Goal: Task Accomplishment & Management: Use online tool/utility

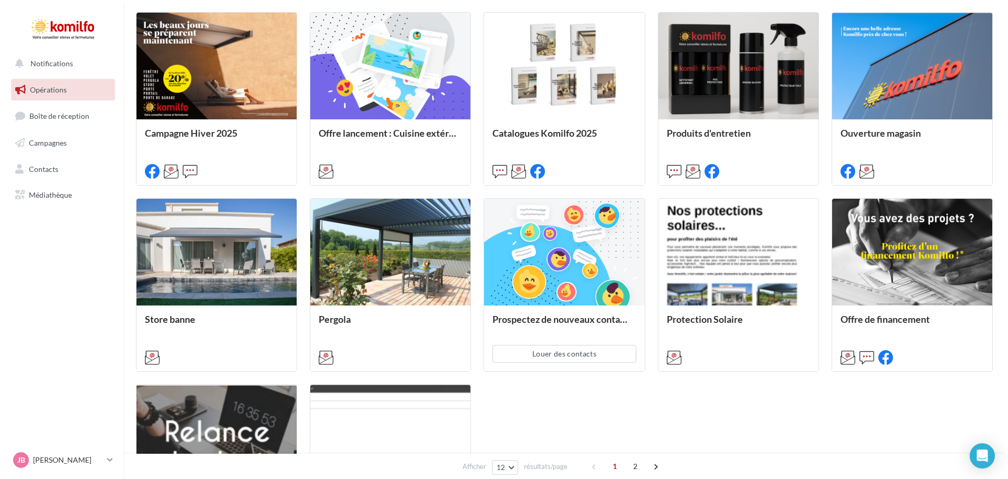
scroll to position [368, 0]
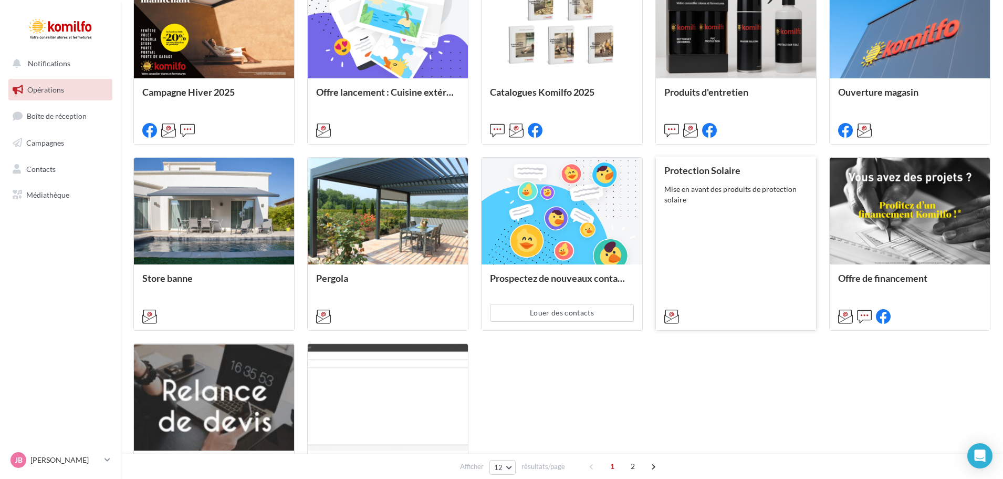
click at [724, 219] on div "Protection Solaire Mise en avant des produits de protection solaire" at bounding box center [735, 242] width 143 height 155
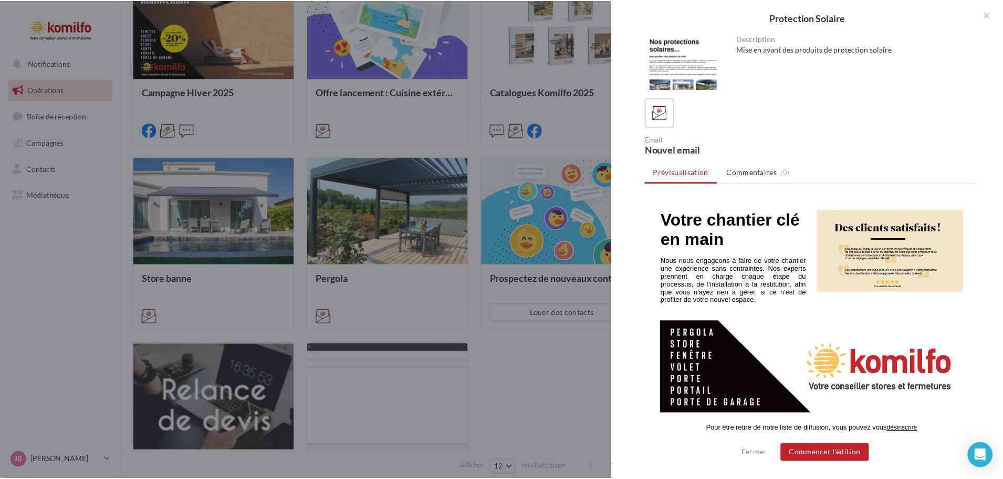
scroll to position [694, 0]
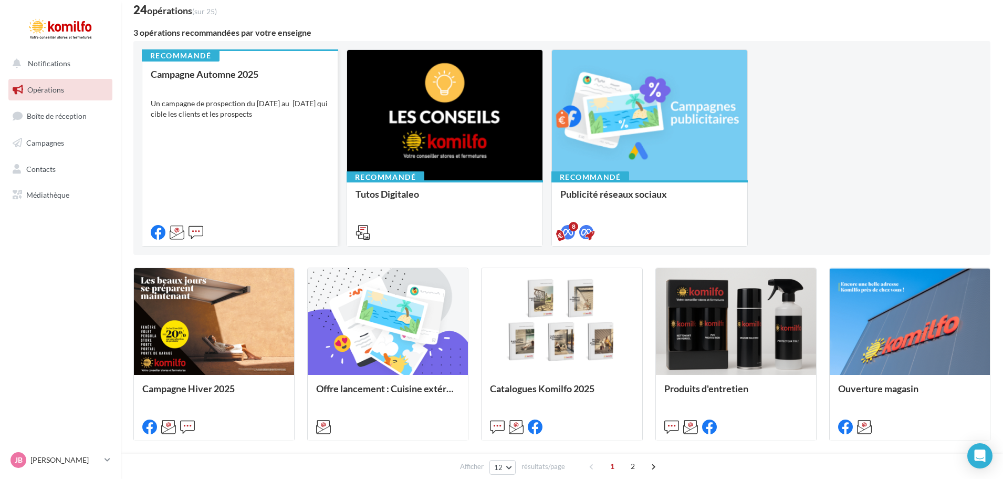
scroll to position [53, 0]
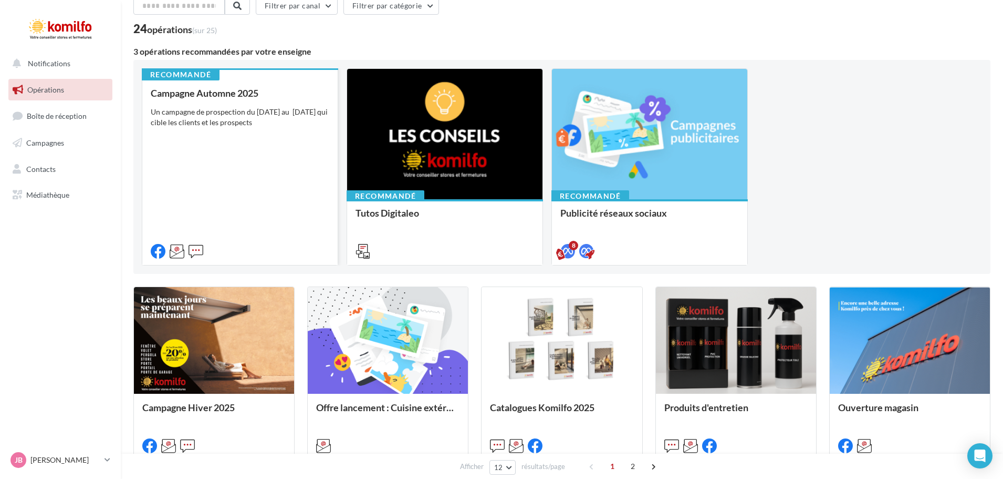
click at [228, 173] on div "Campagne Automne 2025 Un campagne de prospection du 12 septembre au 4 octobre 2…" at bounding box center [240, 172] width 179 height 168
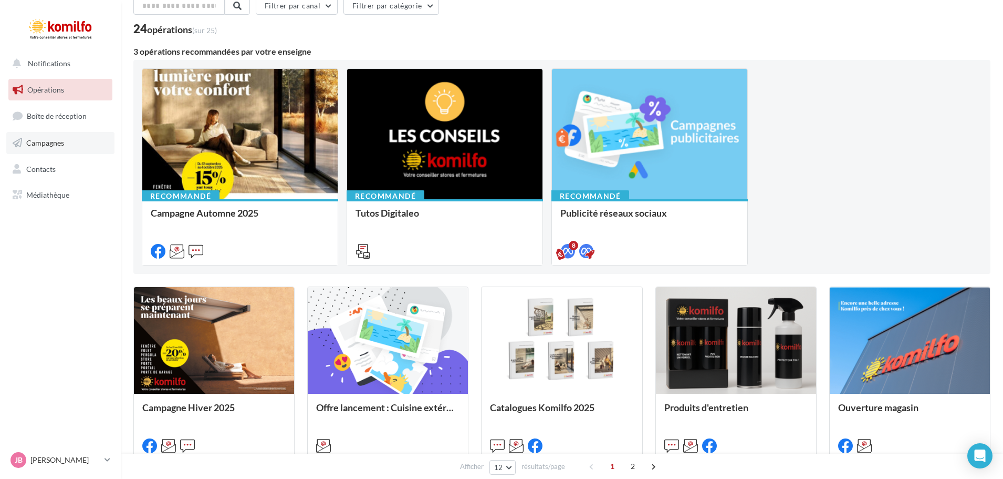
click at [69, 151] on link "Campagnes" at bounding box center [60, 143] width 108 height 22
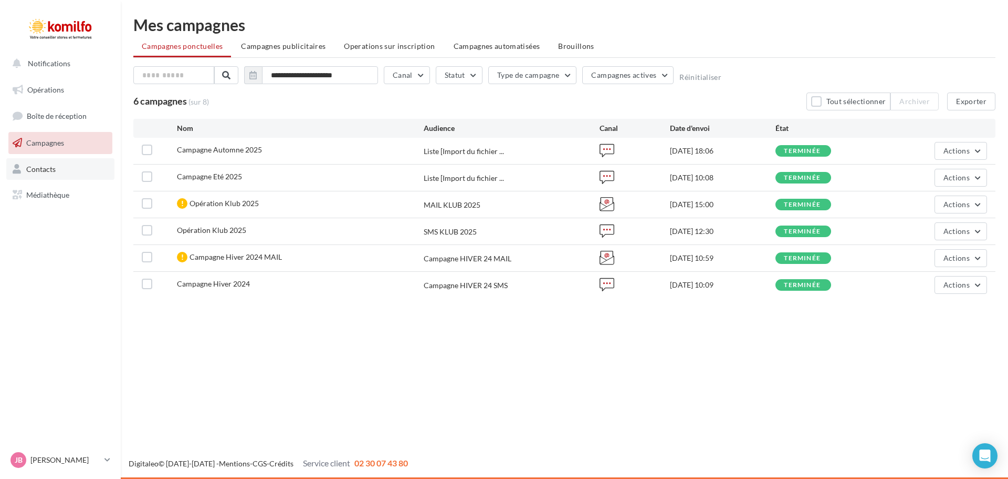
click at [32, 171] on span "Contacts" at bounding box center [40, 168] width 29 height 9
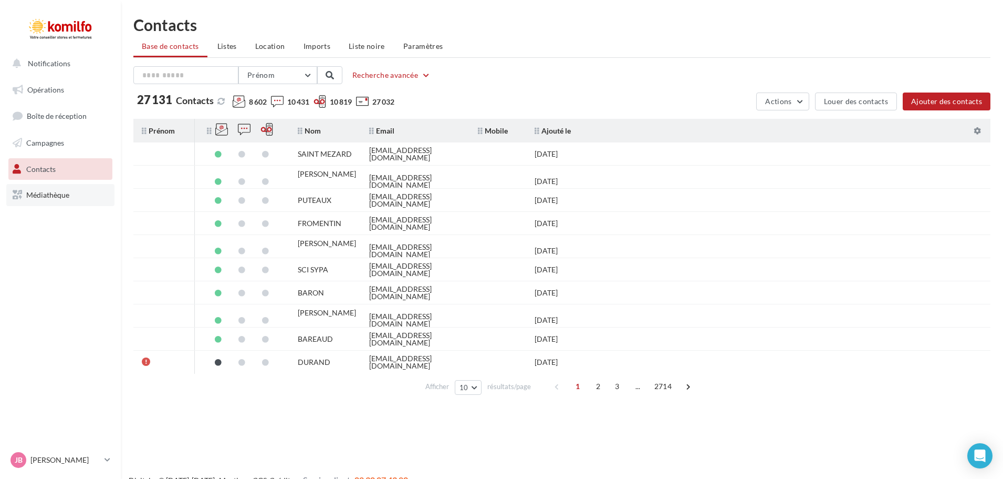
click at [40, 192] on span "Médiathèque" at bounding box center [47, 194] width 43 height 9
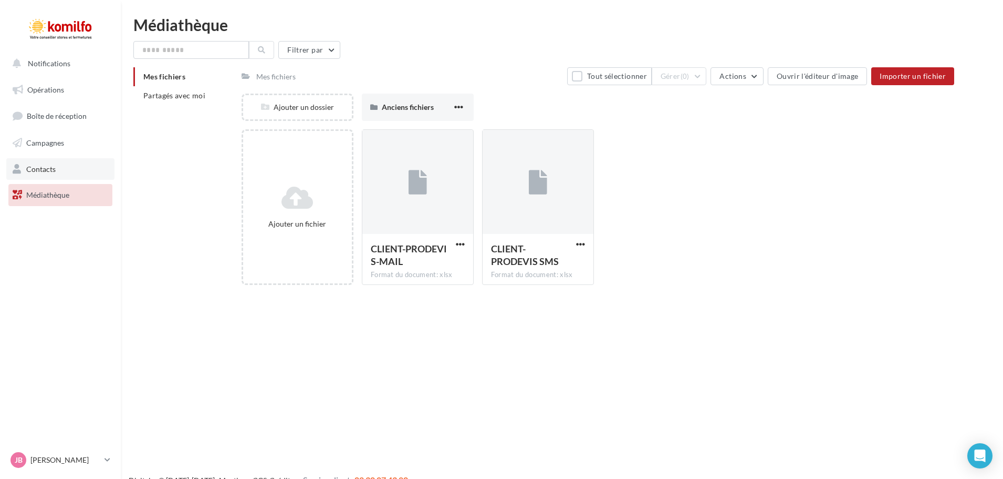
click at [52, 165] on span "Contacts" at bounding box center [40, 168] width 29 height 9
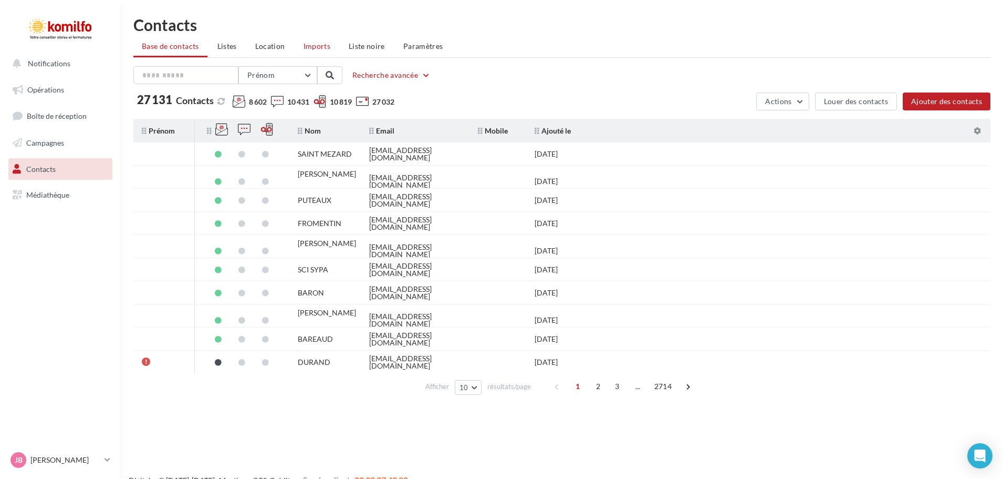
click at [320, 52] on li "Imports" at bounding box center [317, 46] width 44 height 19
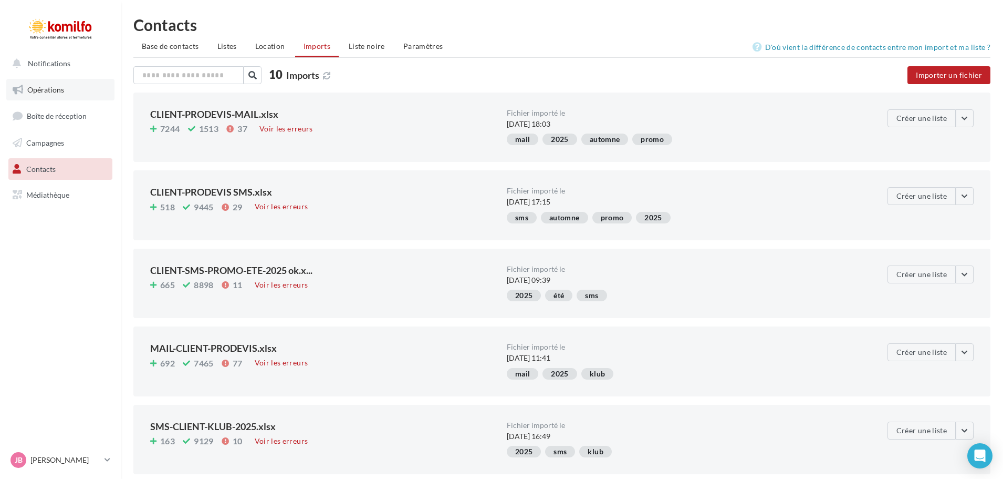
click at [76, 85] on link "Opérations" at bounding box center [60, 90] width 108 height 22
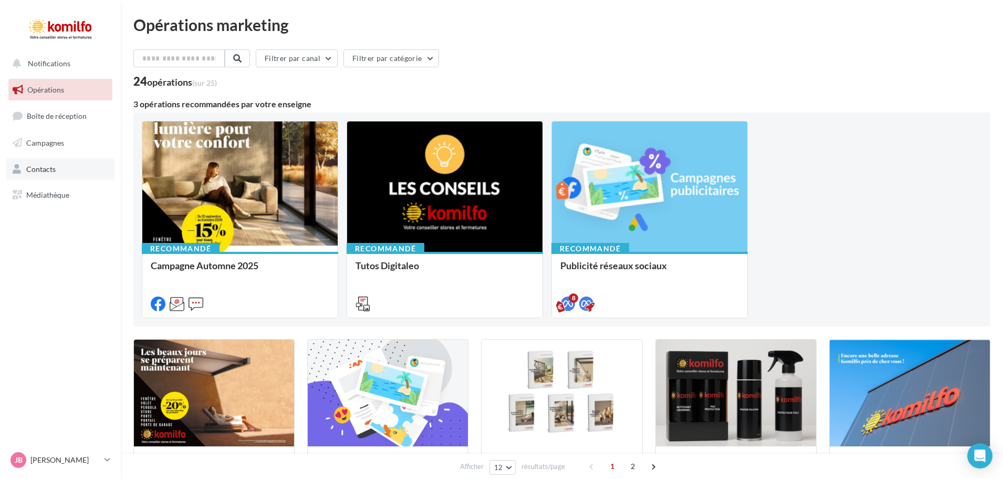
click at [63, 178] on link "Contacts" at bounding box center [60, 169] width 108 height 22
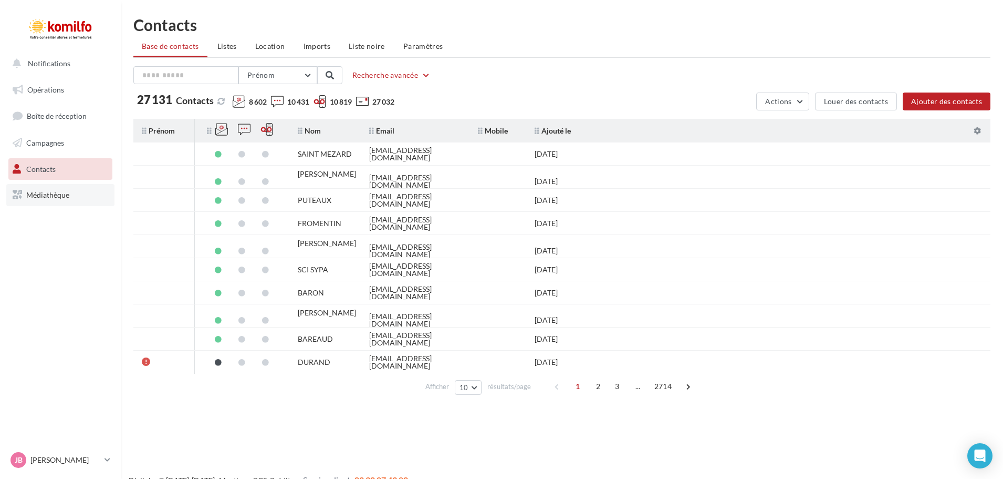
click at [46, 192] on span "Médiathèque" at bounding box center [47, 194] width 43 height 9
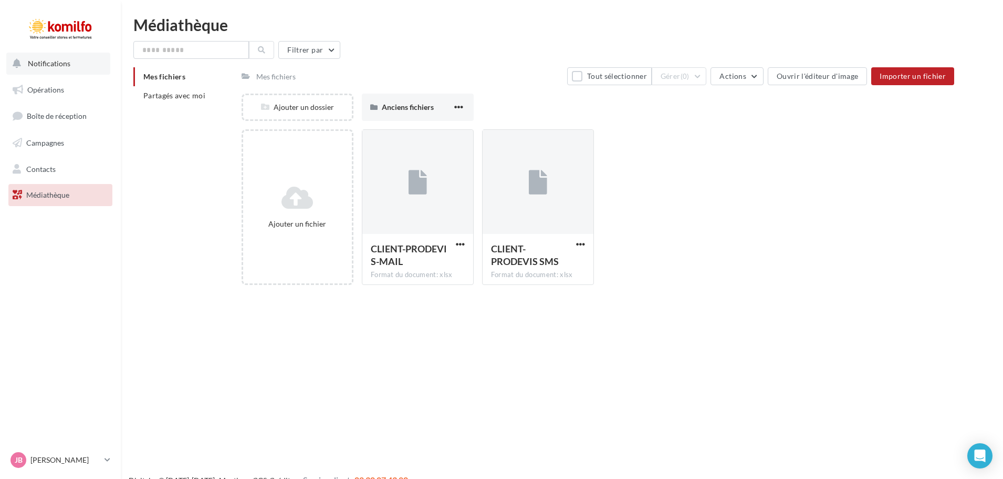
click at [82, 65] on button "Notifications" at bounding box center [58, 64] width 104 height 22
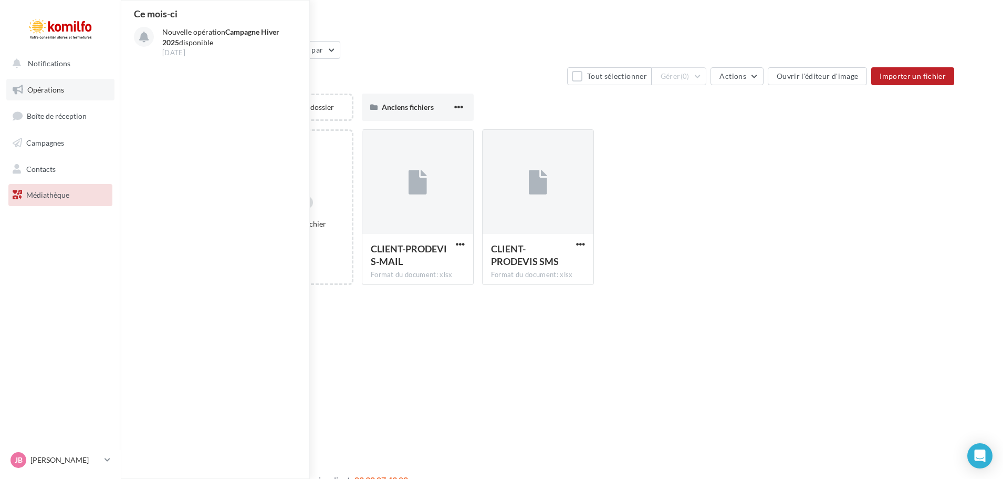
click at [54, 89] on span "Opérations" at bounding box center [45, 89] width 37 height 9
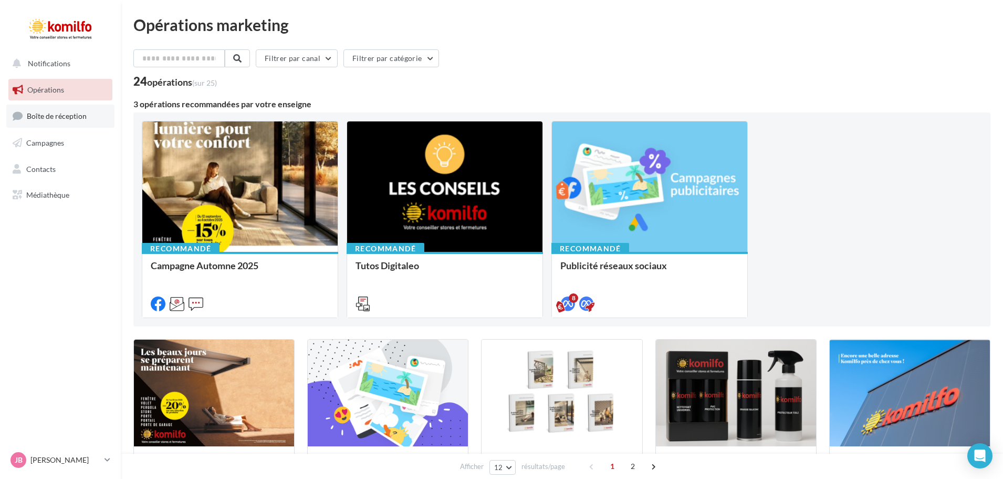
click at [47, 117] on span "Boîte de réception" at bounding box center [57, 115] width 60 height 9
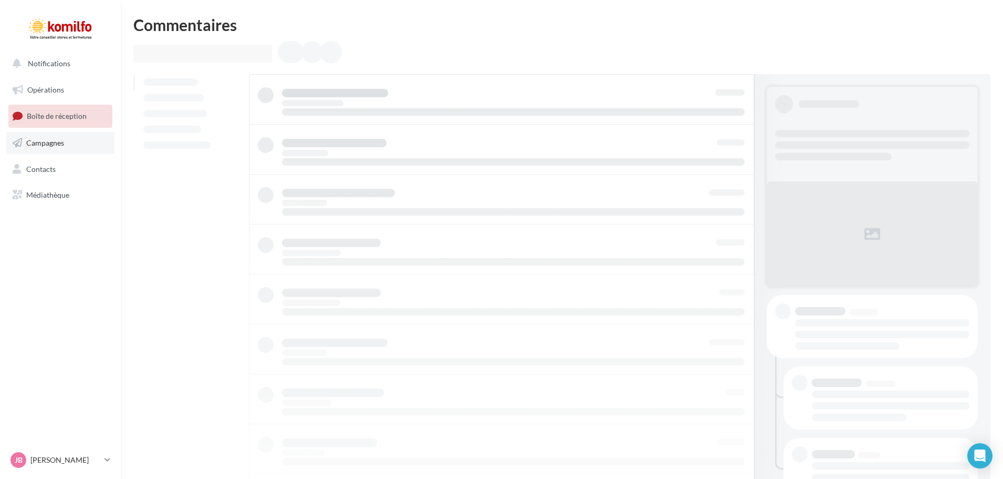
click at [44, 140] on span "Campagnes" at bounding box center [45, 142] width 38 height 9
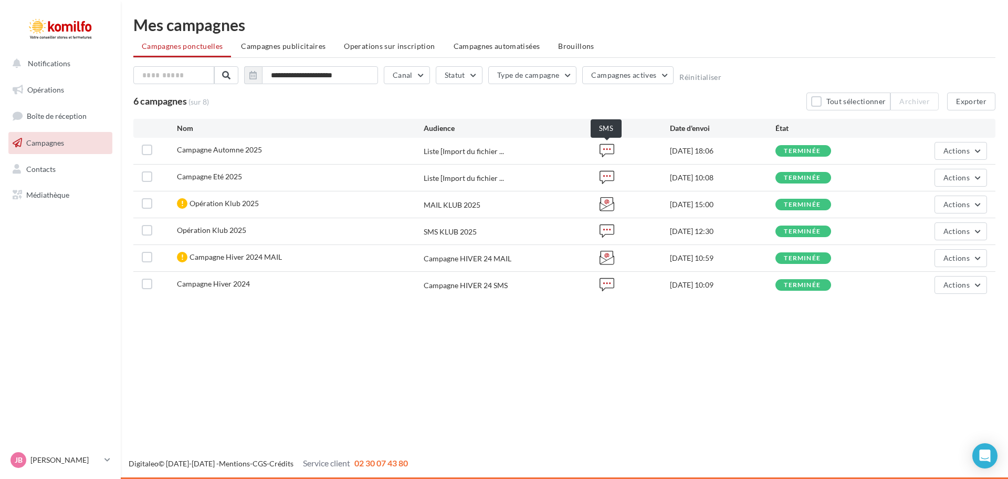
drag, startPoint x: 607, startPoint y: 150, endPoint x: 608, endPoint y: 156, distance: 6.5
click at [608, 156] on icon at bounding box center [607, 150] width 15 height 15
click at [43, 173] on span "Contacts" at bounding box center [40, 168] width 29 height 9
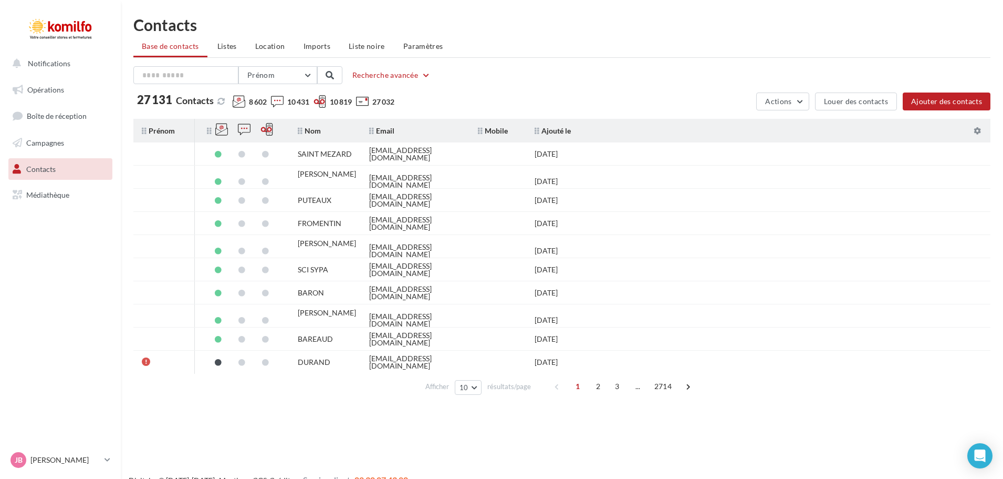
click at [43, 191] on span "Médiathèque" at bounding box center [47, 194] width 43 height 9
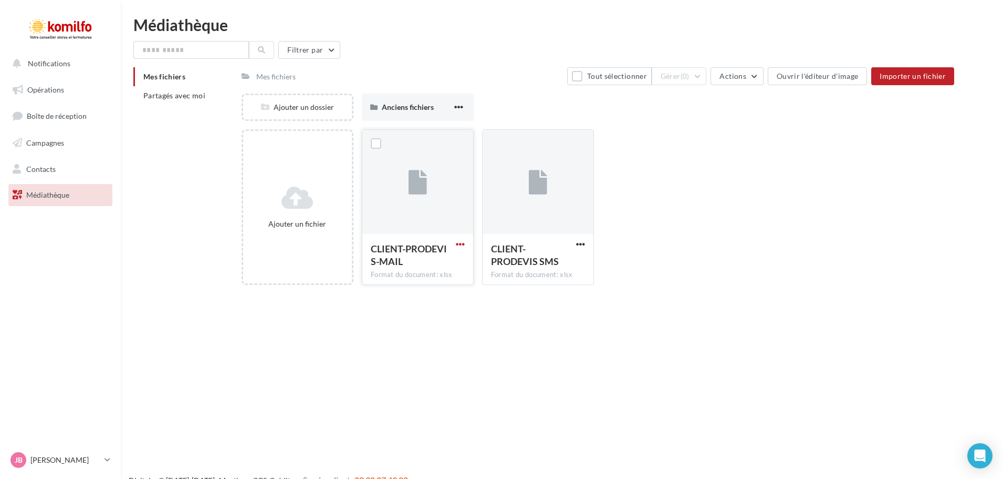
click at [462, 244] on span "button" at bounding box center [460, 244] width 9 height 9
click at [42, 120] on span "Boîte de réception" at bounding box center [57, 115] width 60 height 9
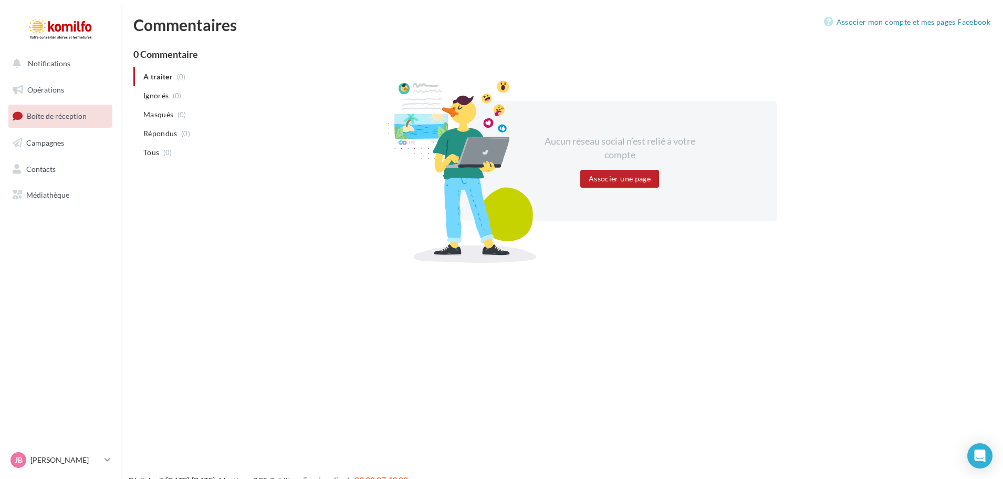
click at [68, 93] on link "Opérations" at bounding box center [60, 90] width 108 height 22
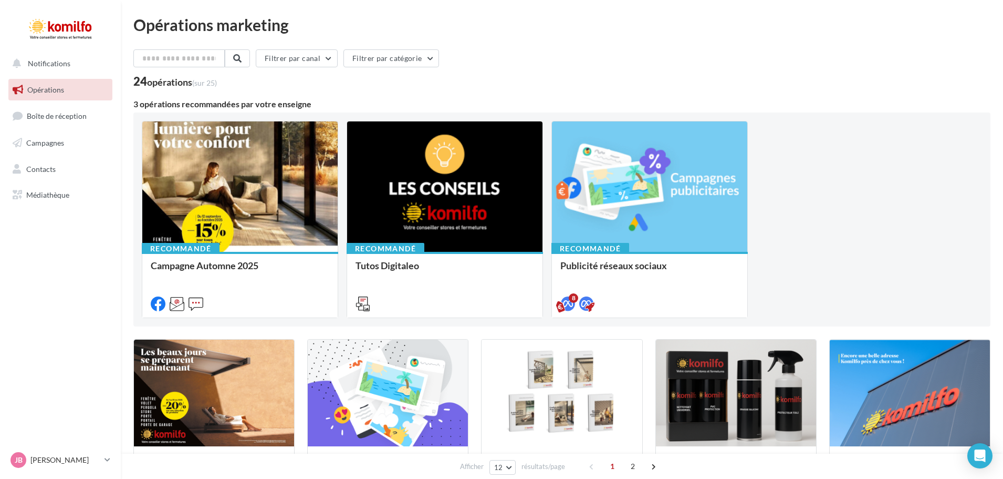
click at [54, 76] on ul "Opérations Boîte de réception Campagnes Contacts Mes cibles Médiathèque" at bounding box center [60, 143] width 112 height 136
click at [54, 73] on button "Notifications" at bounding box center [58, 64] width 104 height 22
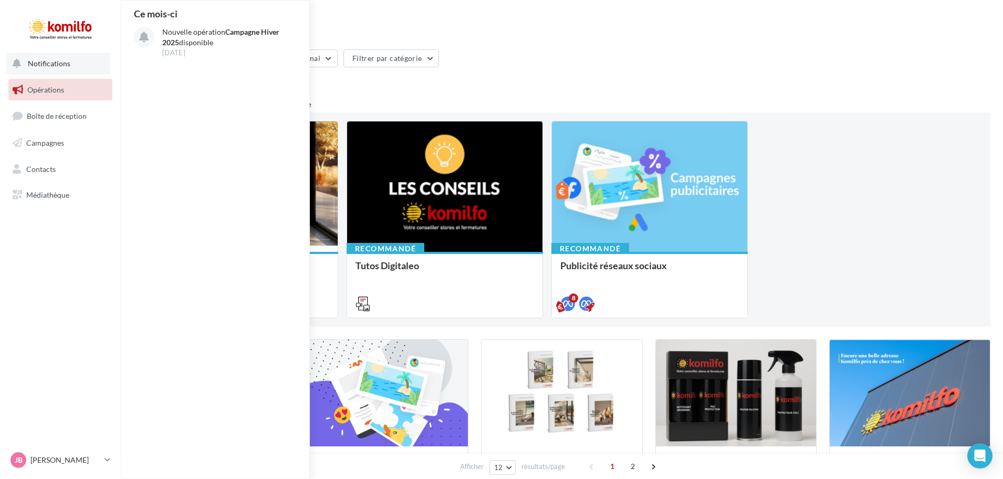
click at [54, 73] on button "Notifications Ce mois-ci Nouvelle opération Campagne Hiver 2025 disponible 11 s…" at bounding box center [58, 64] width 104 height 22
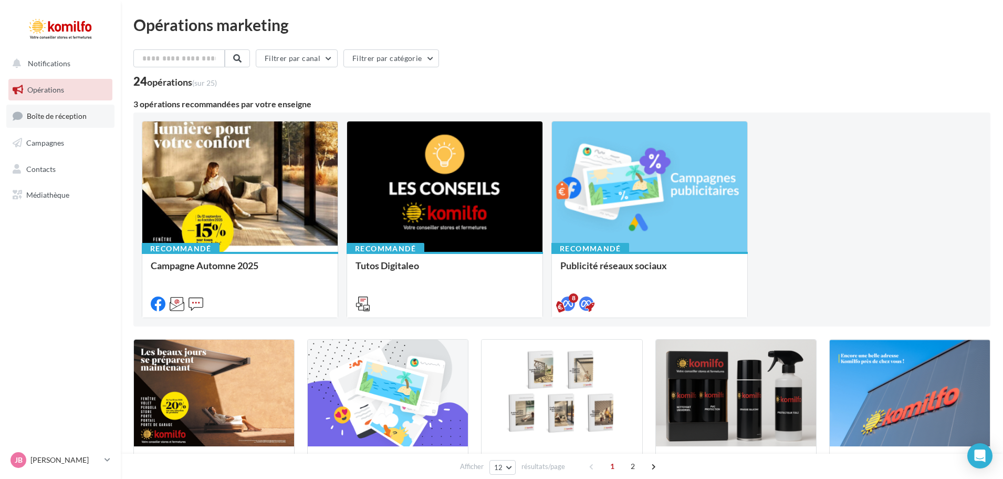
click at [40, 113] on span "Boîte de réception" at bounding box center [57, 115] width 60 height 9
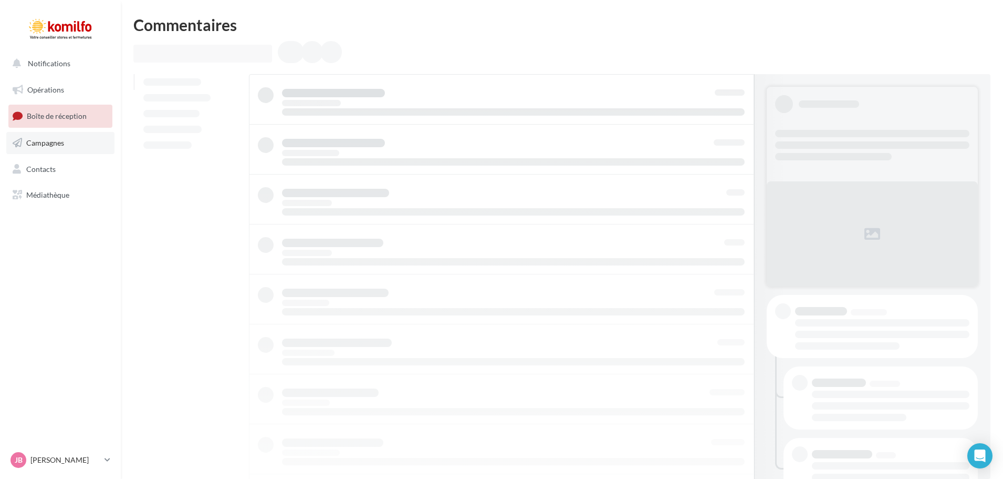
click at [41, 135] on link "Campagnes" at bounding box center [60, 143] width 108 height 22
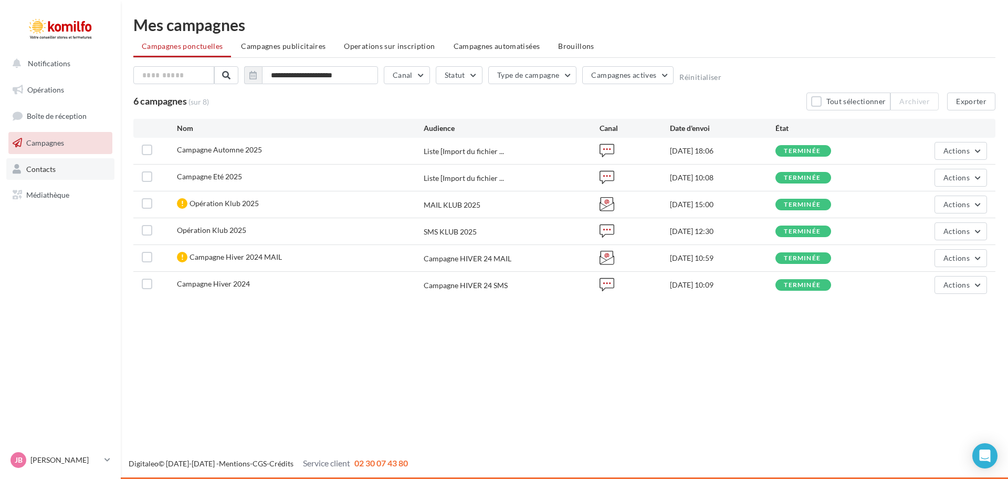
click at [64, 171] on link "Contacts" at bounding box center [60, 169] width 108 height 22
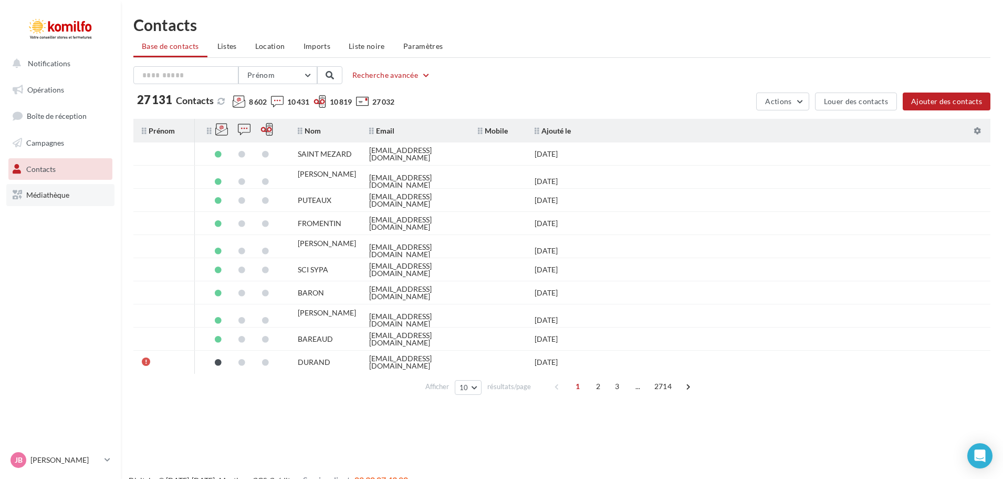
click at [54, 196] on span "Médiathèque" at bounding box center [47, 194] width 43 height 9
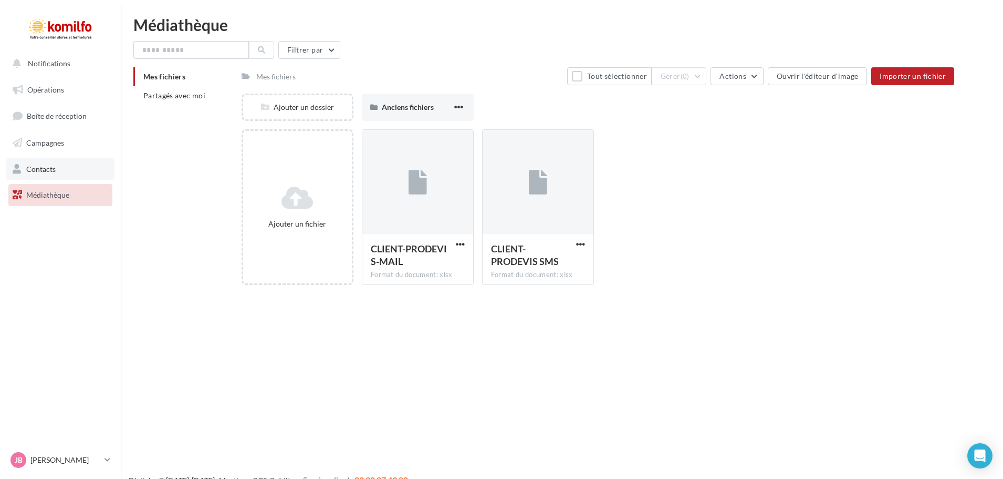
click at [64, 170] on link "Contacts" at bounding box center [60, 169] width 108 height 22
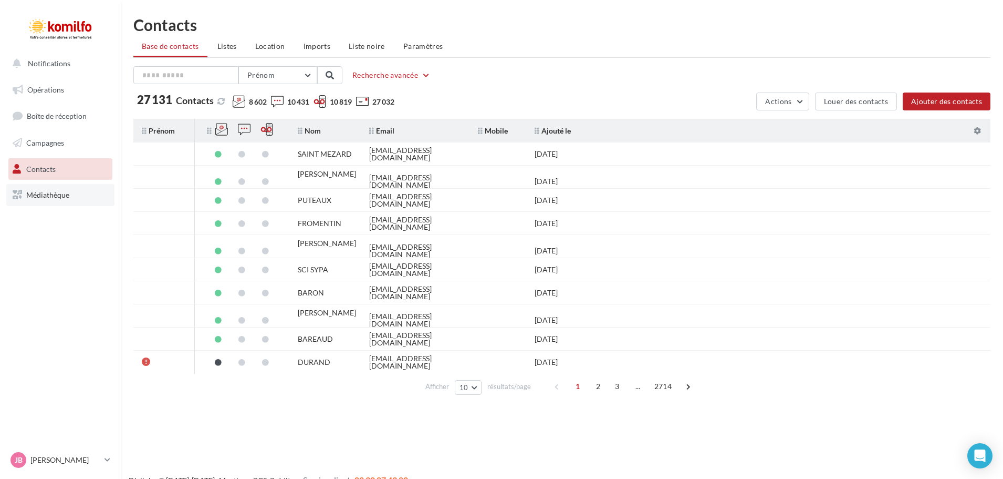
click at [55, 190] on span "Médiathèque" at bounding box center [47, 194] width 43 height 9
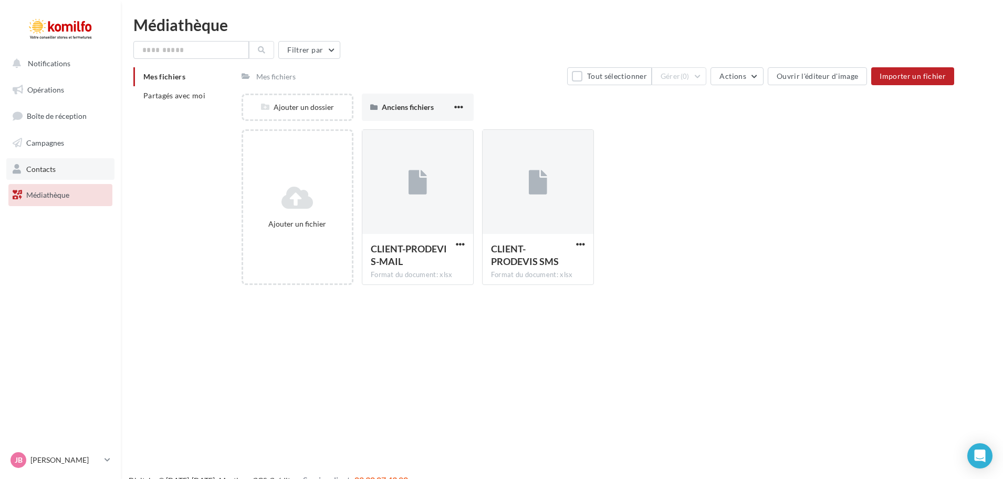
click at [54, 178] on link "Contacts" at bounding box center [60, 169] width 108 height 22
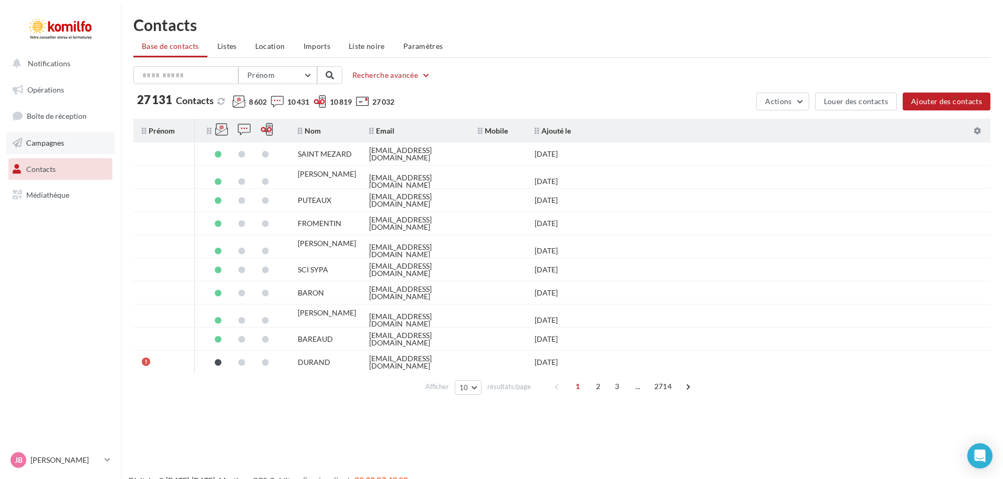
click at [74, 150] on link "Campagnes" at bounding box center [60, 143] width 108 height 22
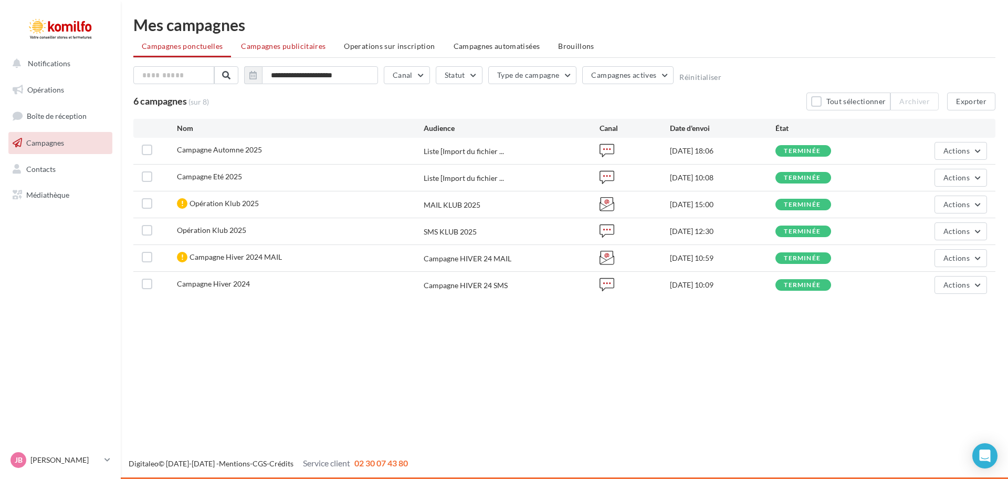
click at [322, 40] on li "Campagnes publicitaires" at bounding box center [283, 46] width 101 height 19
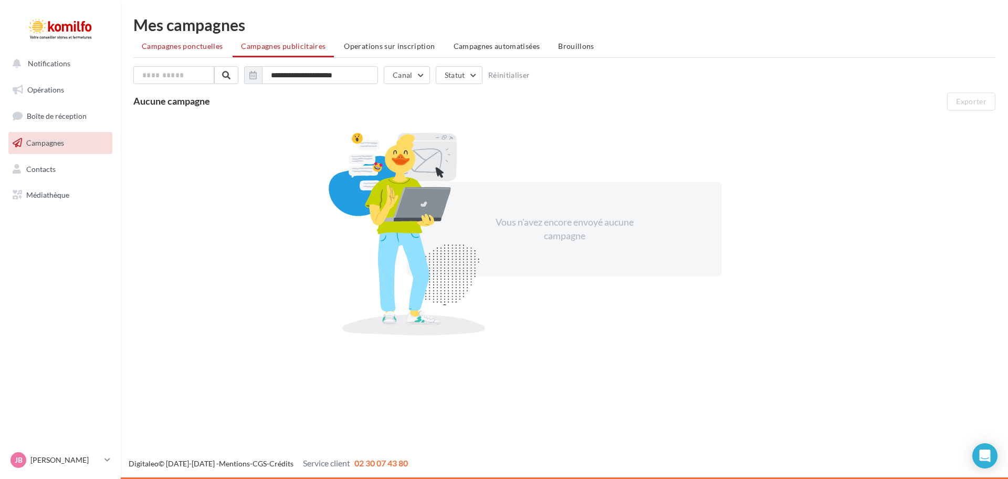
click at [170, 40] on li "Campagnes ponctuelles" at bounding box center [182, 46] width 98 height 19
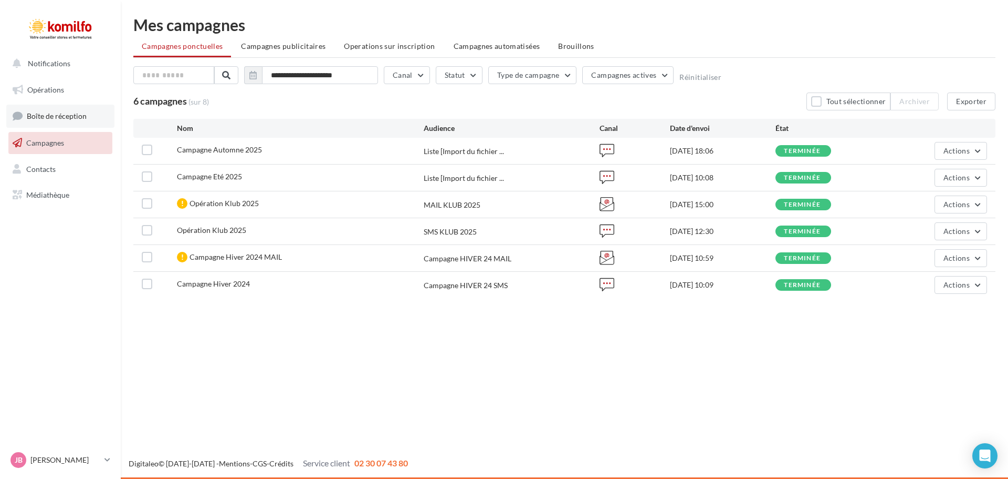
click at [46, 113] on span "Boîte de réception" at bounding box center [57, 115] width 60 height 9
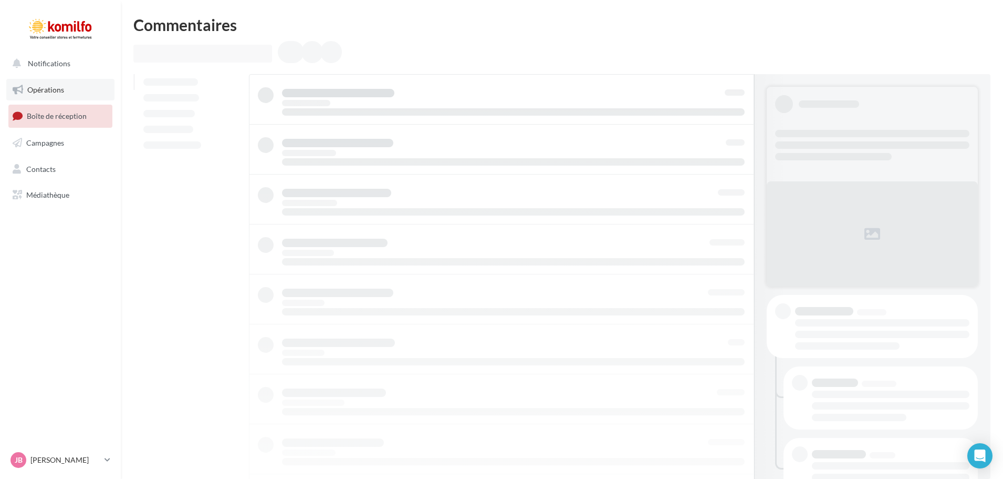
click at [57, 91] on span "Opérations" at bounding box center [45, 89] width 37 height 9
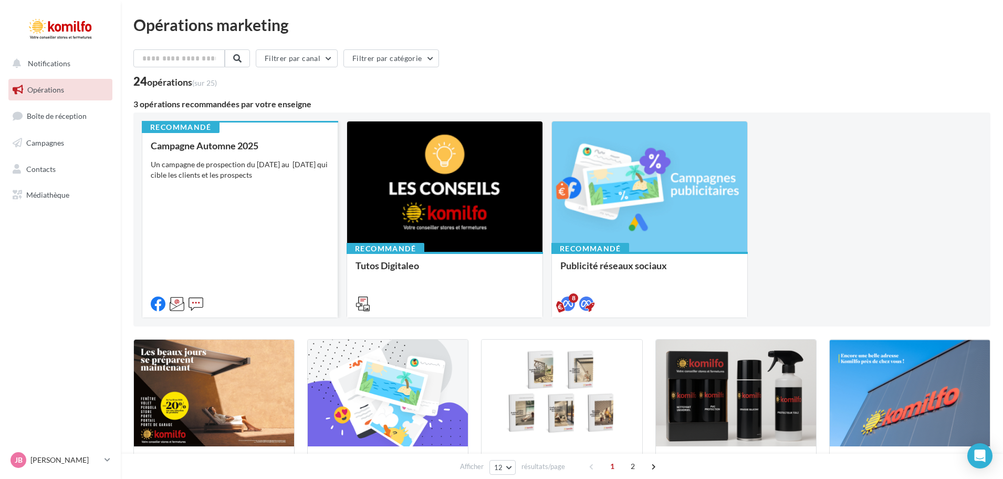
click at [200, 180] on div "Un campagne de prospection du 12 septembre au 4 octobre 2025 qui cible les clie…" at bounding box center [240, 169] width 179 height 21
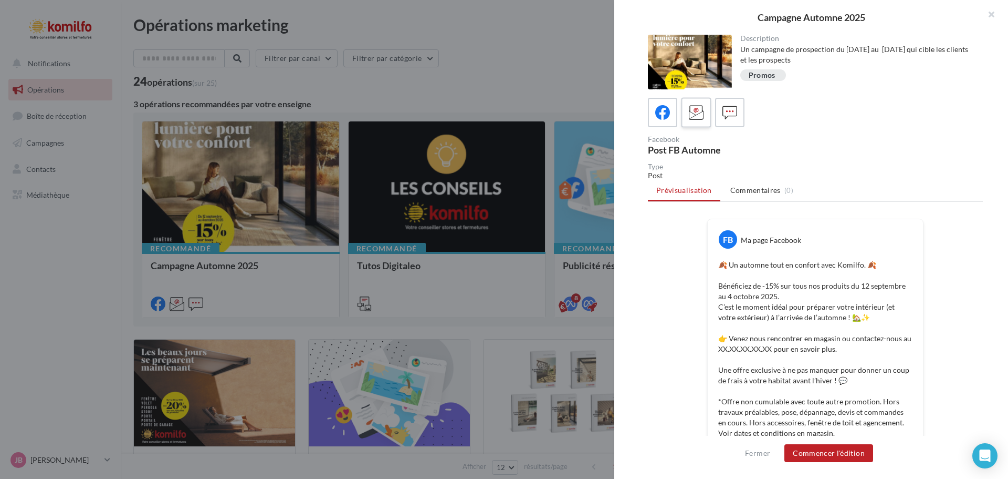
click at [705, 116] on div at bounding box center [696, 112] width 19 height 19
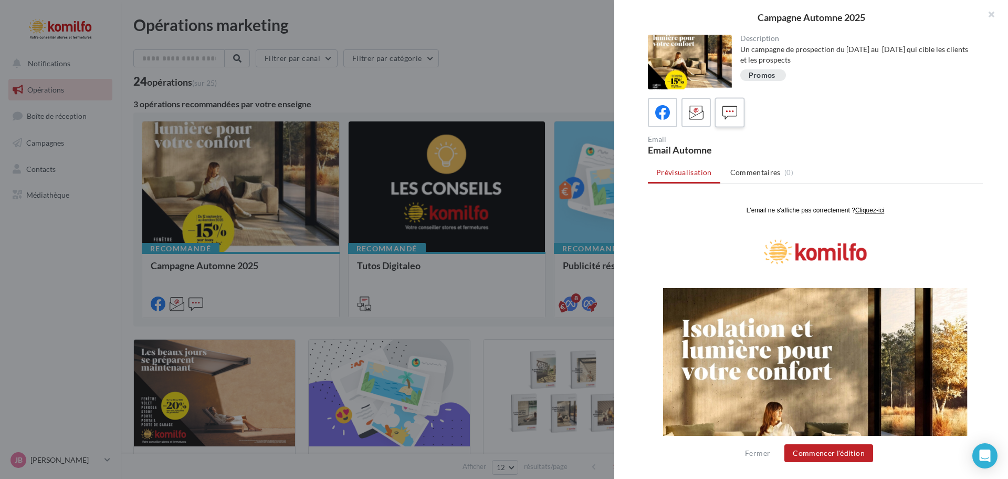
click at [732, 119] on icon at bounding box center [730, 112] width 15 height 15
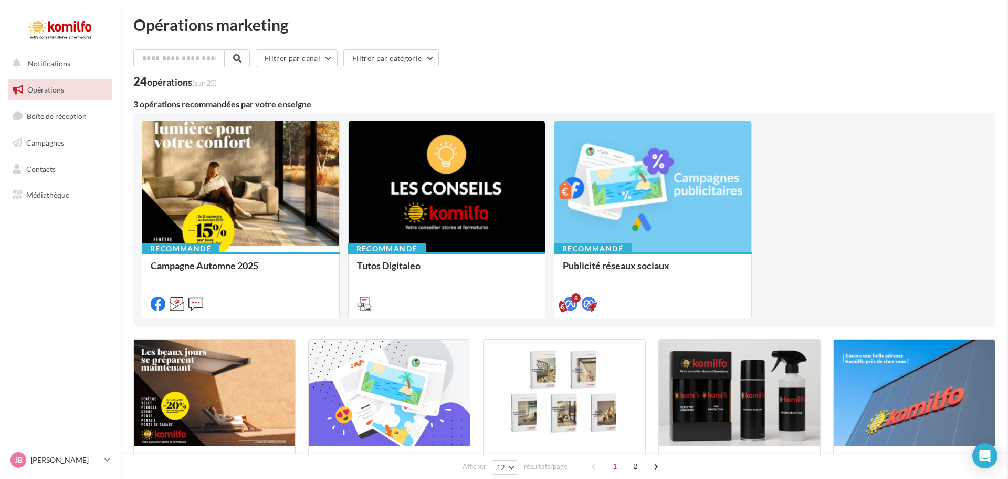
click at [855, 204] on div "Recommandé Campagne Automne 2025 Un campagne de prospection du 12 septembre au …" at bounding box center [562, 219] width 840 height 197
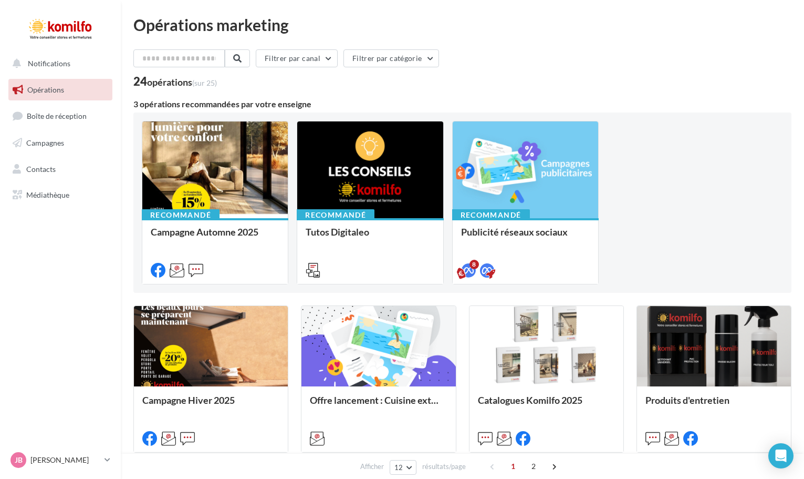
click at [661, 176] on div "Recommandé Campagne Automne 2025 Un campagne de prospection du 12 septembre au …" at bounding box center [462, 202] width 641 height 163
click at [785, 78] on div "24 opérations (sur 25)" at bounding box center [462, 83] width 658 height 14
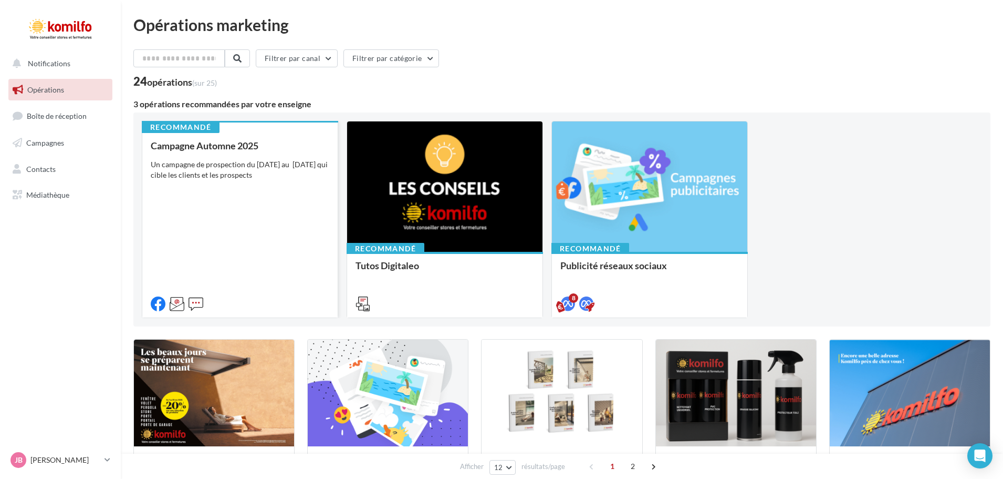
click at [233, 200] on div "Campagne Automne 2025 Un campagne de prospection du 12 septembre au 4 octobre 2…" at bounding box center [240, 224] width 179 height 168
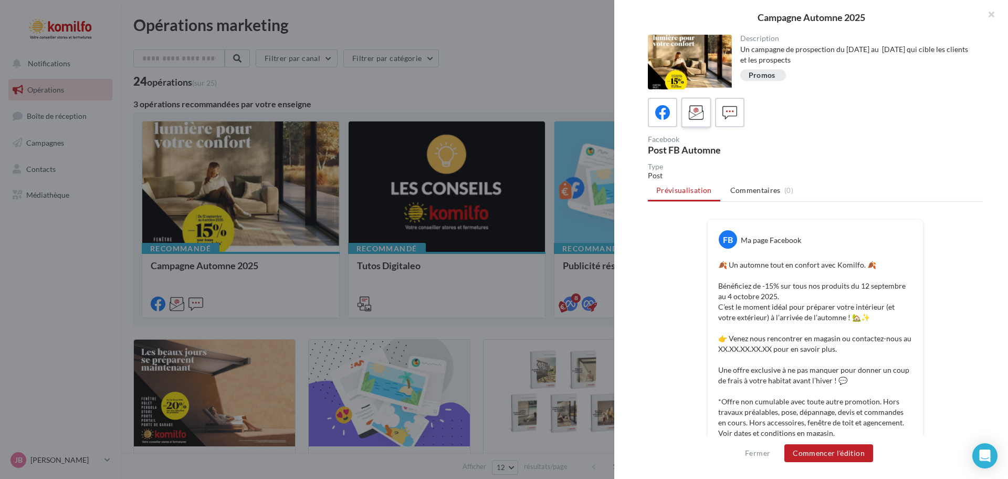
click at [708, 115] on label at bounding box center [696, 112] width 30 height 30
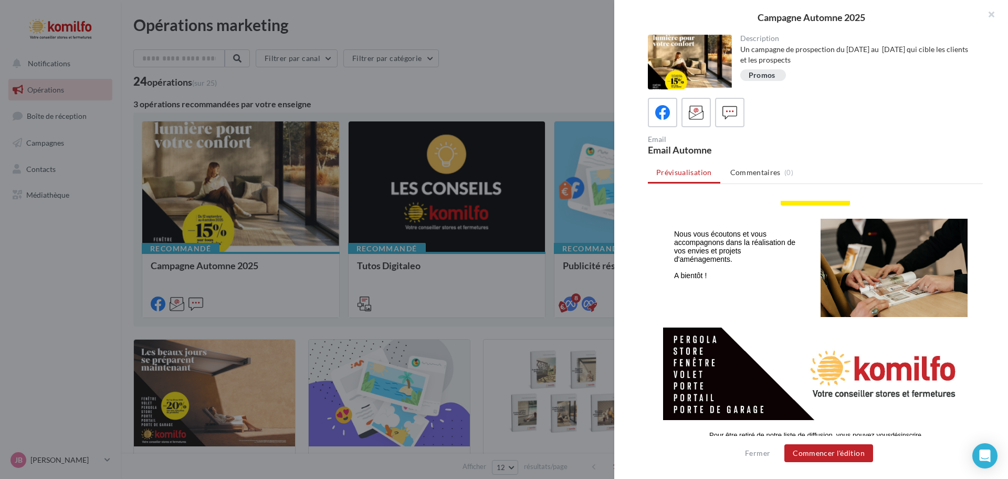
scroll to position [611, 0]
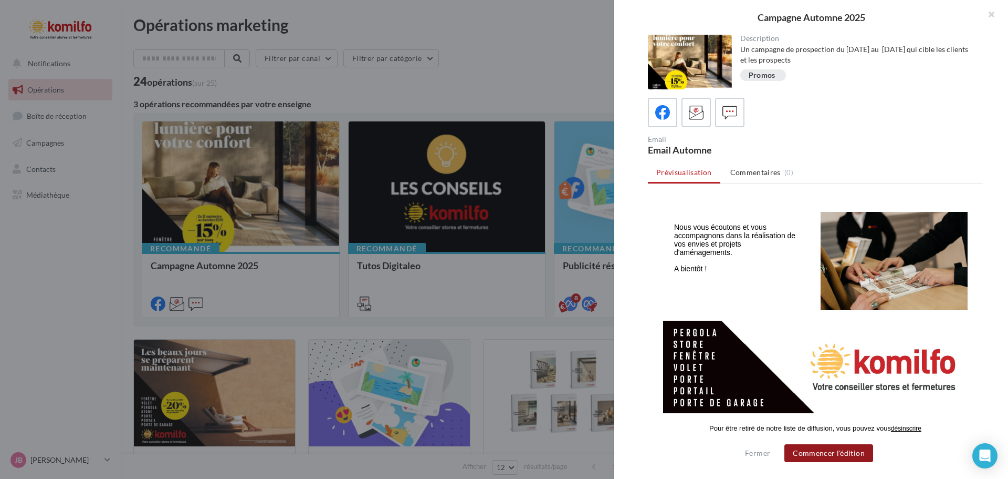
click at [830, 454] on button "Commencer l'édition" at bounding box center [829, 453] width 89 height 18
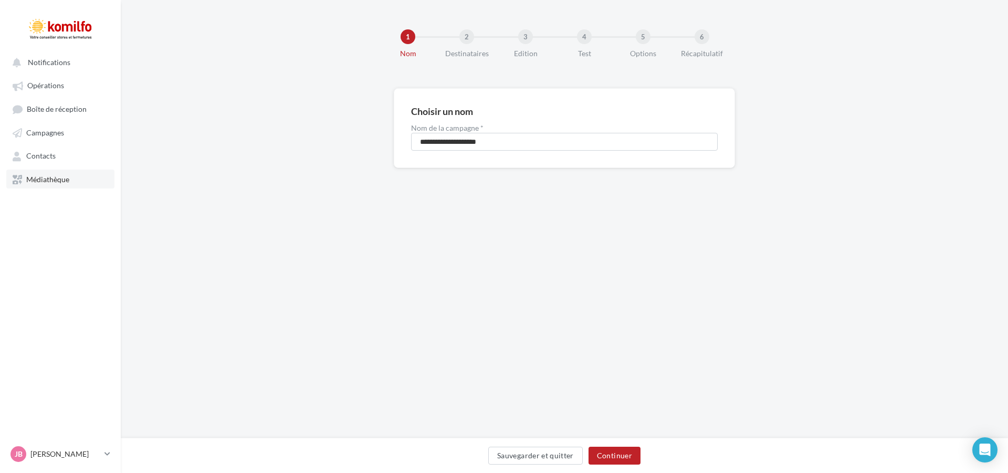
click at [66, 185] on link "Médiathèque" at bounding box center [60, 179] width 108 height 19
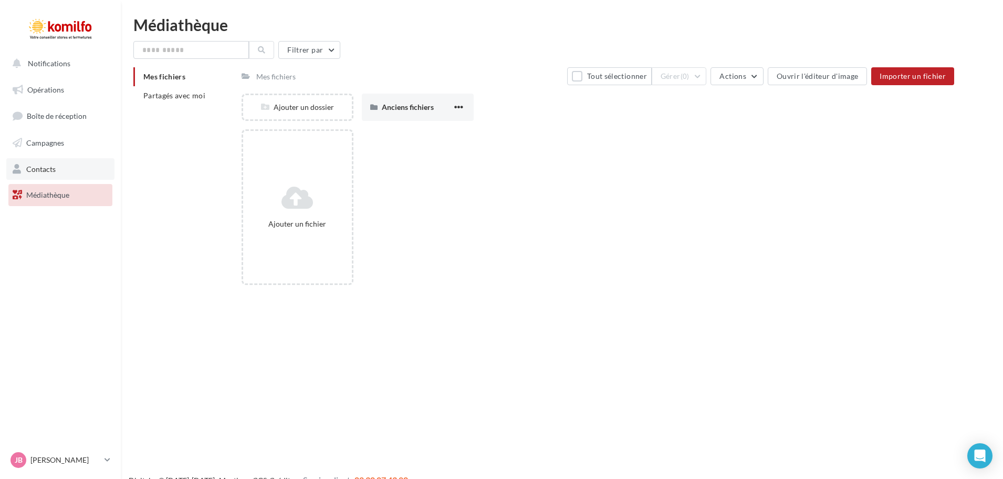
click at [61, 169] on link "Contacts" at bounding box center [60, 169] width 108 height 22
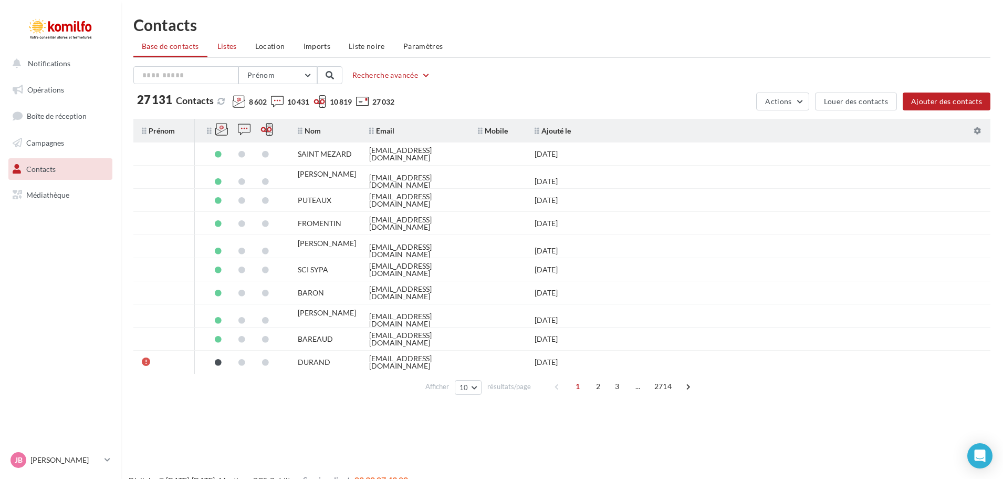
click at [240, 49] on li "Listes" at bounding box center [227, 46] width 36 height 19
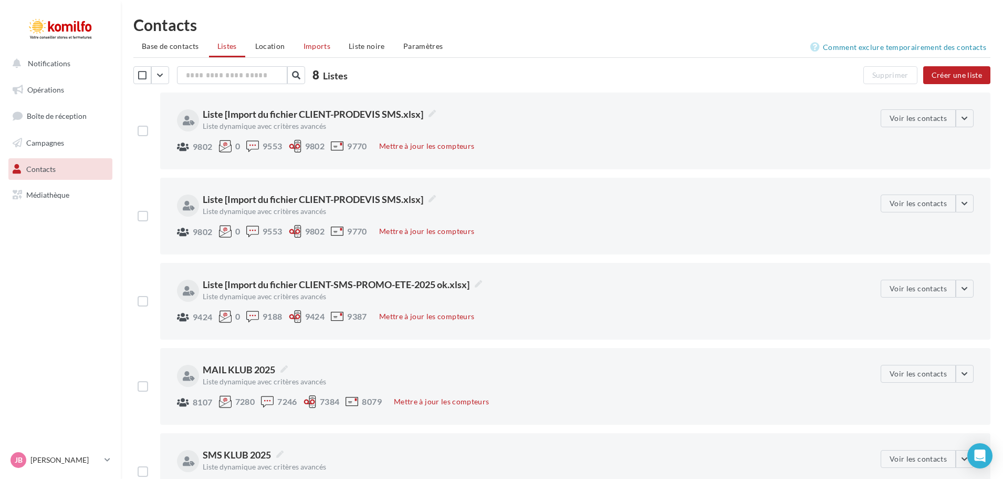
click at [306, 45] on span "Imports" at bounding box center [317, 45] width 27 height 9
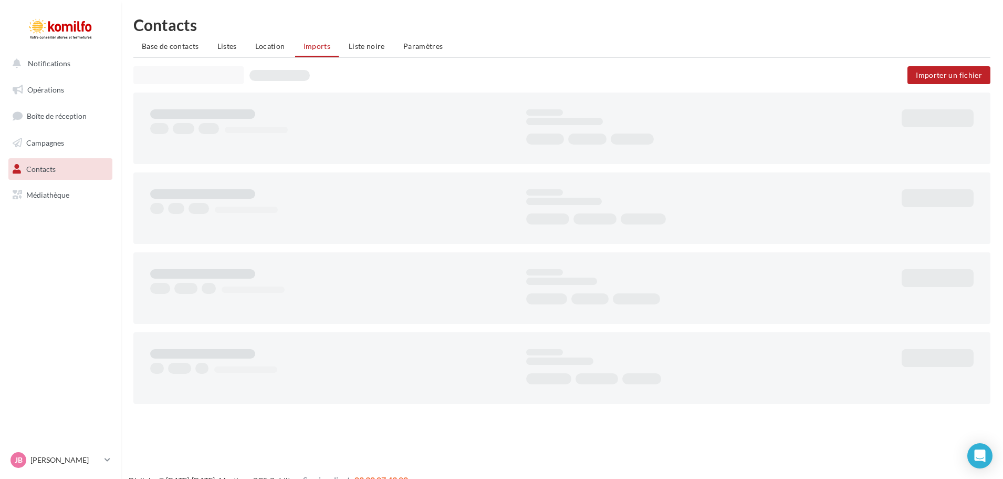
click at [306, 45] on ul "Base de contacts Listes Location Imports Liste noire Paramètres" at bounding box center [561, 47] width 857 height 21
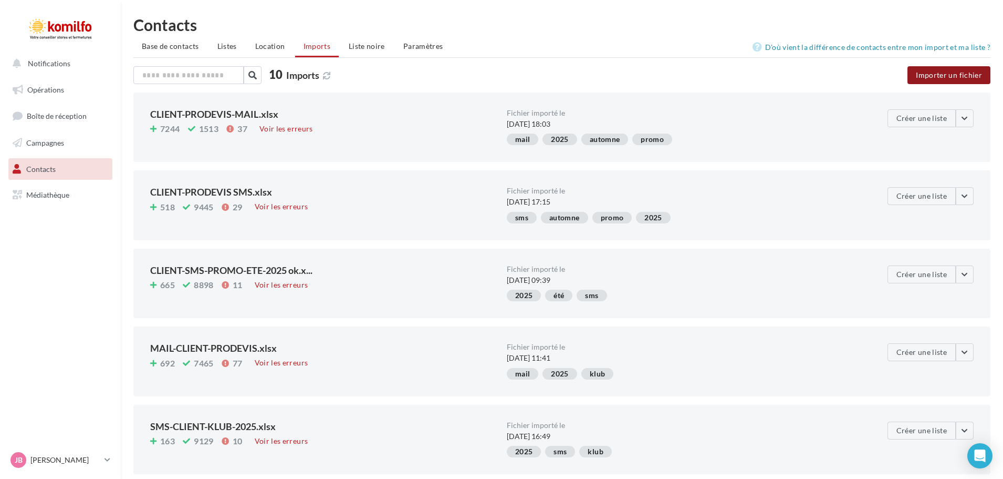
click at [932, 72] on button "Importer un fichier" at bounding box center [949, 75] width 83 height 18
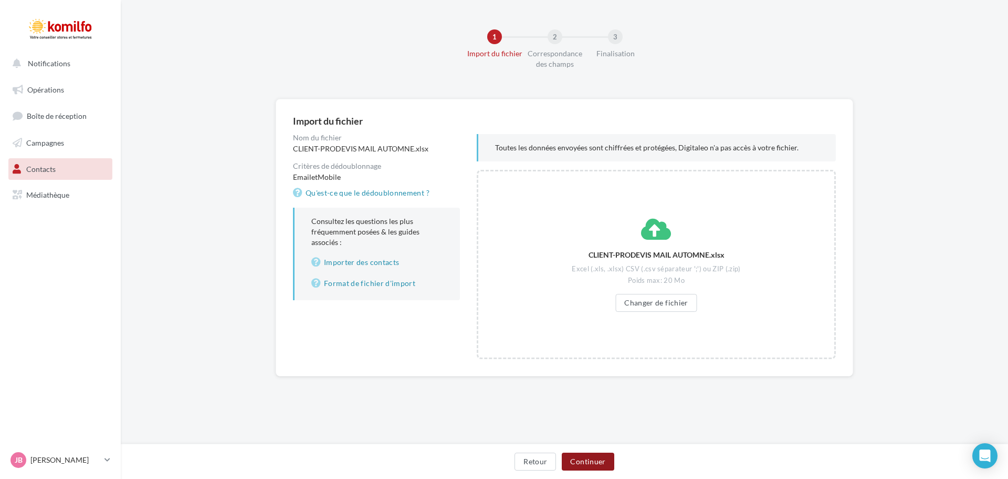
click at [586, 459] on button "Continuer" at bounding box center [588, 461] width 52 height 18
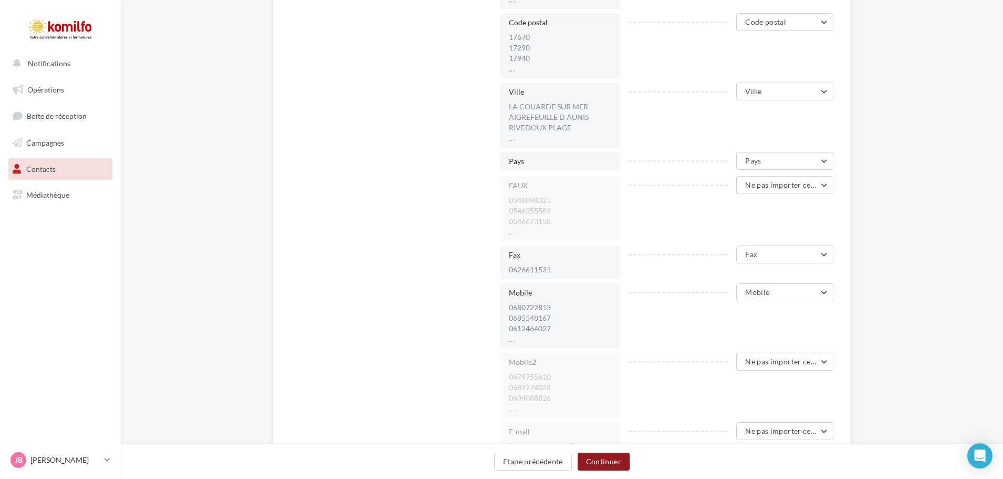
scroll to position [683, 0]
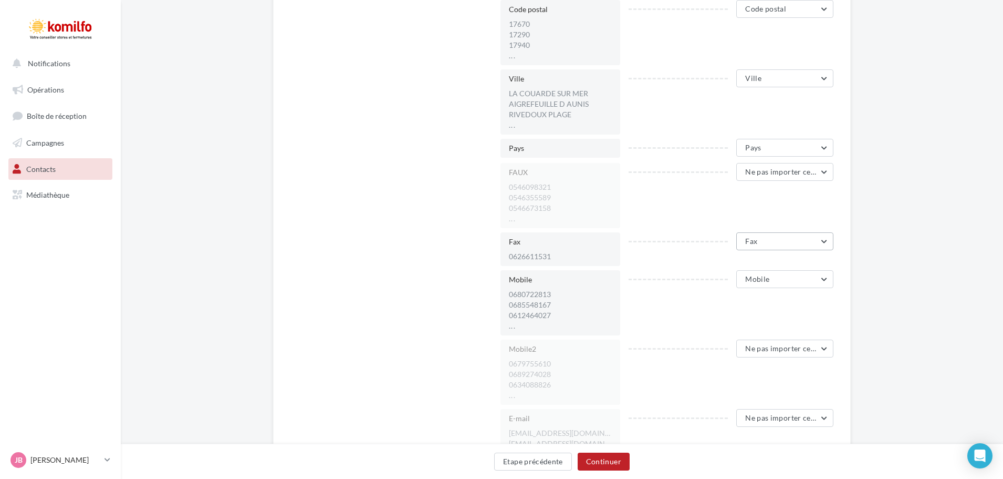
click at [786, 237] on button "Fax" at bounding box center [784, 241] width 97 height 18
click at [769, 266] on span "Ne pas importer cette colonne" at bounding box center [742, 267] width 99 height 9
click at [754, 279] on span "Mobile" at bounding box center [757, 278] width 24 height 9
click at [742, 311] on button "Ne pas importer cette colonne" at bounding box center [755, 305] width 158 height 27
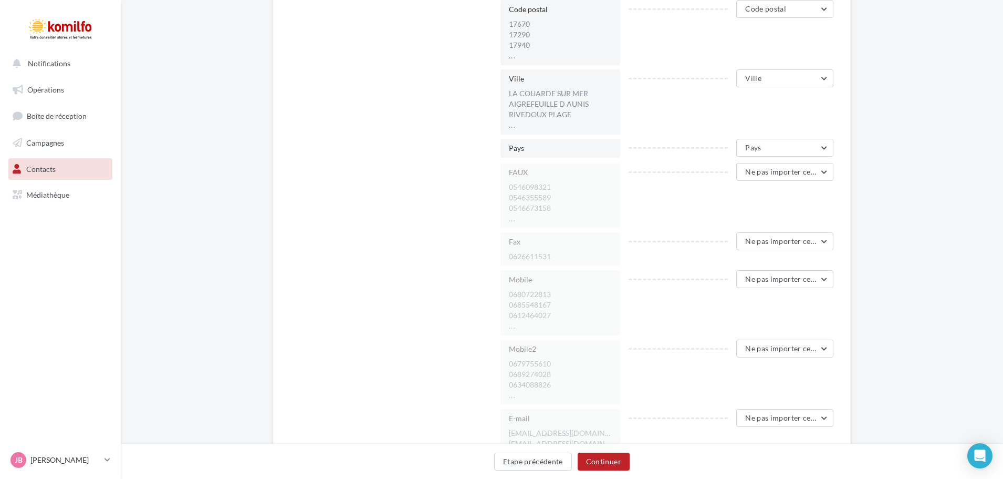
scroll to position [945, 0]
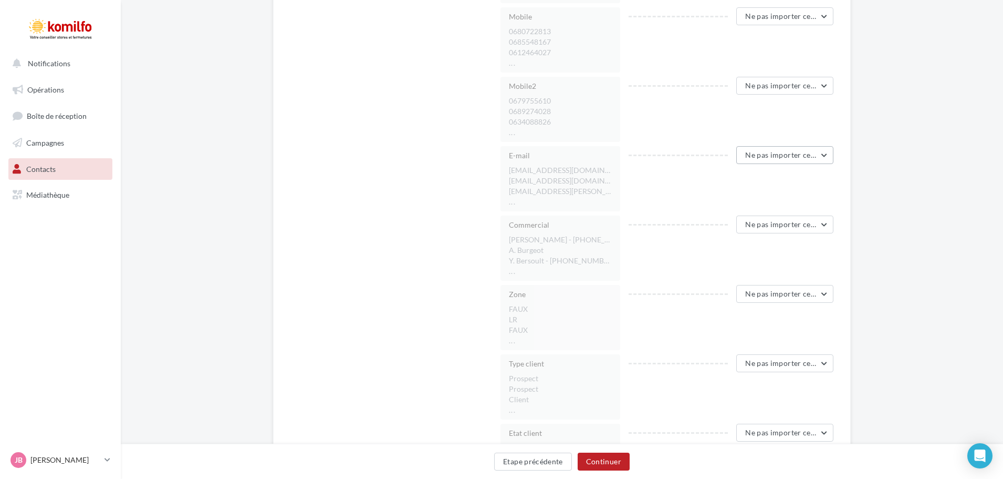
click at [795, 149] on button "Ne pas importer cette colonne" at bounding box center [784, 155] width 97 height 18
click at [721, 249] on button "Email" at bounding box center [755, 257] width 158 height 27
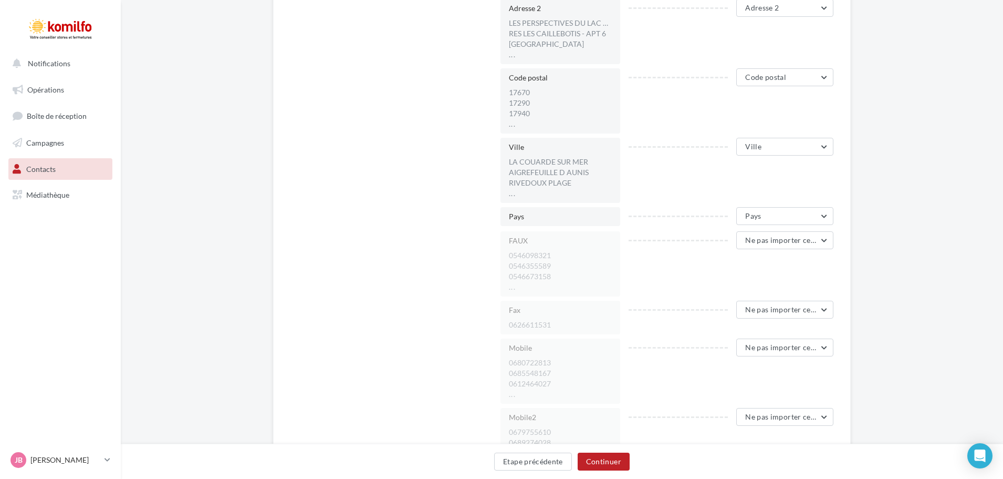
scroll to position [548, 0]
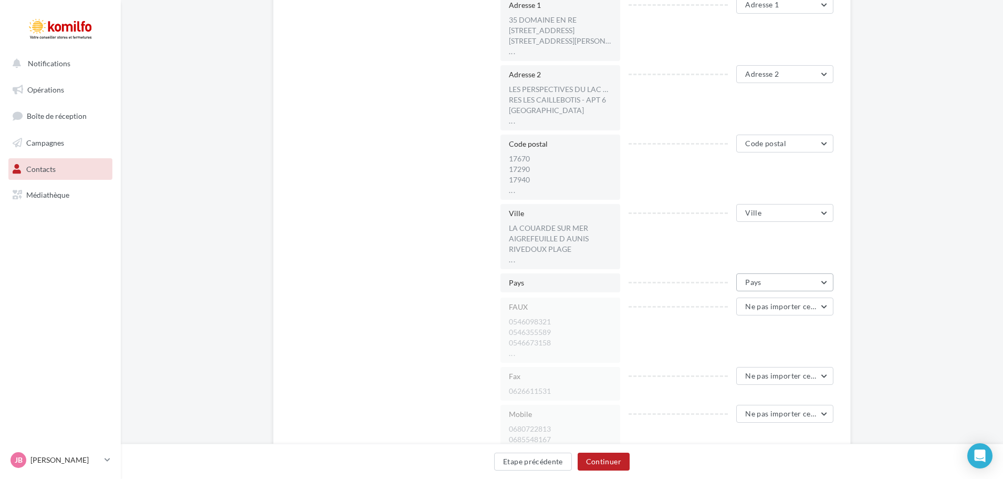
click at [792, 277] on button "Pays" at bounding box center [784, 282] width 97 height 18
click at [728, 315] on button "Ne pas importer cette colonne" at bounding box center [755, 308] width 158 height 27
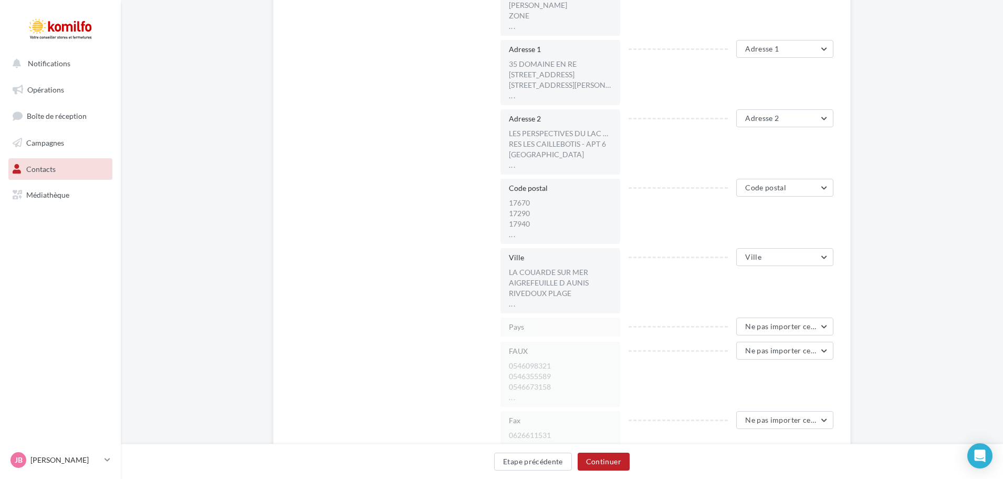
scroll to position [443, 0]
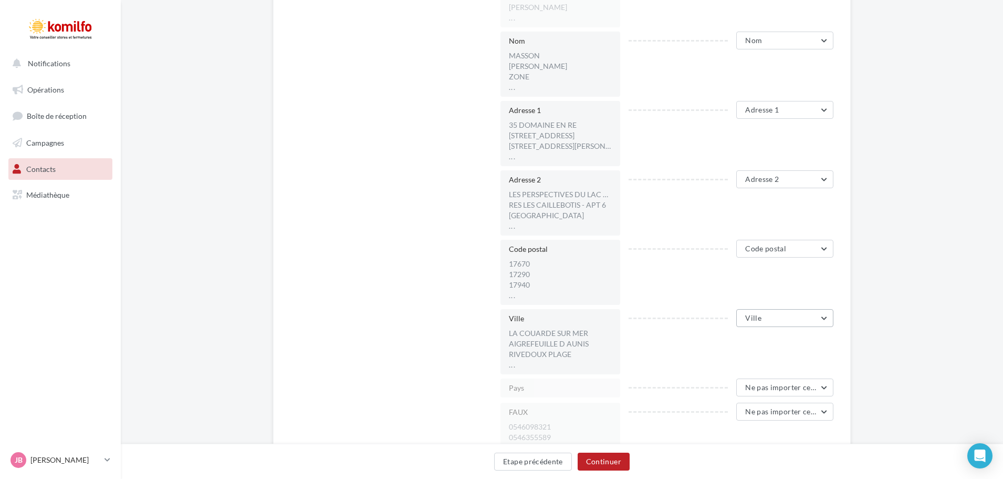
click at [758, 319] on span "Ville" at bounding box center [753, 317] width 16 height 9
click at [727, 213] on button "Ne pas importer cette colonne" at bounding box center [755, 203] width 158 height 27
click at [755, 252] on span "Code postal" at bounding box center [765, 248] width 41 height 9
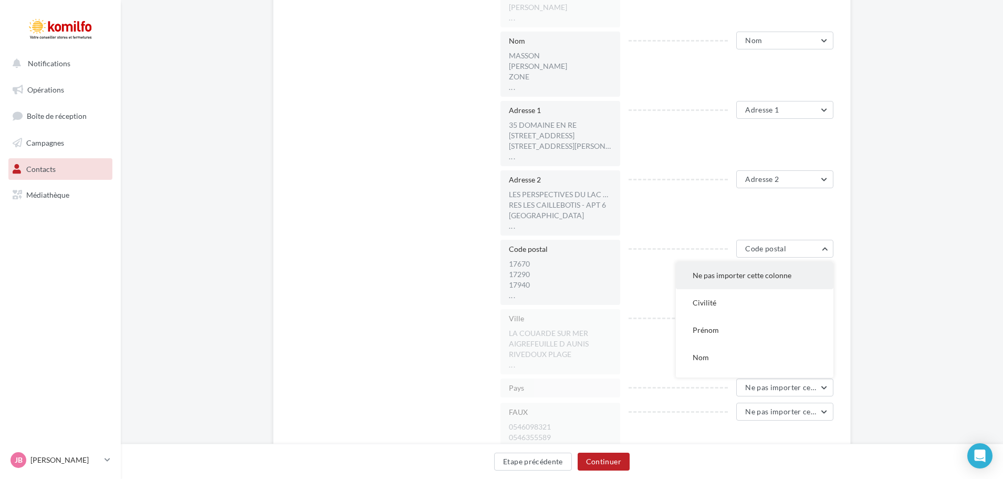
click at [728, 285] on button "Ne pas importer cette colonne" at bounding box center [755, 275] width 158 height 27
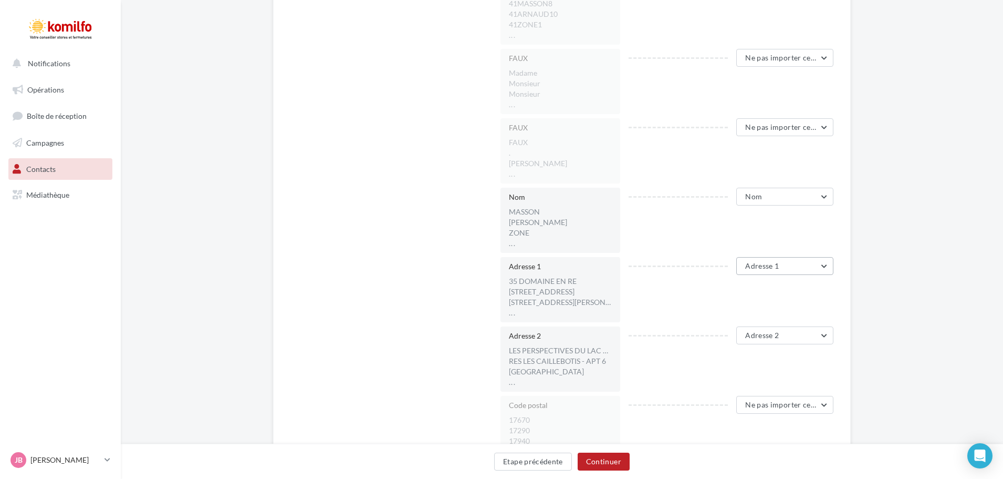
scroll to position [286, 0]
click at [754, 335] on span "Adresse 2" at bounding box center [762, 336] width 34 height 9
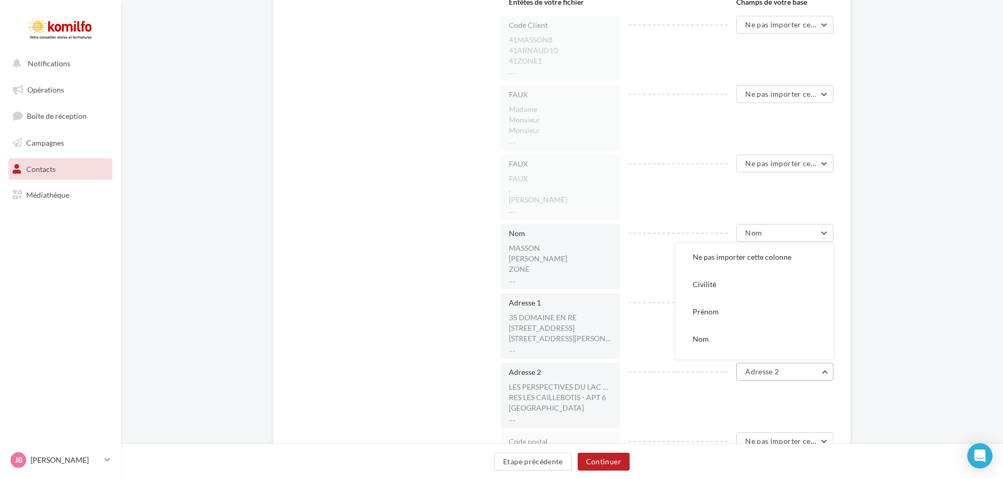
scroll to position [128, 0]
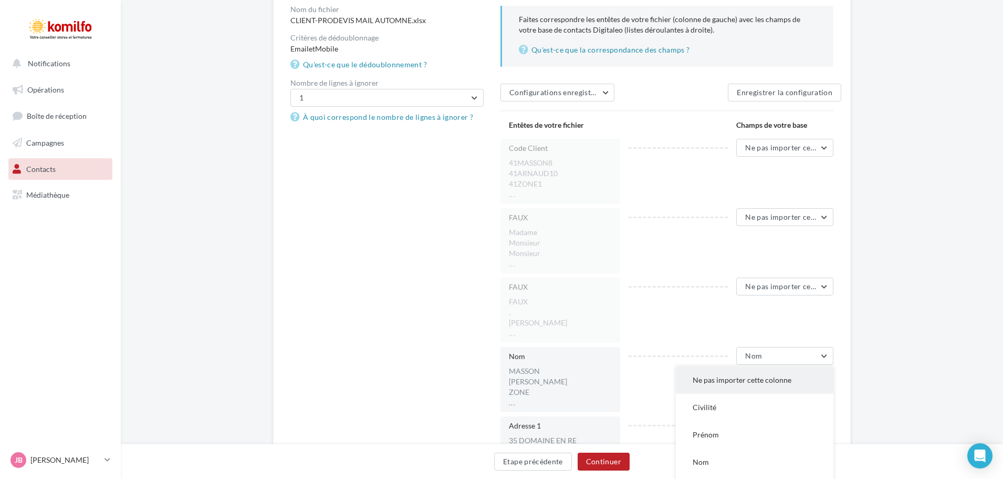
click at [711, 381] on span "Ne pas importer cette colonne" at bounding box center [742, 379] width 99 height 9
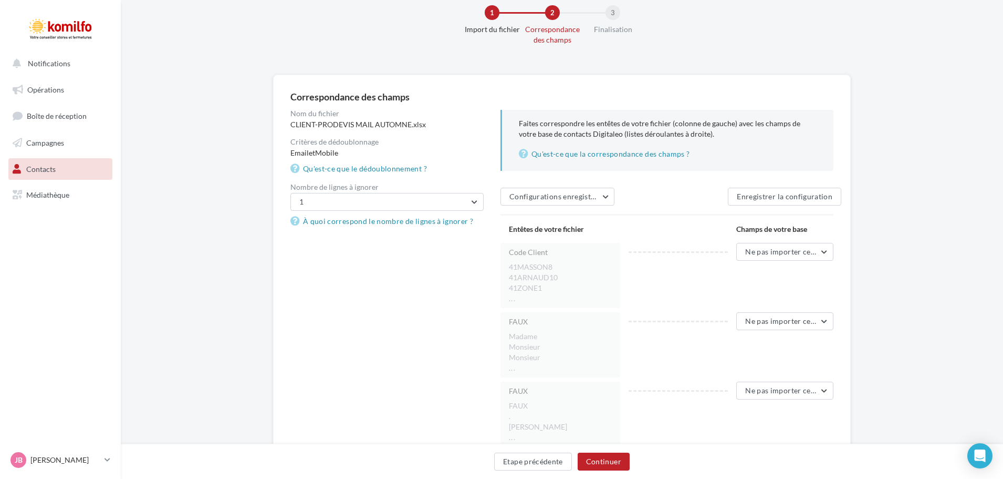
scroll to position [0, 0]
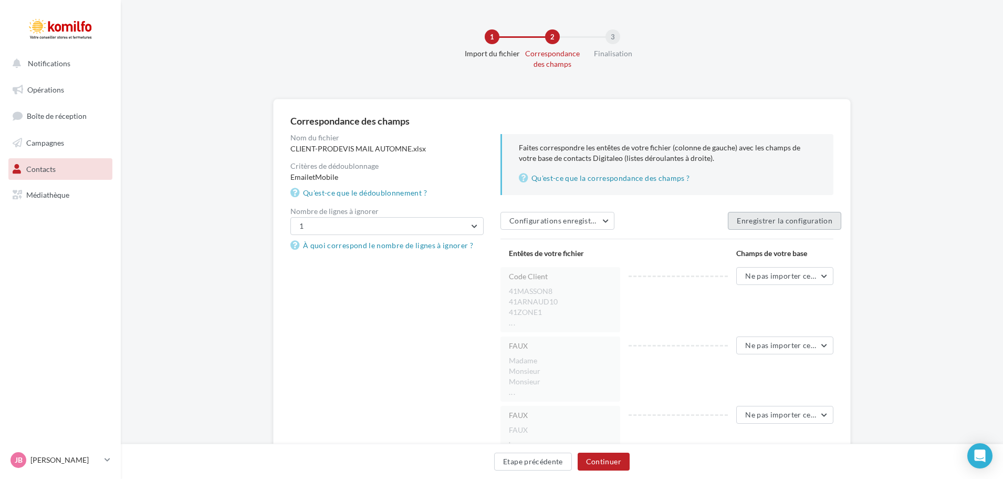
click at [757, 218] on button "Enregistrer la configuration" at bounding box center [784, 221] width 113 height 18
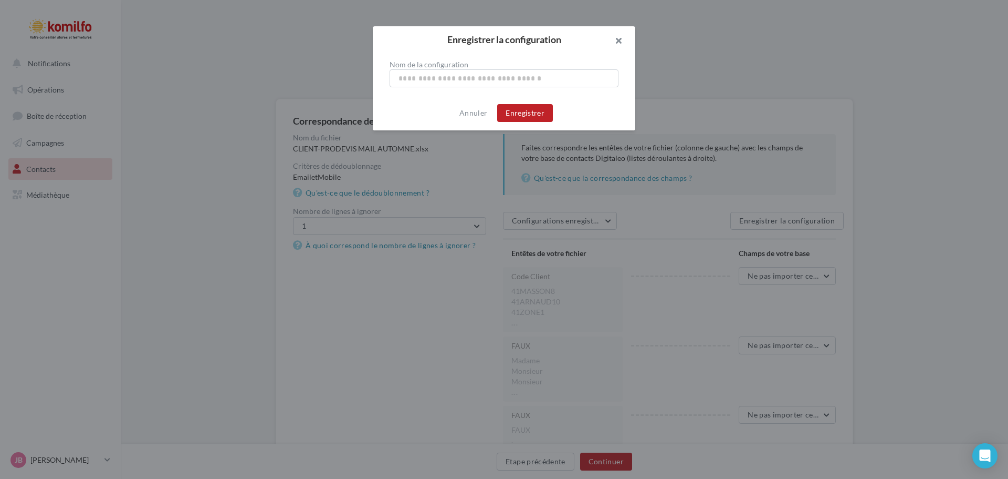
click at [618, 43] on button "button" at bounding box center [615, 42] width 42 height 32
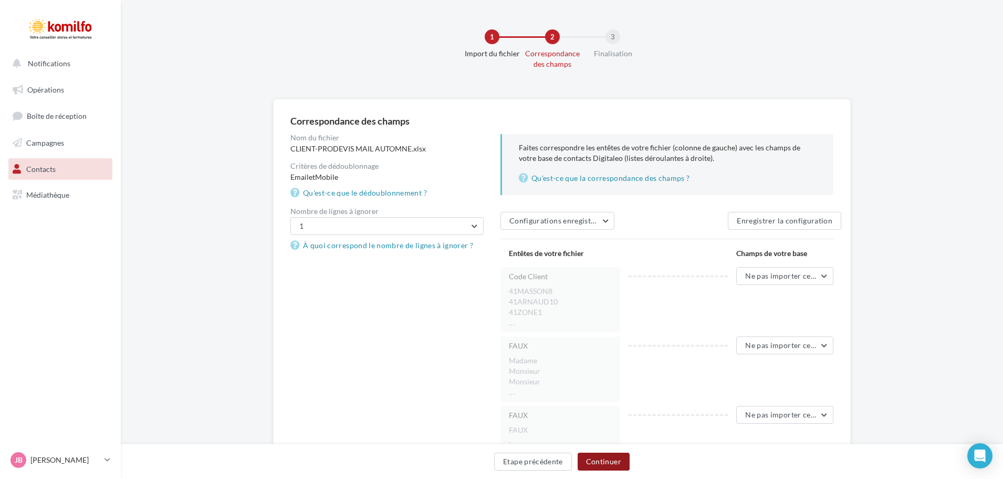
click at [622, 459] on button "Continuer" at bounding box center [604, 461] width 52 height 18
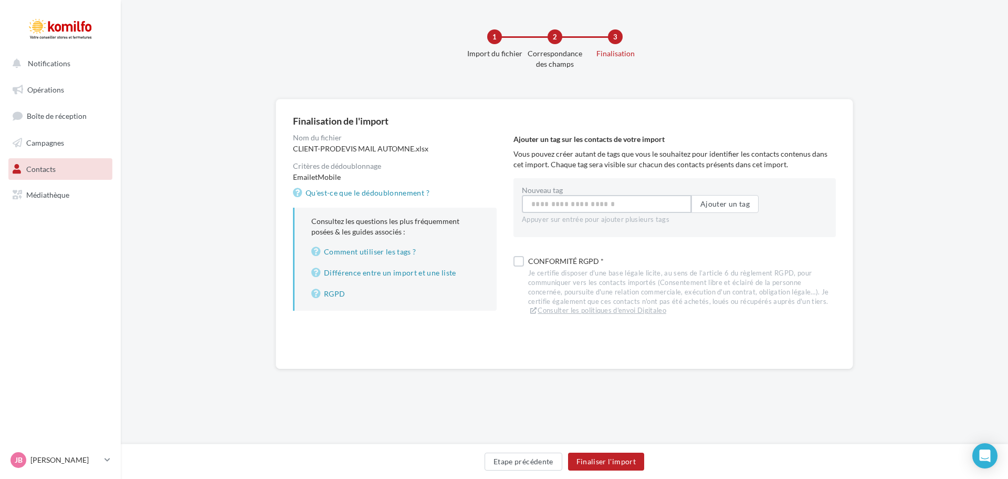
click at [591, 209] on input "Nouveau tag" at bounding box center [607, 204] width 170 height 18
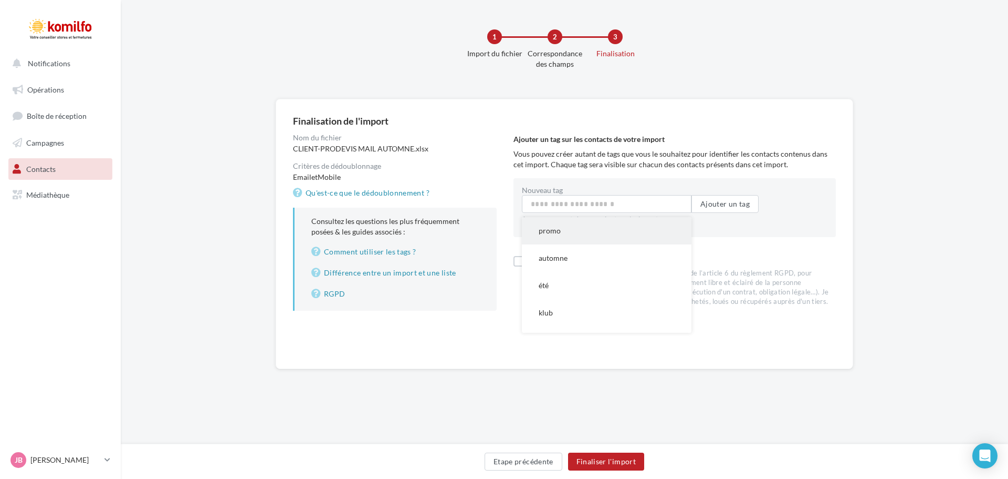
click at [562, 231] on button "promo" at bounding box center [607, 230] width 170 height 27
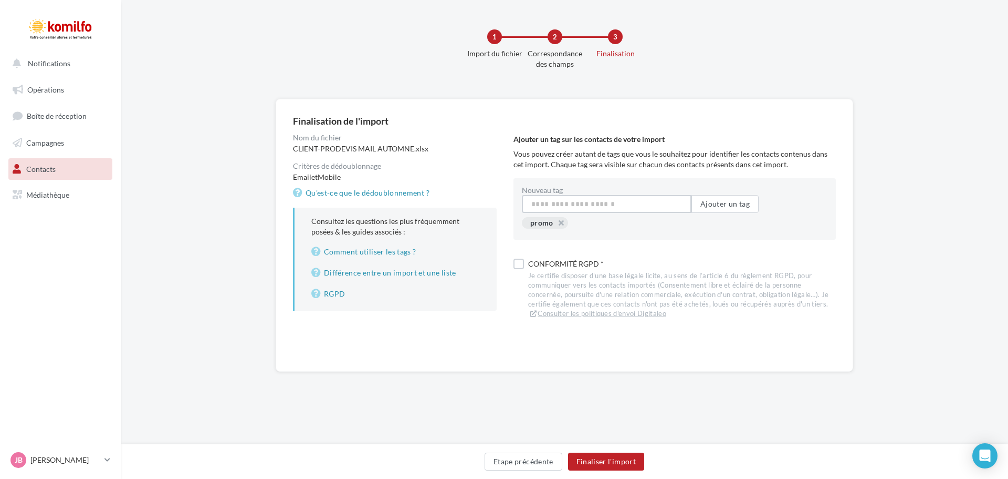
click at [578, 206] on input "Nouveau tag" at bounding box center [607, 204] width 170 height 18
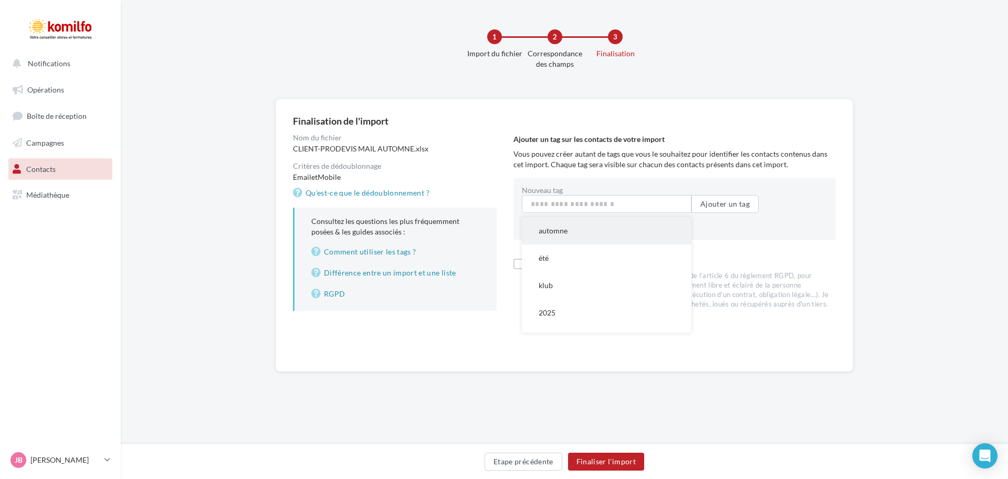
click at [564, 236] on button "automne" at bounding box center [607, 230] width 170 height 27
click at [596, 201] on input "Nouveau tag" at bounding box center [607, 204] width 170 height 18
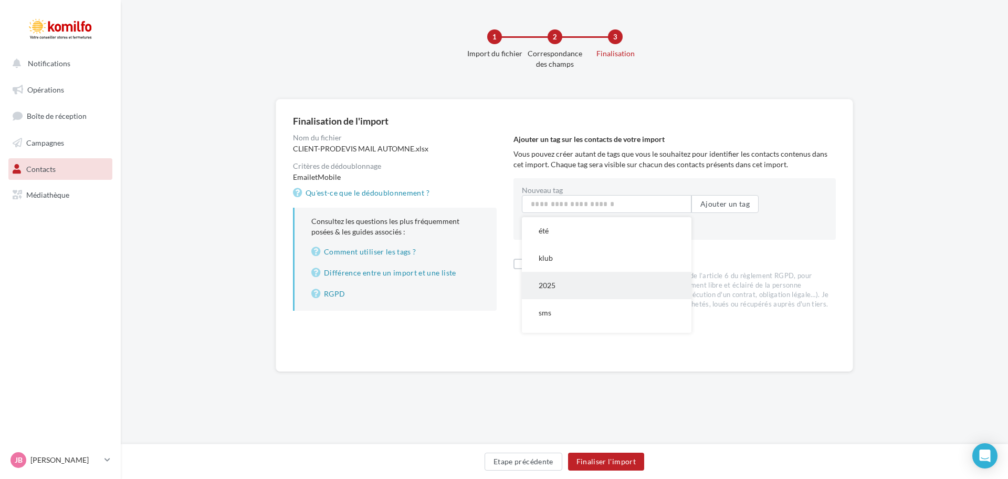
click at [573, 290] on button "2025" at bounding box center [607, 285] width 170 height 27
click at [578, 205] on input "Nouveau tag" at bounding box center [607, 204] width 170 height 18
click at [560, 313] on button "mail" at bounding box center [607, 312] width 170 height 27
click at [519, 261] on label at bounding box center [519, 263] width 11 height 11
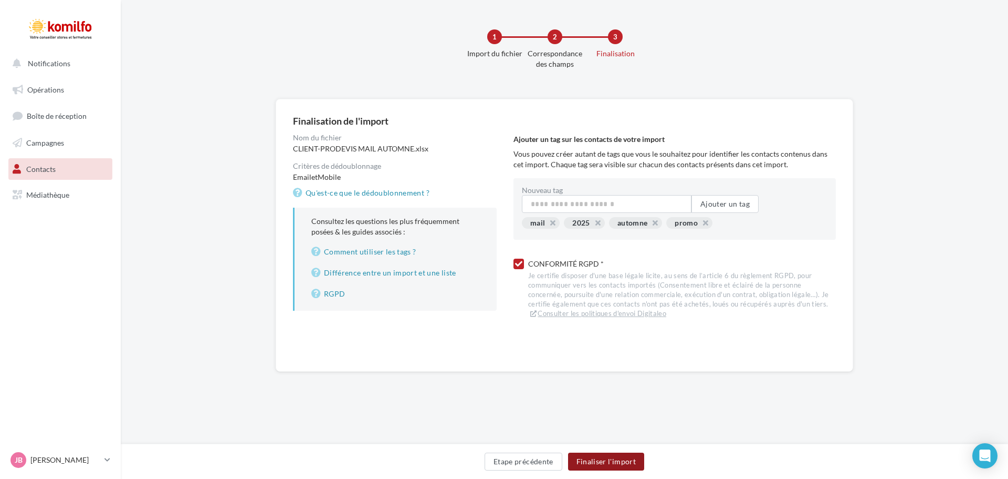
click at [624, 461] on button "Finaliser l'import" at bounding box center [606, 461] width 76 height 18
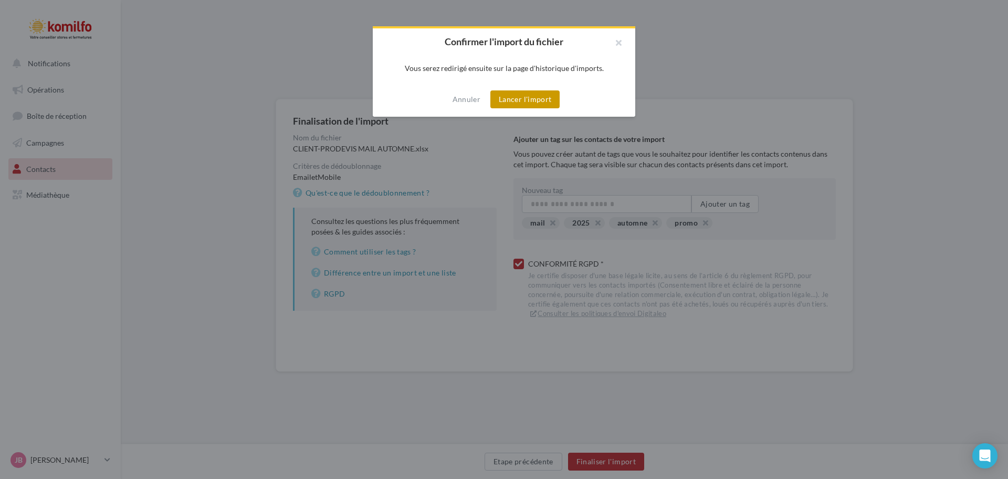
click at [513, 98] on button "Lancer l'import" at bounding box center [525, 99] width 69 height 18
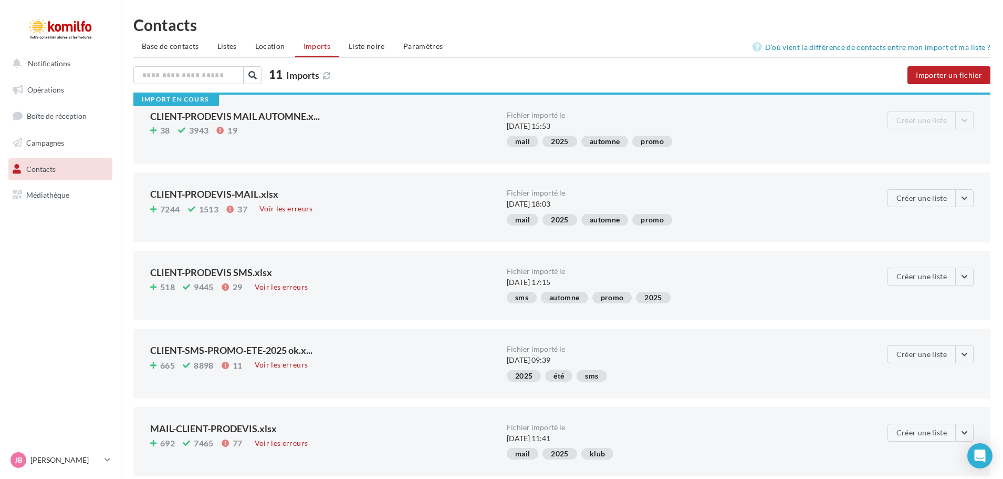
click at [441, 134] on div "38 3943 19" at bounding box center [324, 131] width 348 height 12
click at [199, 190] on div "CLIENT-PRODEVIS-MAIL.xlsx" at bounding box center [324, 193] width 348 height 9
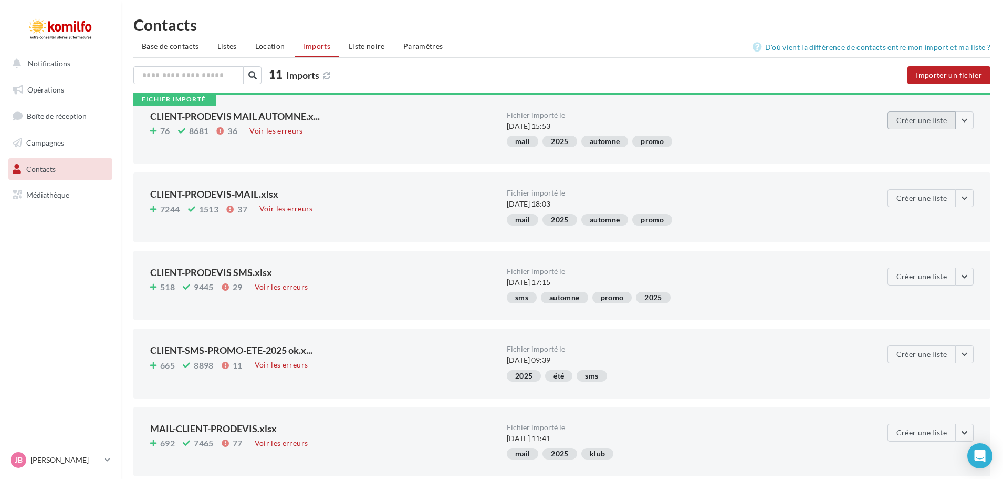
click at [918, 118] on button "Créer une liste" at bounding box center [922, 120] width 68 height 18
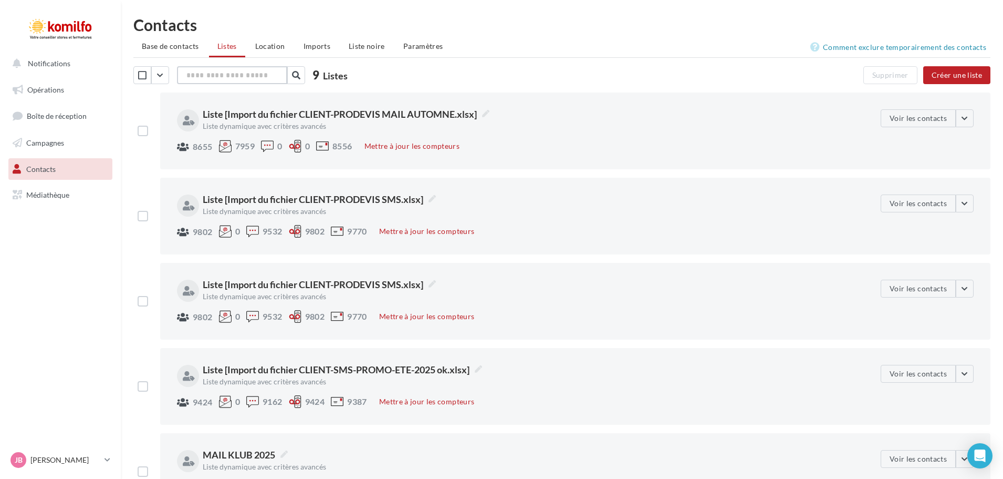
click at [261, 72] on input "text" at bounding box center [232, 75] width 110 height 18
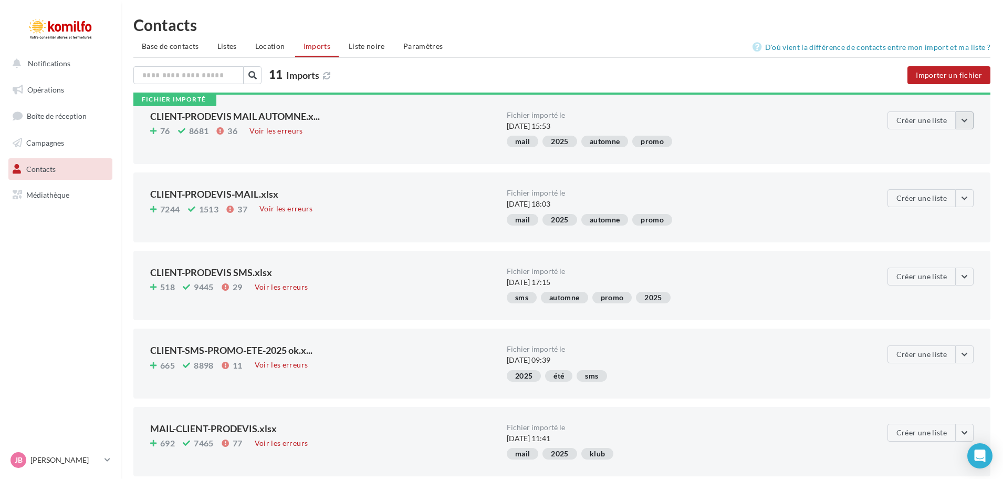
click at [966, 119] on button "button" at bounding box center [965, 120] width 18 height 18
click at [816, 133] on div "Fichier importé le 26/09/2025 à 15:53 mail 2025 automne promo" at bounding box center [685, 129] width 357 height 36
click at [955, 121] on button "Créer une liste" at bounding box center [922, 120] width 68 height 18
click at [965, 118] on button "button" at bounding box center [965, 120] width 18 height 18
click at [958, 167] on button "Télécharger le fichier" at bounding box center [946, 172] width 117 height 27
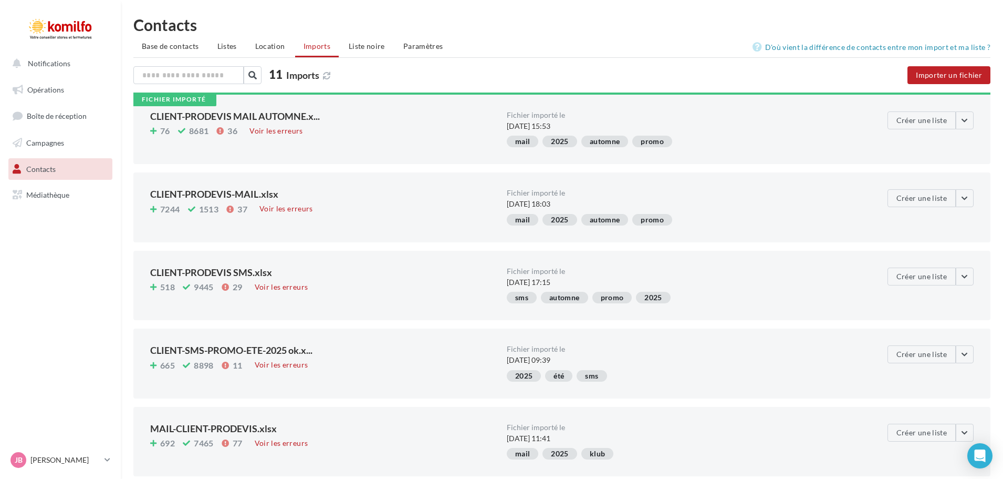
click at [397, 123] on div "Fichier importé CLIENT-PRODEVIS MAIL AUTOMNE.x... 76 8681 36 Voir les erreurs" at bounding box center [328, 129] width 357 height 36
click at [968, 123] on button "button" at bounding box center [965, 120] width 18 height 18
click at [933, 164] on button "Télécharger le fichier" at bounding box center [946, 172] width 117 height 27
click at [963, 115] on button "button" at bounding box center [965, 120] width 18 height 18
click at [948, 196] on button "Supprimer de l'historique" at bounding box center [946, 199] width 117 height 27
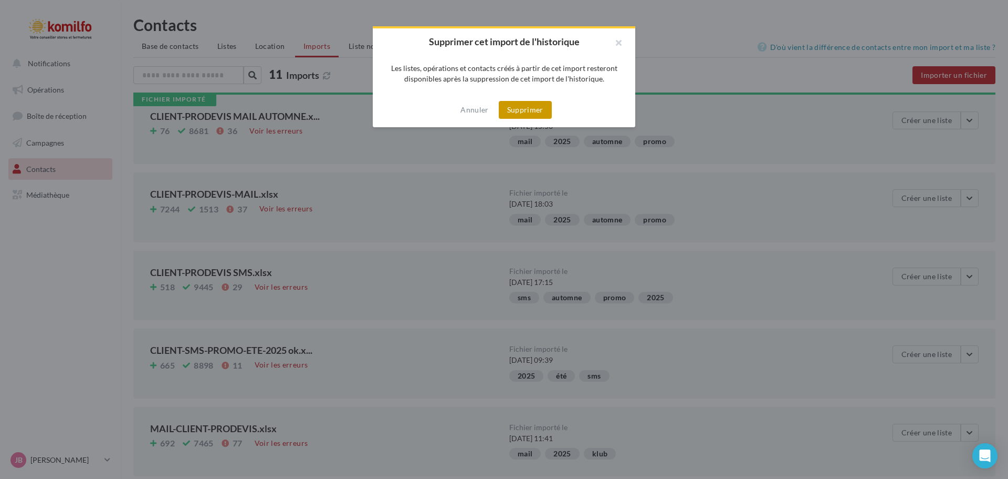
click at [532, 112] on button "Supprimer" at bounding box center [525, 110] width 53 height 18
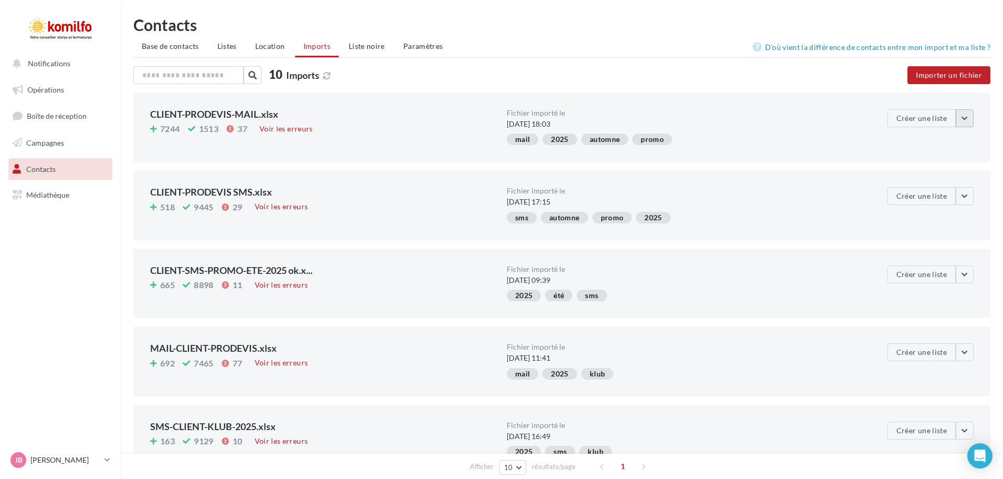
click at [968, 115] on button "button" at bounding box center [965, 118] width 18 height 18
click at [947, 191] on button "Supprimer de l'historique" at bounding box center [946, 197] width 117 height 27
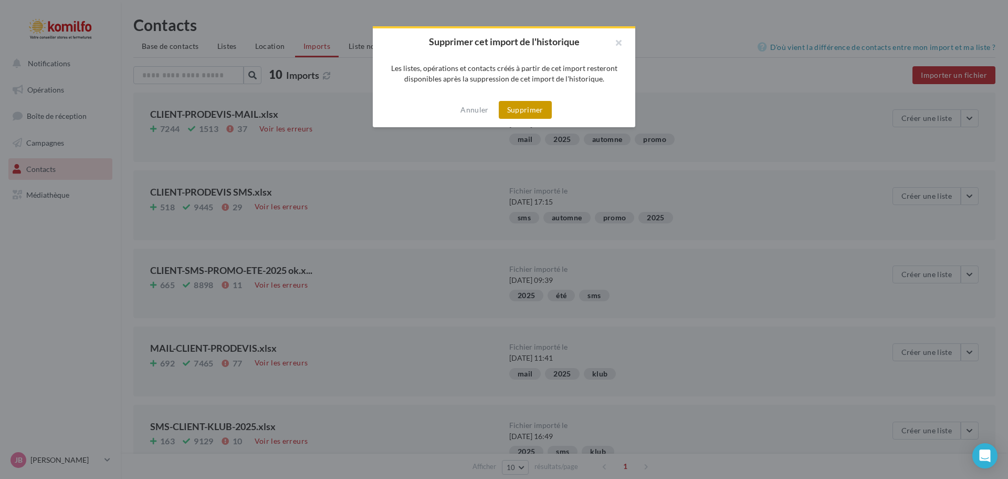
click at [547, 107] on button "Supprimer" at bounding box center [525, 110] width 53 height 18
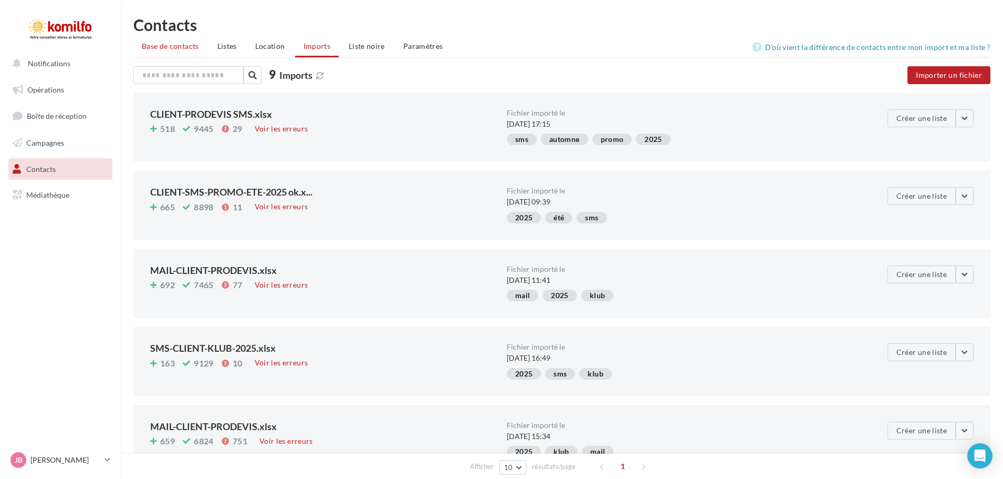
click at [153, 47] on span "Base de contacts" at bounding box center [170, 45] width 57 height 9
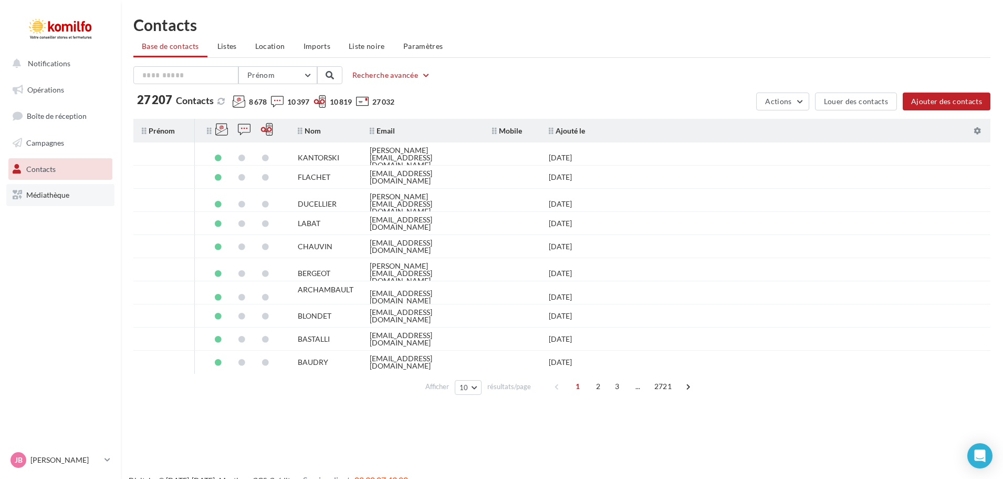
click at [60, 192] on span "Médiathèque" at bounding box center [47, 194] width 43 height 9
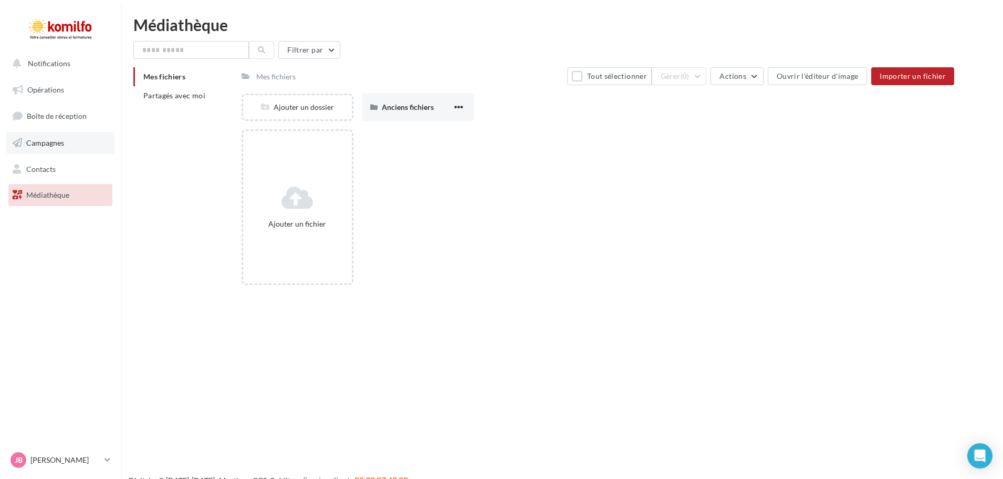
click at [59, 149] on link "Campagnes" at bounding box center [60, 143] width 108 height 22
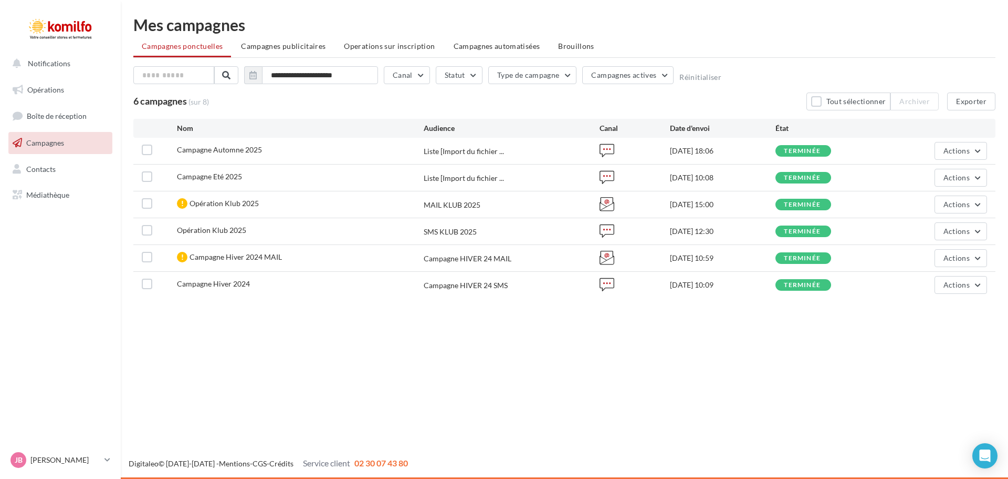
click at [58, 156] on ul "Opérations Boîte de réception Campagnes Contacts Mes cibles Médiathèque" at bounding box center [60, 143] width 112 height 136
click at [57, 158] on link "Contacts" at bounding box center [60, 169] width 108 height 22
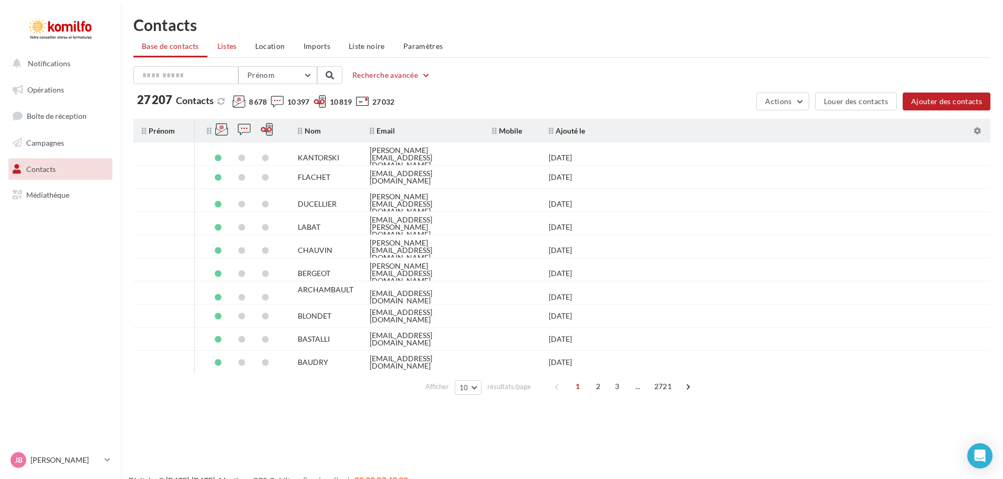
click at [238, 50] on li "Listes" at bounding box center [227, 46] width 36 height 19
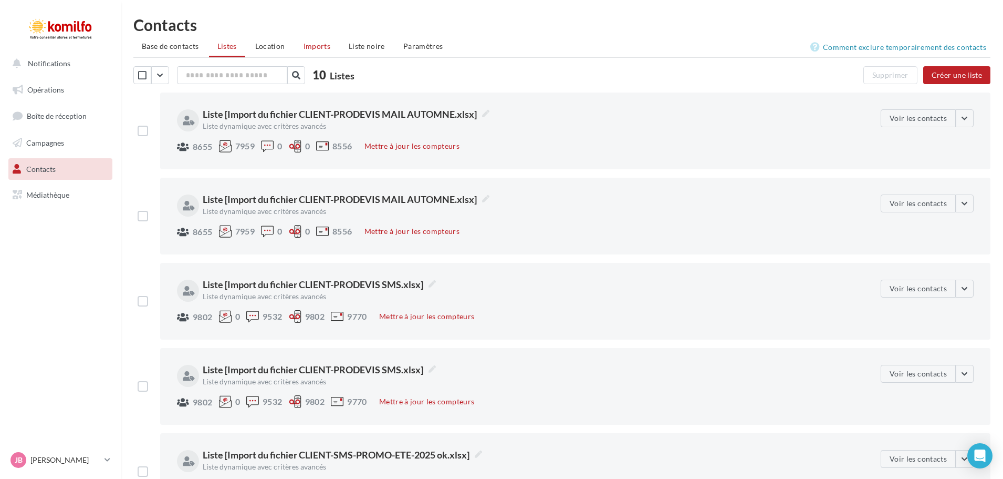
click at [316, 41] on li "Imports" at bounding box center [317, 46] width 44 height 19
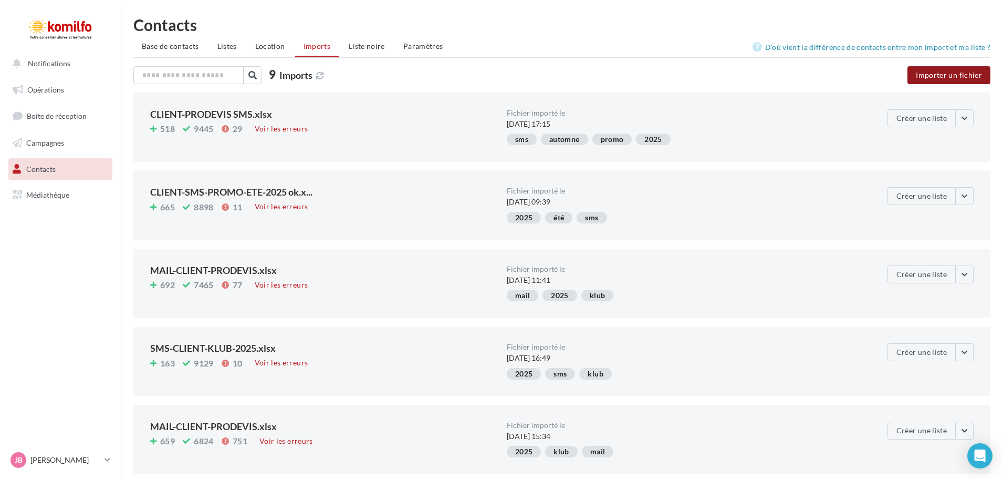
click at [950, 76] on button "Importer un fichier" at bounding box center [949, 75] width 83 height 18
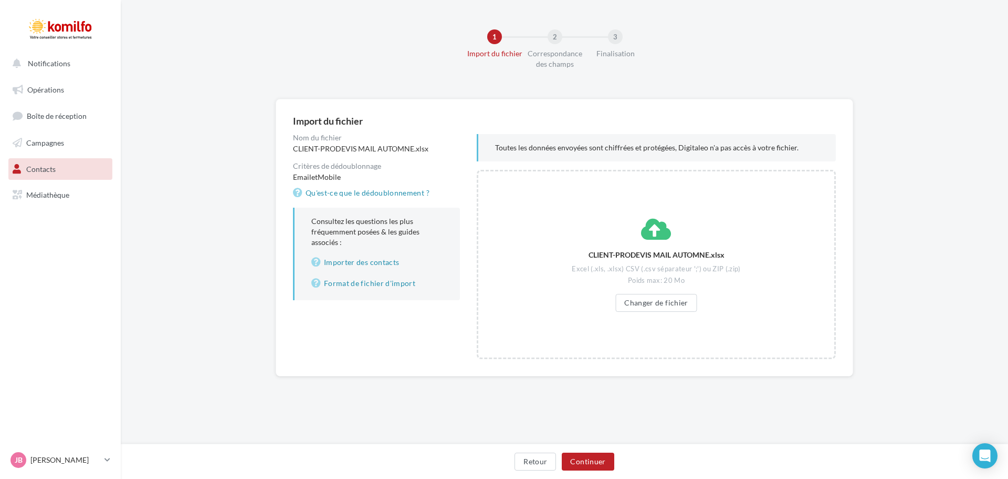
click at [865, 360] on div "Import du fichier Nom du fichier CLIENT-PRODEVIS MAIL AUTOMNE.xlsx Critères de …" at bounding box center [565, 254] width 888 height 311
click at [659, 209] on div "CLIENT-PRODEVIS MAIL AUTOMNE.xlsx Excel (.xls, .xlsx) CSV (.csv séparateur ';')…" at bounding box center [656, 264] width 359 height 189
click at [588, 459] on button "Continuer" at bounding box center [588, 461] width 52 height 18
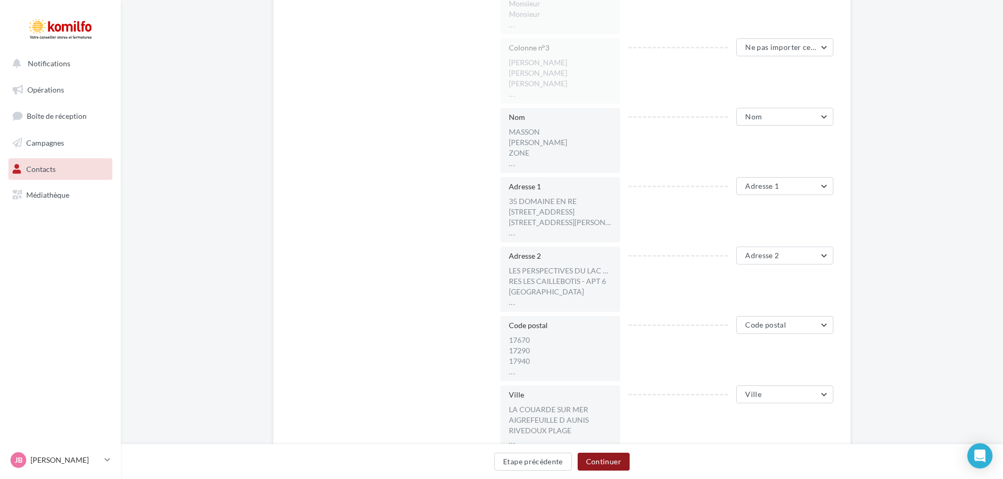
scroll to position [525, 0]
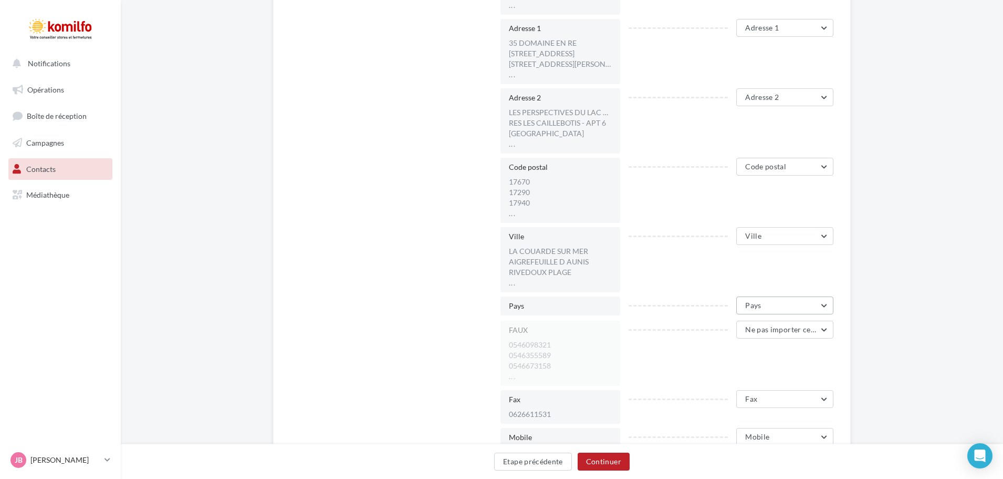
click at [766, 305] on button "Pays" at bounding box center [784, 305] width 97 height 18
click at [752, 336] on span "Ne pas importer cette colonne" at bounding box center [742, 331] width 99 height 9
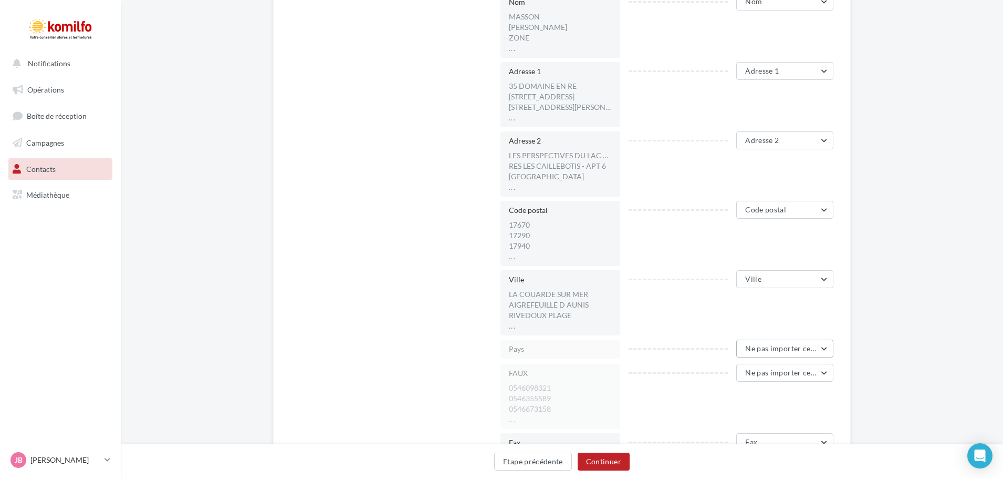
scroll to position [420, 0]
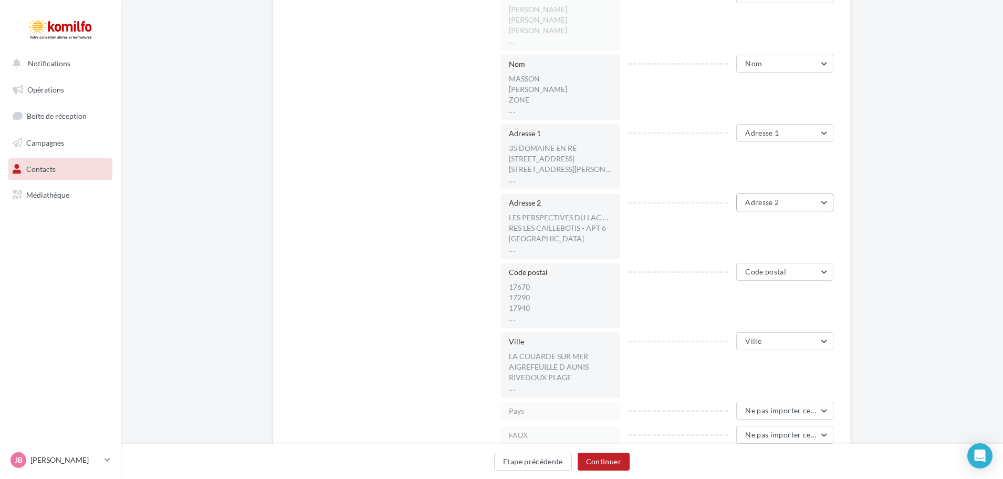
click at [767, 206] on span "Adresse 2" at bounding box center [762, 201] width 34 height 9
click at [758, 229] on span "Ne pas importer cette colonne" at bounding box center [742, 228] width 99 height 9
click at [782, 135] on button "Adresse 1" at bounding box center [784, 133] width 97 height 18
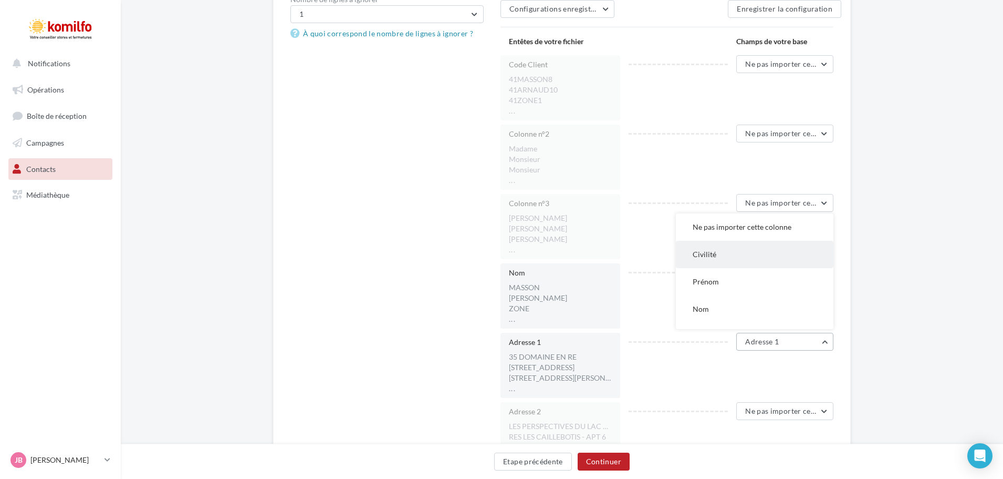
scroll to position [210, 0]
click at [737, 232] on span "Ne pas importer cette colonne" at bounding box center [742, 228] width 99 height 9
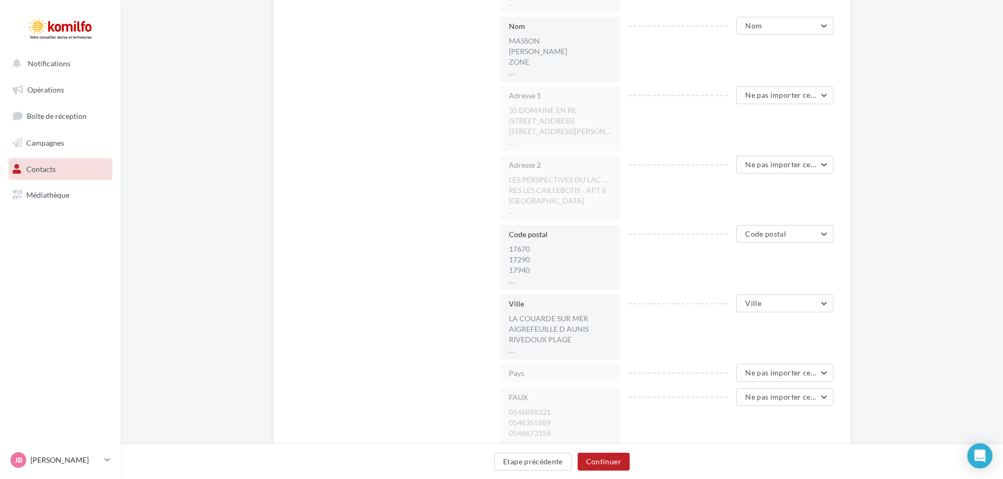
scroll to position [525, 0]
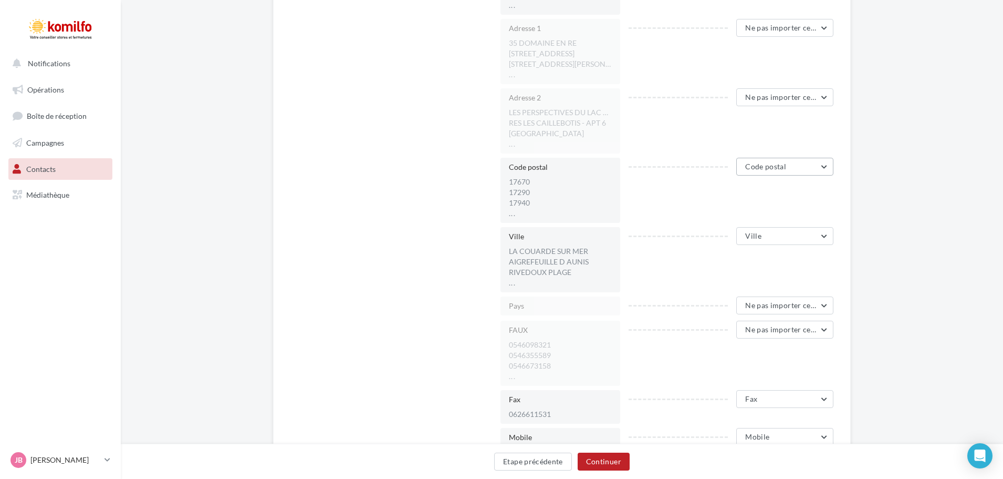
click at [775, 164] on span "Code postal" at bounding box center [765, 166] width 41 height 9
click at [740, 202] on button "Ne pas importer cette colonne" at bounding box center [755, 193] width 158 height 27
click at [768, 237] on button "Ville" at bounding box center [784, 236] width 97 height 18
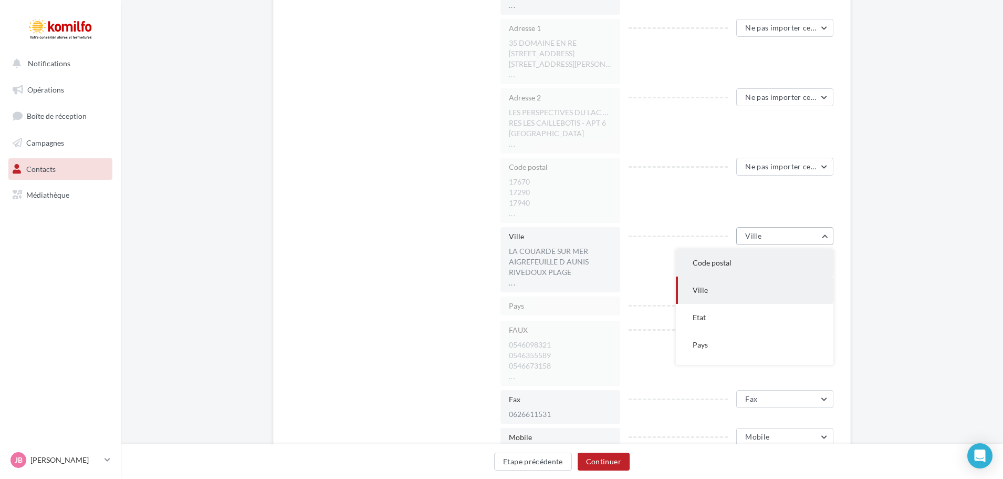
scroll to position [11, 0]
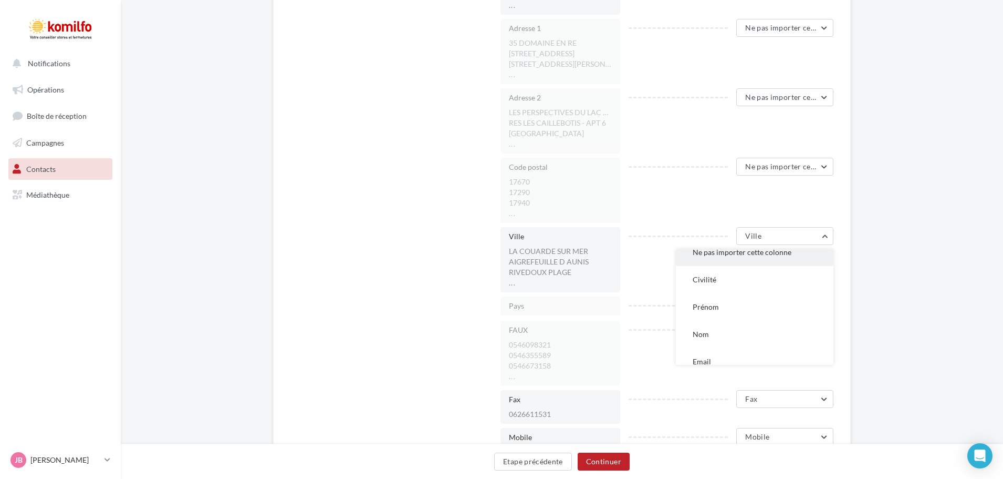
click at [743, 252] on span "Ne pas importer cette colonne" at bounding box center [742, 251] width 99 height 9
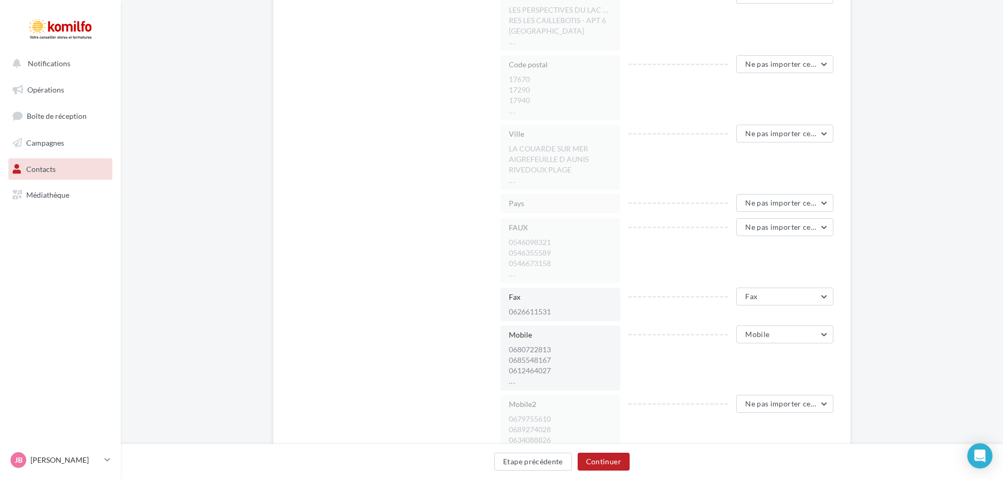
scroll to position [735, 0]
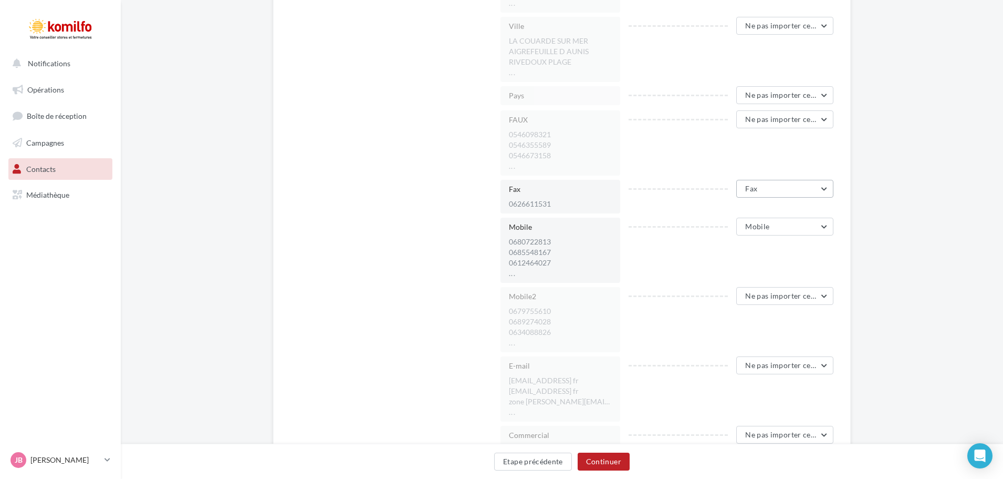
click at [773, 195] on button "Fax" at bounding box center [784, 189] width 97 height 18
click at [741, 216] on span "Ne pas importer cette colonne" at bounding box center [742, 215] width 99 height 9
click at [763, 233] on button "Mobile" at bounding box center [784, 226] width 97 height 18
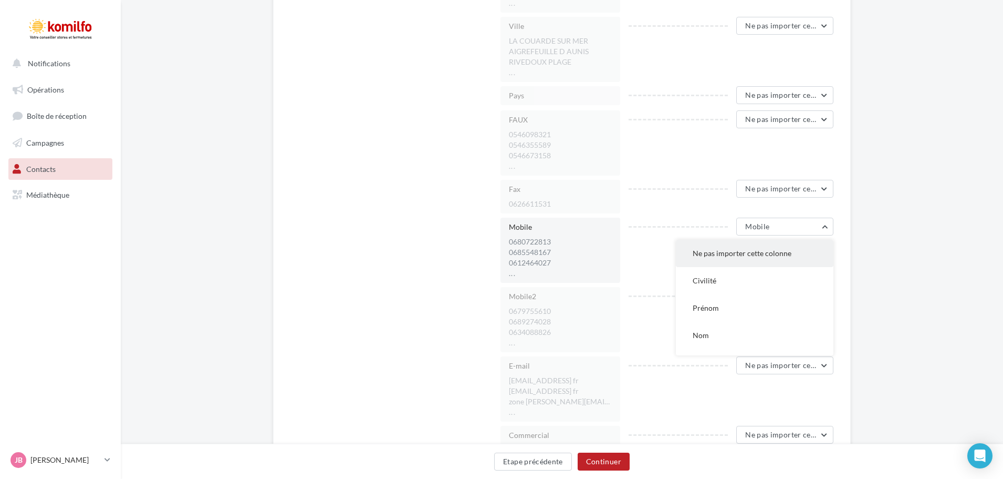
click at [745, 256] on span "Ne pas importer cette colonne" at bounding box center [742, 252] width 99 height 9
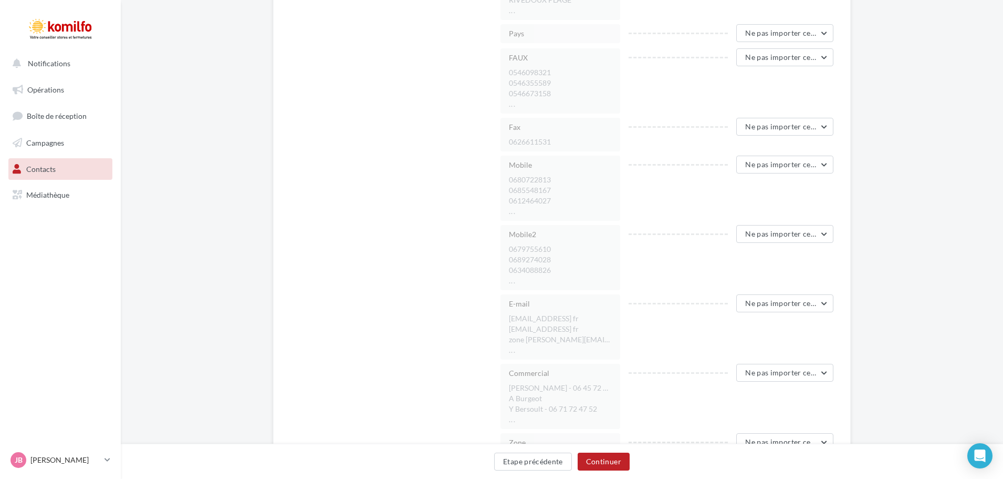
scroll to position [893, 0]
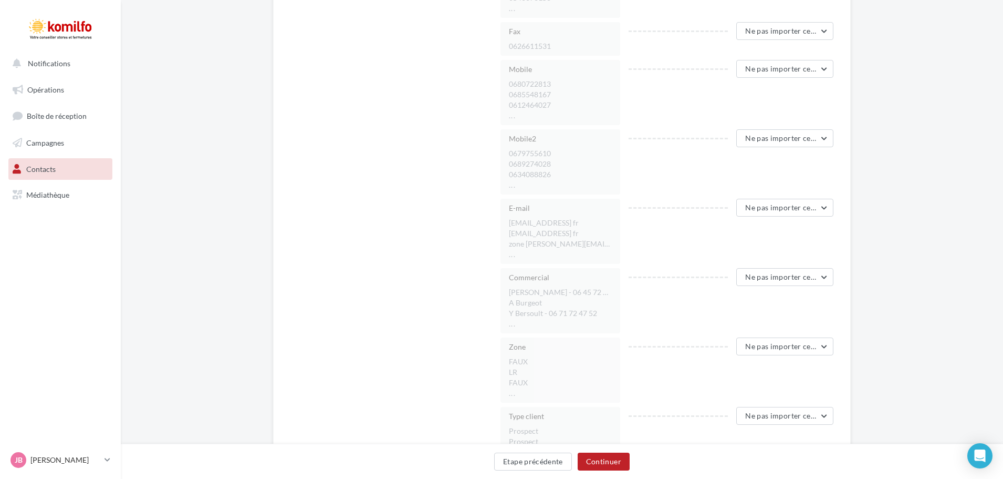
click at [773, 216] on div "Ne pas importer cette colonne Ne pas importer cette colonne Civilité Prénom Nom…" at bounding box center [781, 209] width 106 height 20
click at [774, 218] on div "Ne pas importer cette colonne Ne pas importer cette colonne Civilité Prénom Nom…" at bounding box center [781, 209] width 106 height 20
click at [783, 212] on button "Ne pas importer cette colonne" at bounding box center [784, 208] width 97 height 18
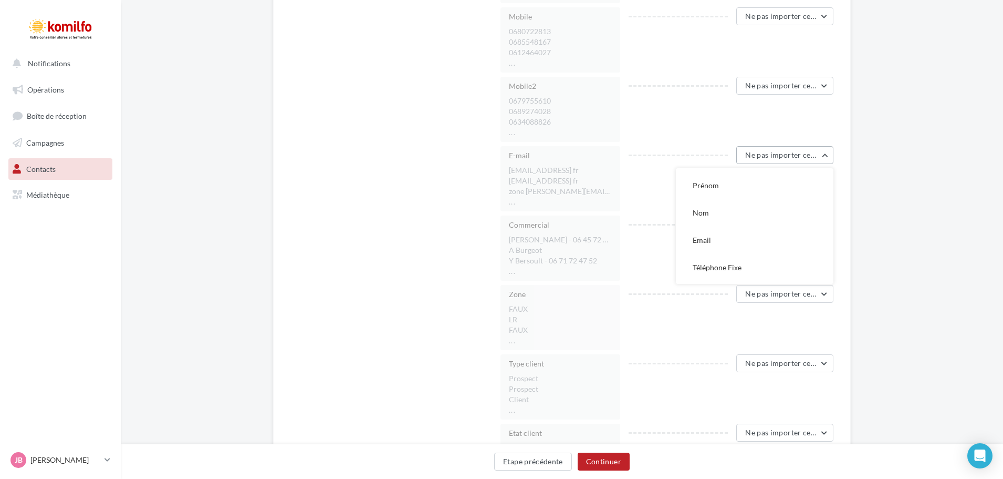
scroll to position [34, 0]
click at [743, 255] on button "Email" at bounding box center [755, 257] width 158 height 27
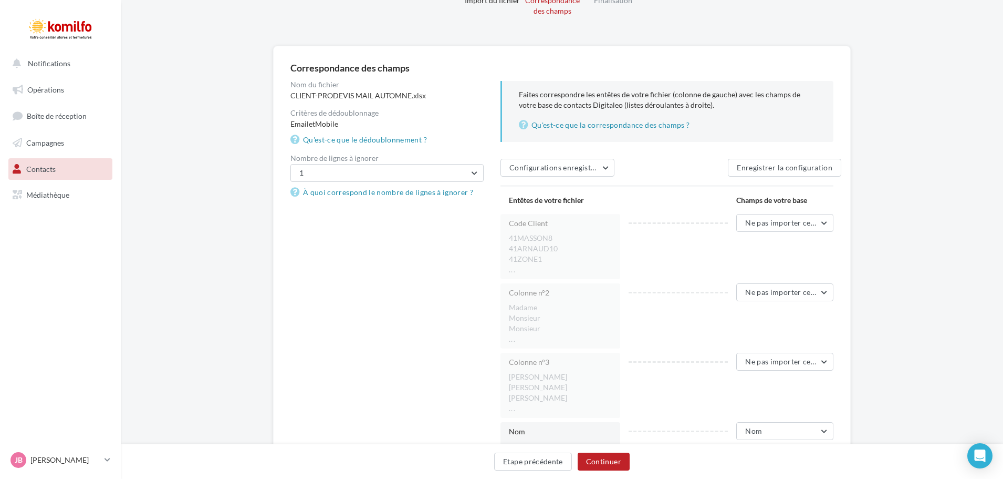
scroll to position [53, 0]
click at [763, 169] on button "Enregistrer la configuration" at bounding box center [784, 168] width 113 height 18
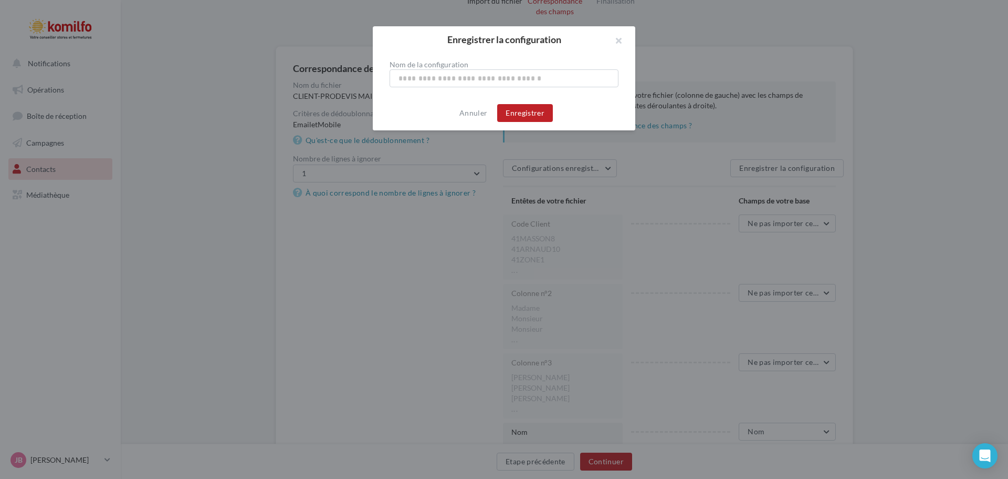
type input "*"
type input "****"
click at [524, 115] on button "Enregistrer" at bounding box center [525, 113] width 56 height 18
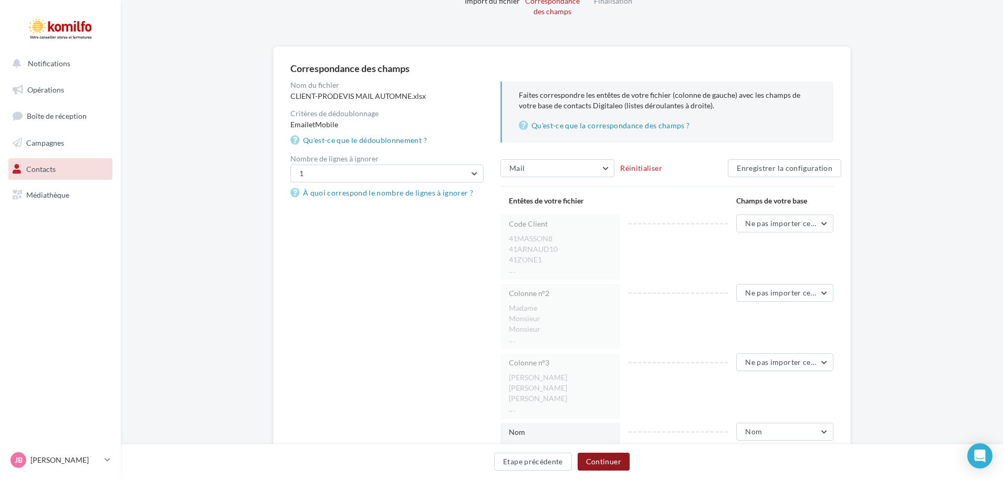
click at [595, 457] on button "Continuer" at bounding box center [604, 461] width 52 height 18
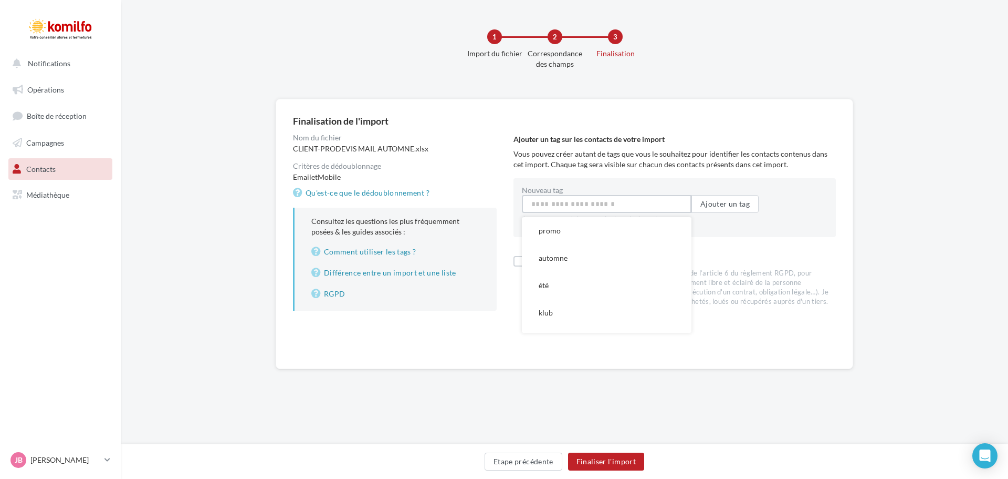
click at [627, 202] on input "Nouveau tag" at bounding box center [607, 204] width 170 height 18
click at [588, 227] on button "promo" at bounding box center [607, 230] width 170 height 27
click at [587, 200] on input "Nouveau tag" at bounding box center [607, 204] width 170 height 18
click at [584, 235] on button "automne" at bounding box center [607, 230] width 170 height 27
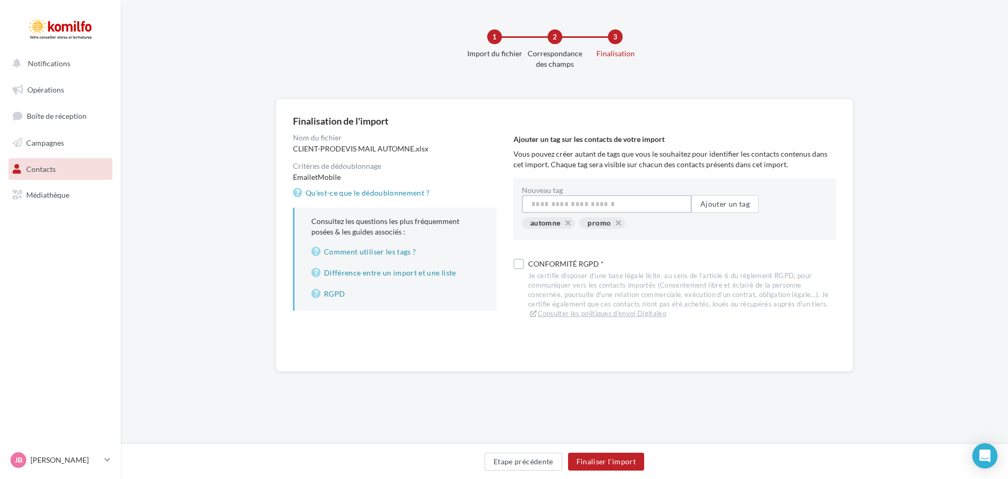
click at [583, 206] on input "Nouveau tag" at bounding box center [607, 204] width 170 height 18
click at [560, 283] on button "2025" at bounding box center [607, 285] width 170 height 27
click at [617, 203] on input "Nouveau tag" at bounding box center [607, 204] width 170 height 18
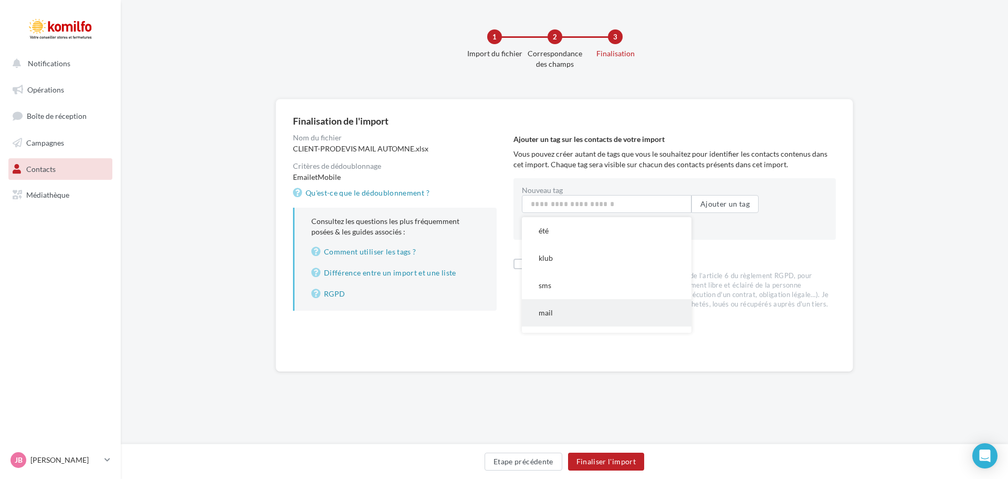
click at [559, 309] on button "mail" at bounding box center [607, 312] width 170 height 27
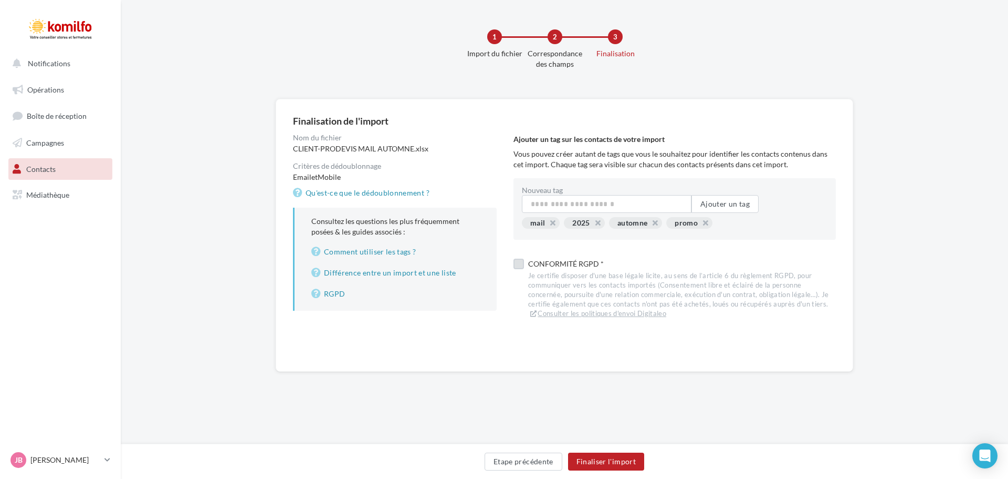
click at [517, 264] on label at bounding box center [519, 263] width 11 height 11
click at [599, 458] on button "Finaliser l'import" at bounding box center [606, 461] width 76 height 18
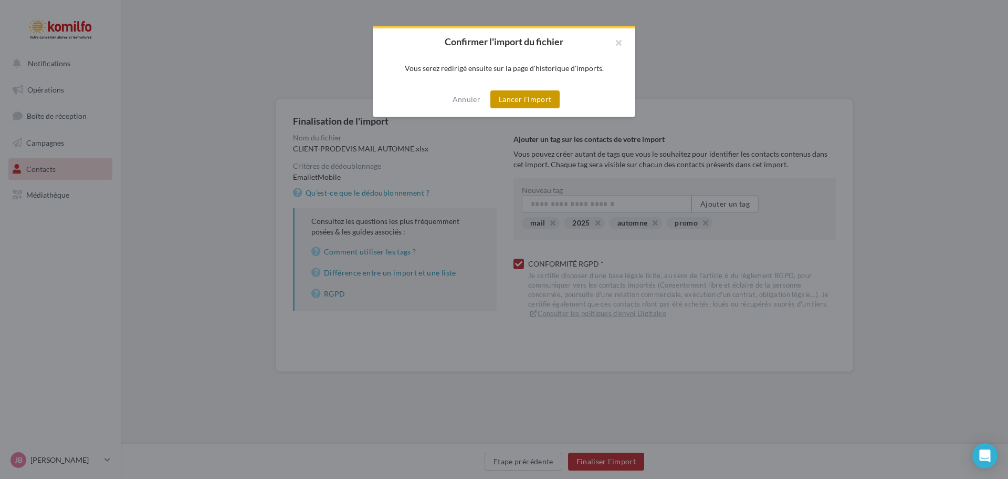
click at [512, 99] on button "Lancer l'import" at bounding box center [525, 99] width 69 height 18
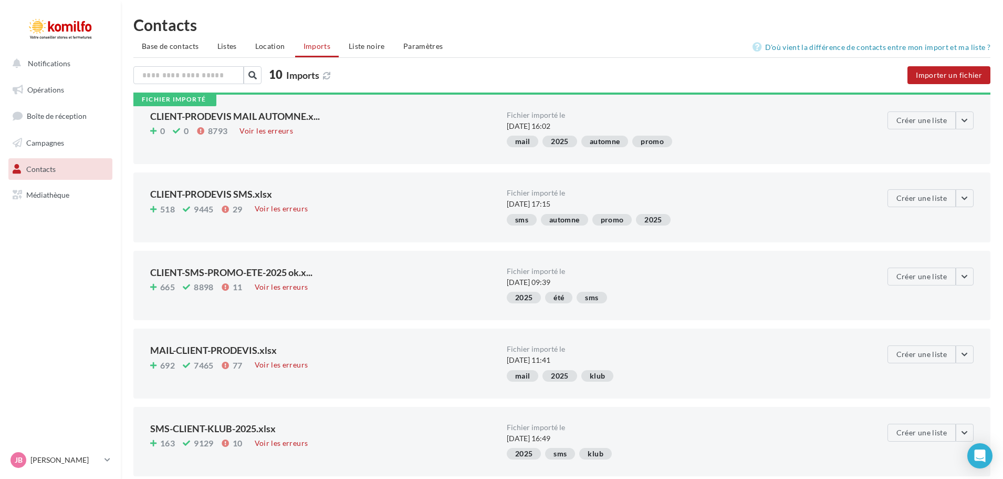
click at [807, 132] on div "Fichier importé le 26/09/2025 à 16:02 mail 2025 automne promo" at bounding box center [685, 129] width 357 height 36
click at [906, 124] on button "Créer une liste" at bounding box center [922, 120] width 68 height 18
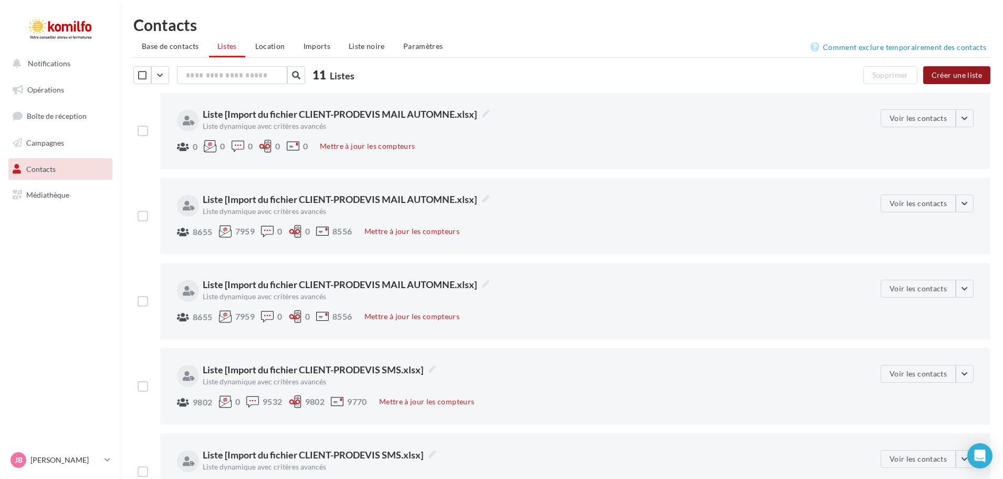
click at [956, 77] on button "Créer une liste" at bounding box center [956, 75] width 67 height 18
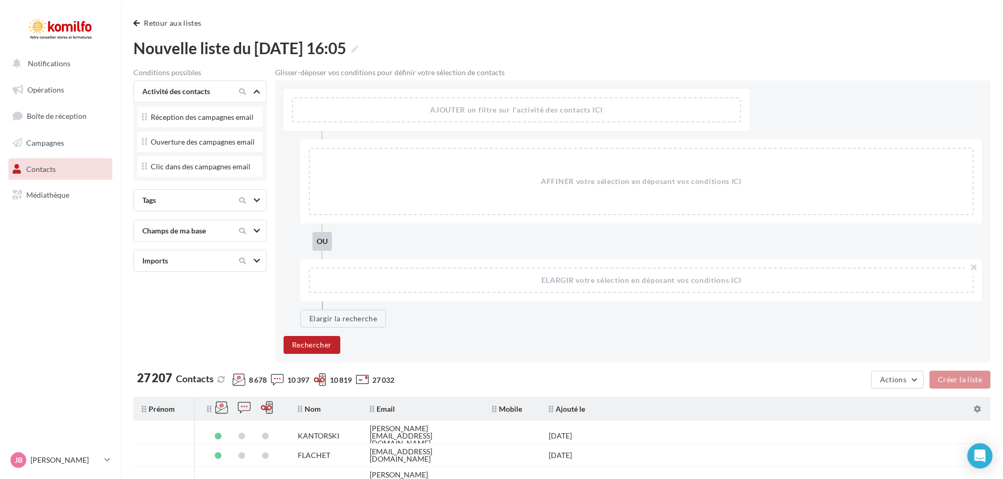
click at [252, 262] on div at bounding box center [248, 260] width 44 height 13
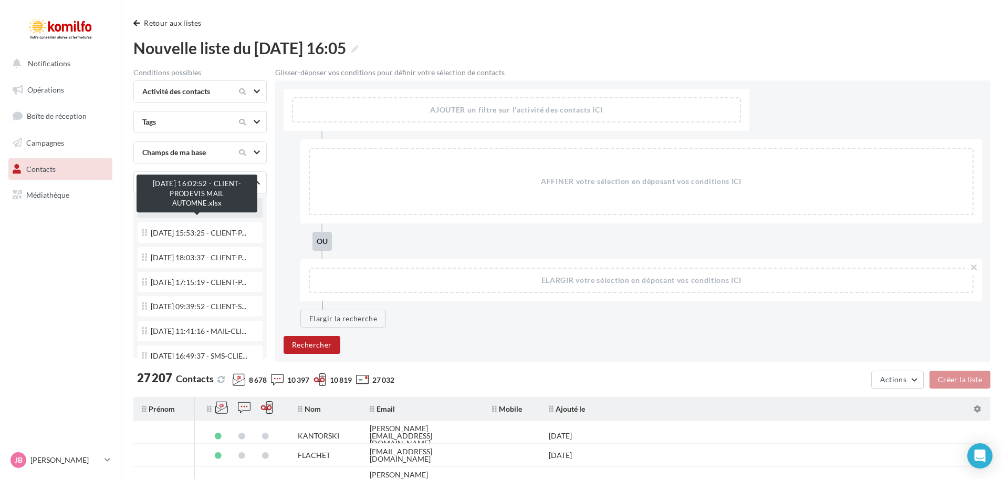
click at [217, 212] on span "26/09/2025 16:02:52 - CLIENT-P..." at bounding box center [199, 207] width 96 height 7
click at [201, 215] on div "26/09/2025 16:02:52 - CLIENT-P..." at bounding box center [200, 209] width 117 height 14
click at [202, 216] on div "[DATE] 16:02:52 - CLIENT-P..." at bounding box center [200, 209] width 117 height 14
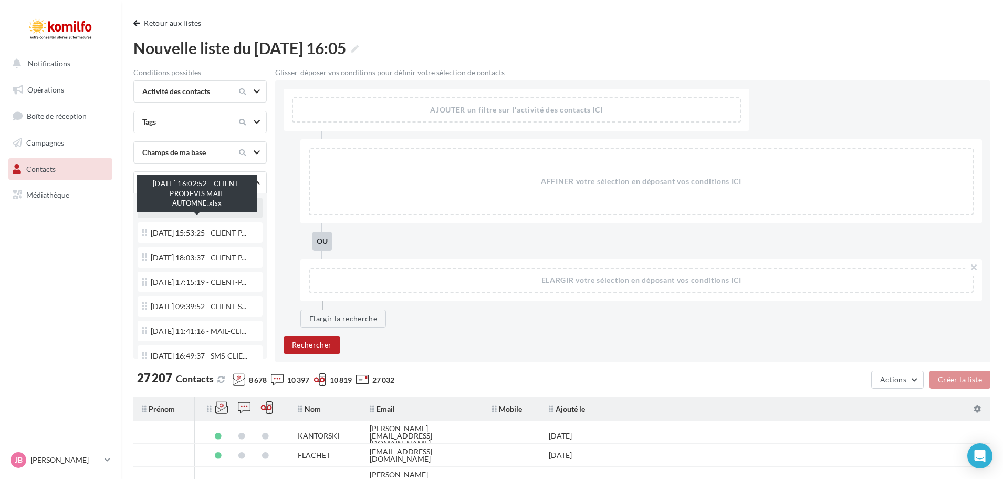
click at [185, 212] on span "[DATE] 16:02:52 - CLIENT-P..." at bounding box center [199, 207] width 96 height 7
click at [217, 212] on span "[DATE] 16:02:52 - CLIENT-P..." at bounding box center [199, 207] width 96 height 7
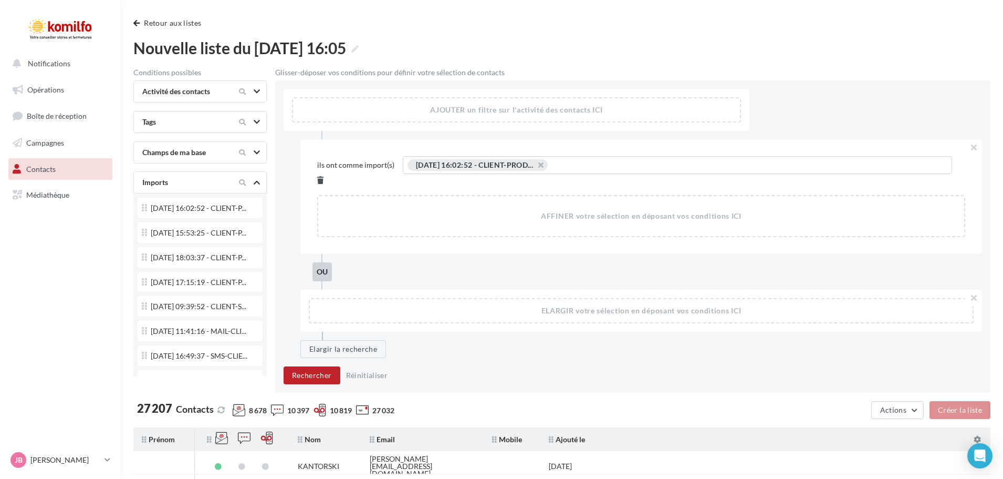
click at [324, 176] on icon at bounding box center [320, 179] width 6 height 7
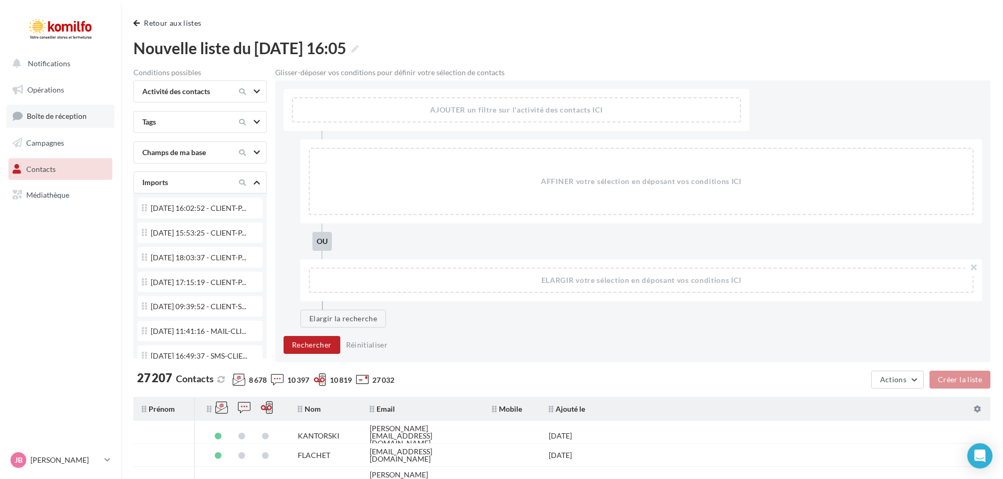
click at [58, 116] on span "Boîte de réception" at bounding box center [57, 115] width 60 height 9
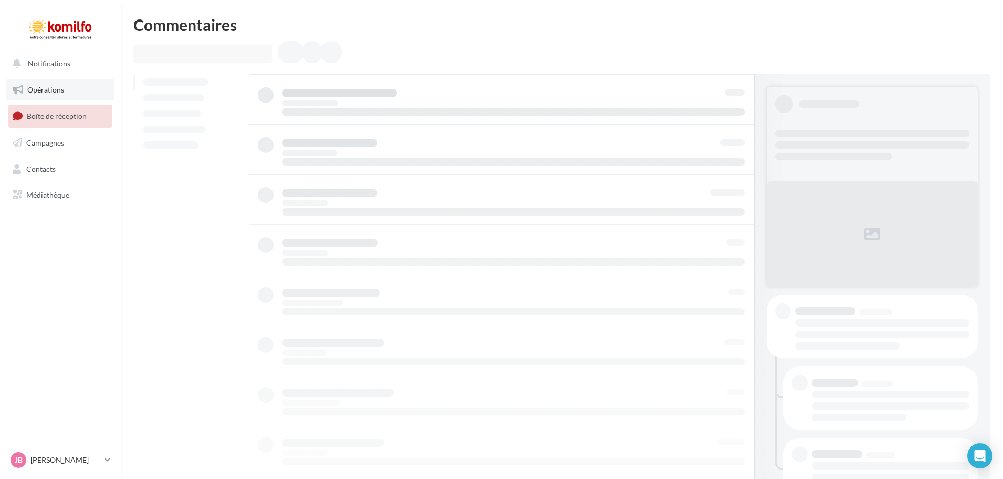
click at [59, 84] on link "Opérations" at bounding box center [60, 90] width 108 height 22
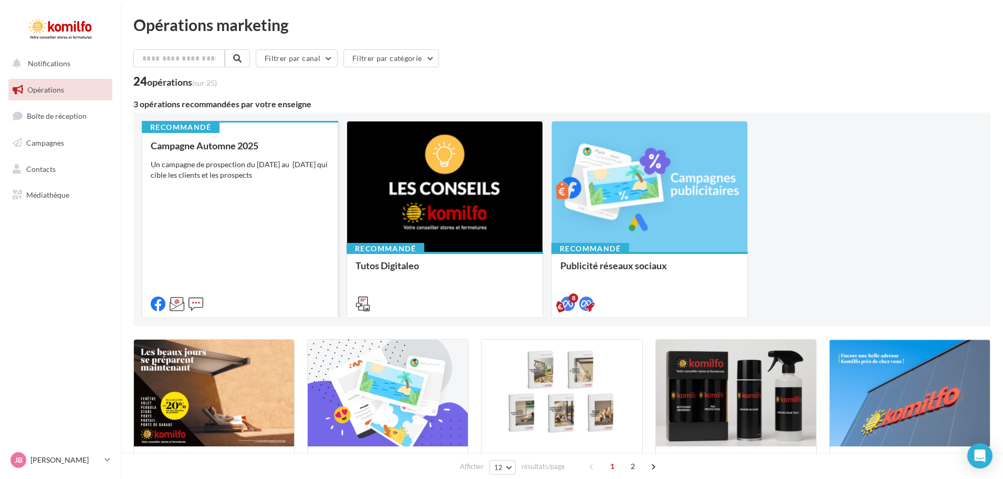
click at [282, 200] on div "Campagne Automne 2025 Un campagne de prospection du [DATE] au [DATE] qui cible …" at bounding box center [240, 224] width 179 height 168
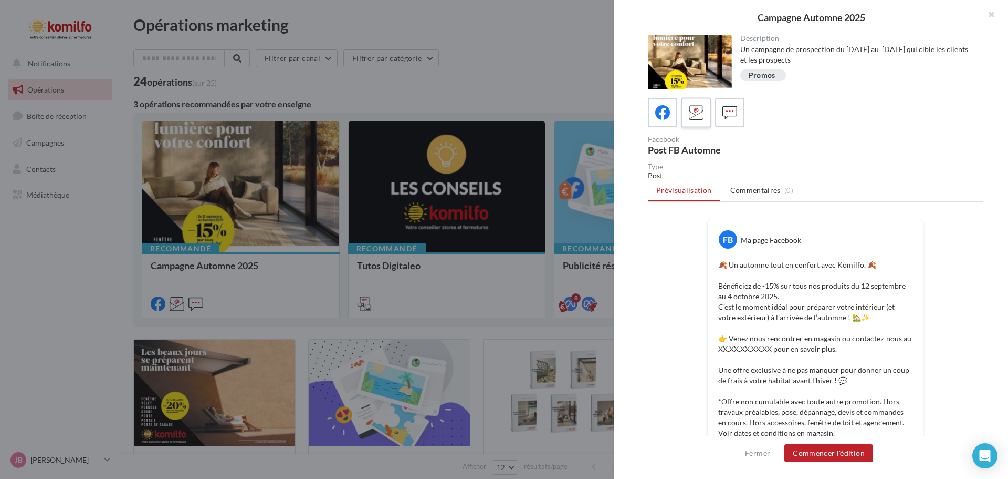
click at [702, 116] on icon at bounding box center [696, 112] width 15 height 15
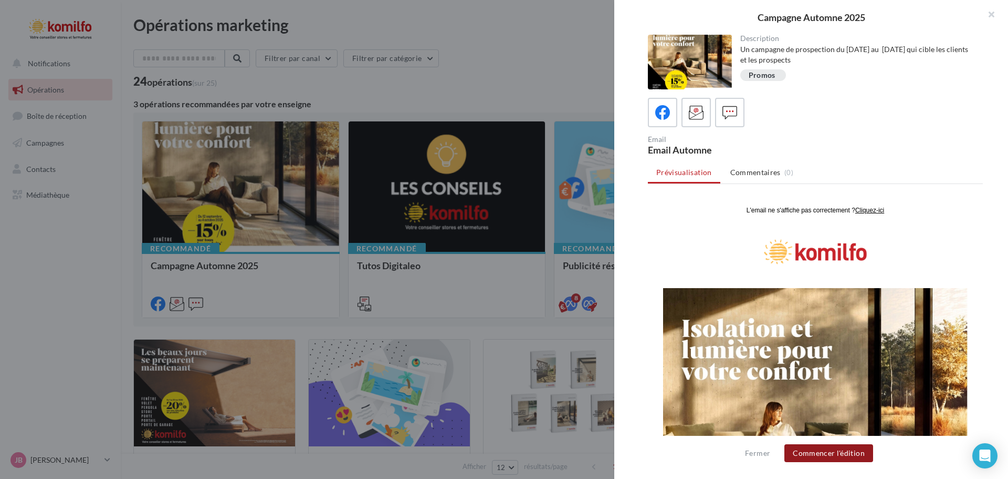
click at [824, 455] on button "Commencer l'édition" at bounding box center [829, 453] width 89 height 18
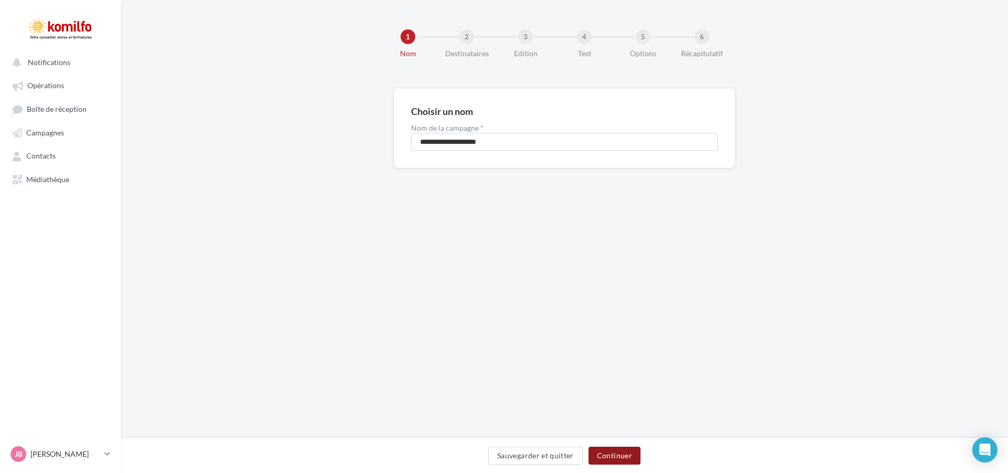
click at [624, 456] on button "Continuer" at bounding box center [615, 456] width 52 height 18
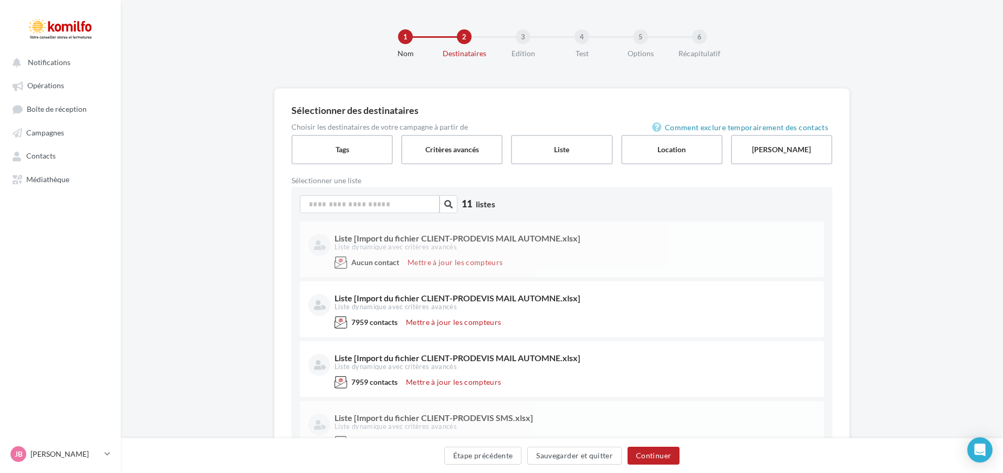
click at [564, 251] on div "Liste dynamique avec critères avancés" at bounding box center [574, 247] width 479 height 9
drag, startPoint x: 308, startPoint y: 152, endPoint x: 315, endPoint y: 151, distance: 6.4
click at [310, 152] on label "Tags" at bounding box center [341, 149] width 103 height 30
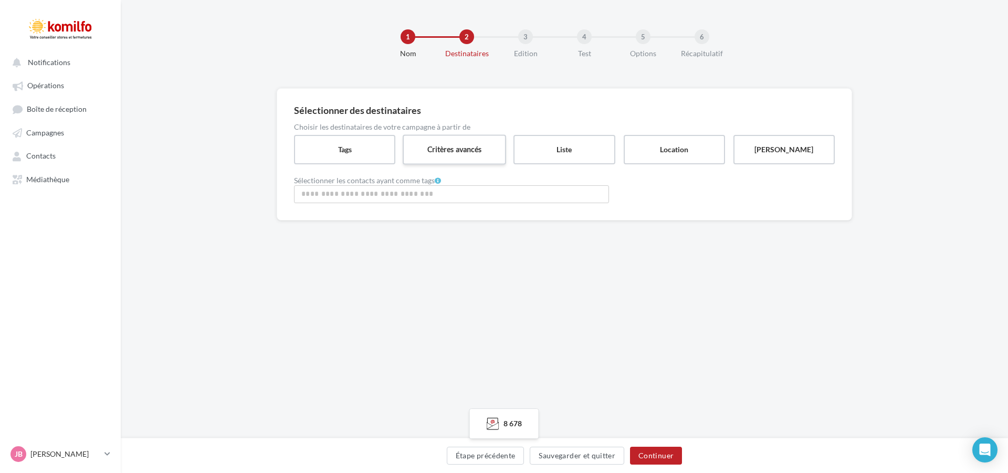
click at [463, 149] on label "Critères avancés" at bounding box center [454, 149] width 103 height 30
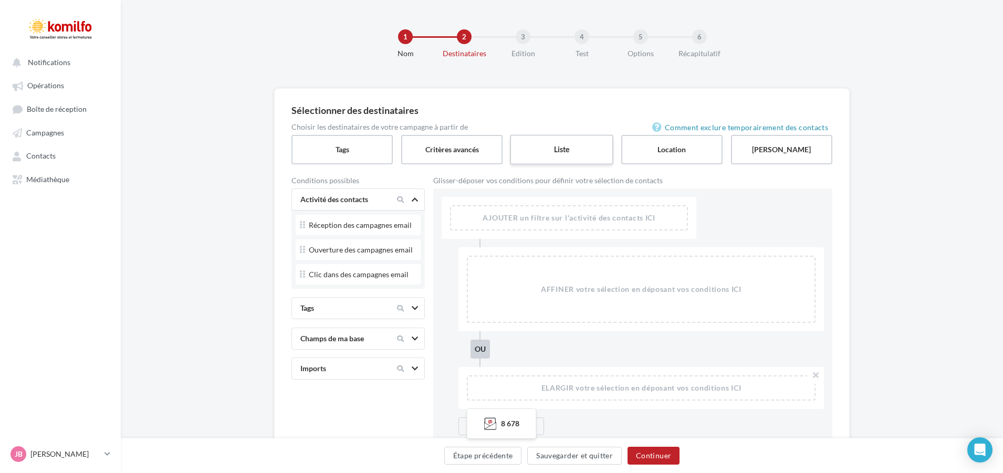
click at [557, 152] on label "Liste" at bounding box center [561, 149] width 103 height 30
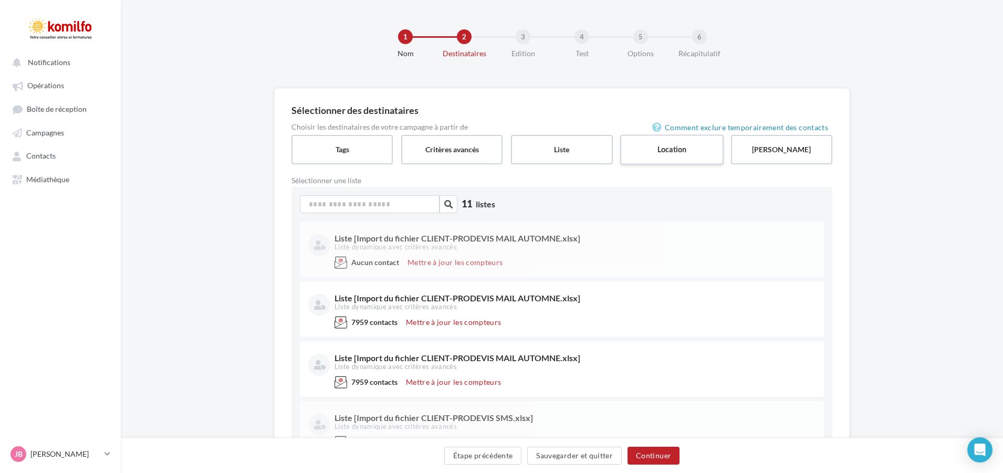
click at [664, 158] on label "Location" at bounding box center [671, 149] width 103 height 30
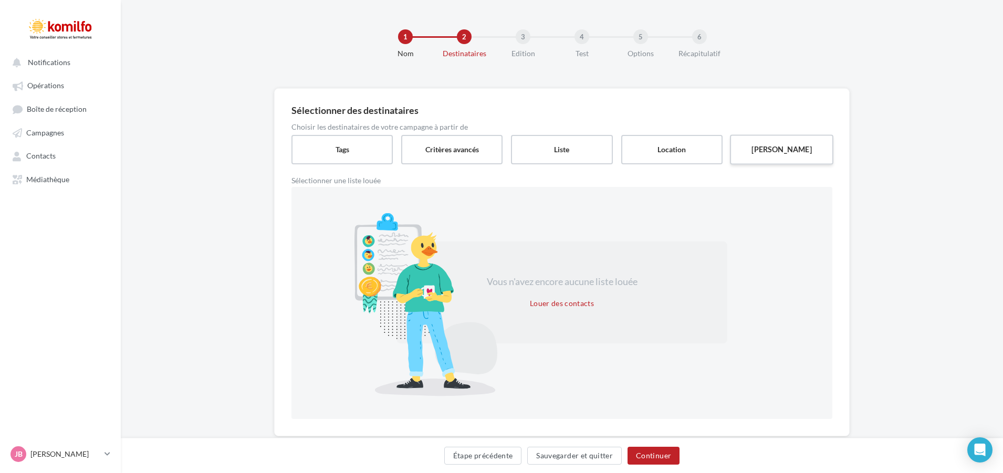
click at [787, 155] on label "[PERSON_NAME]" at bounding box center [781, 149] width 103 height 30
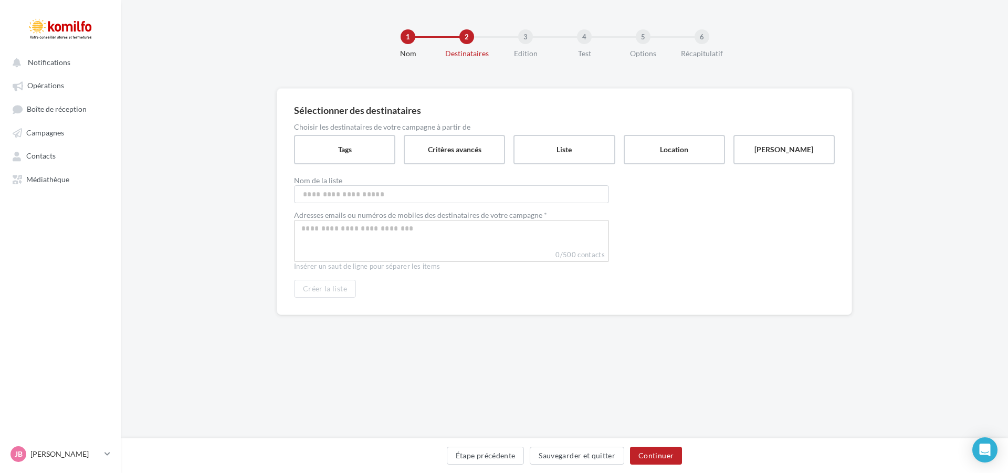
click at [243, 183] on div "Sélectionner des destinataires Choisir les destinataires de votre campagne à pa…" at bounding box center [565, 218] width 888 height 261
click at [61, 139] on link "Campagnes" at bounding box center [60, 132] width 108 height 19
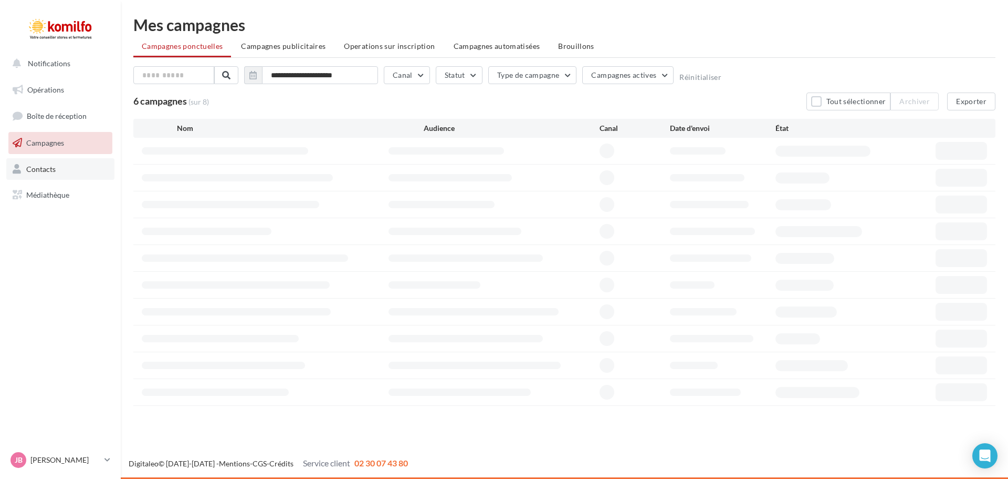
click at [51, 168] on span "Contacts" at bounding box center [40, 168] width 29 height 9
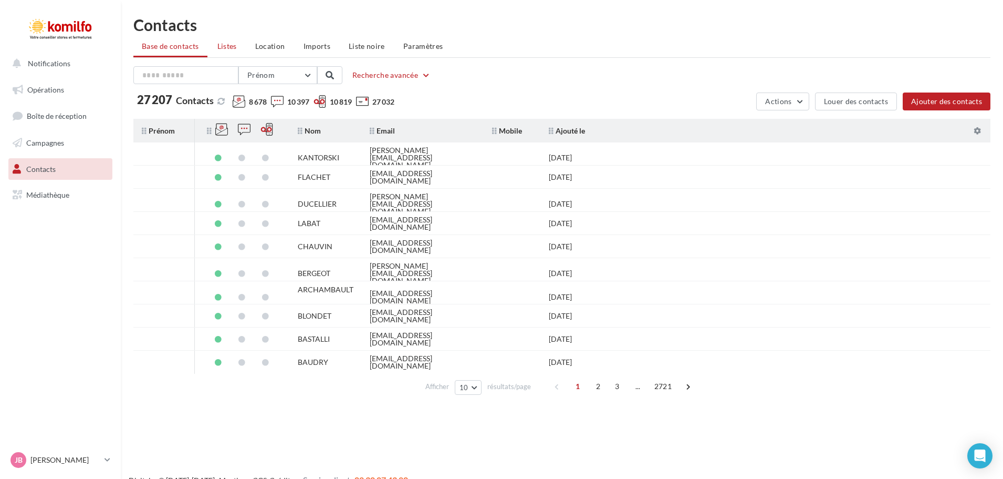
click at [226, 47] on span "Listes" at bounding box center [226, 45] width 19 height 9
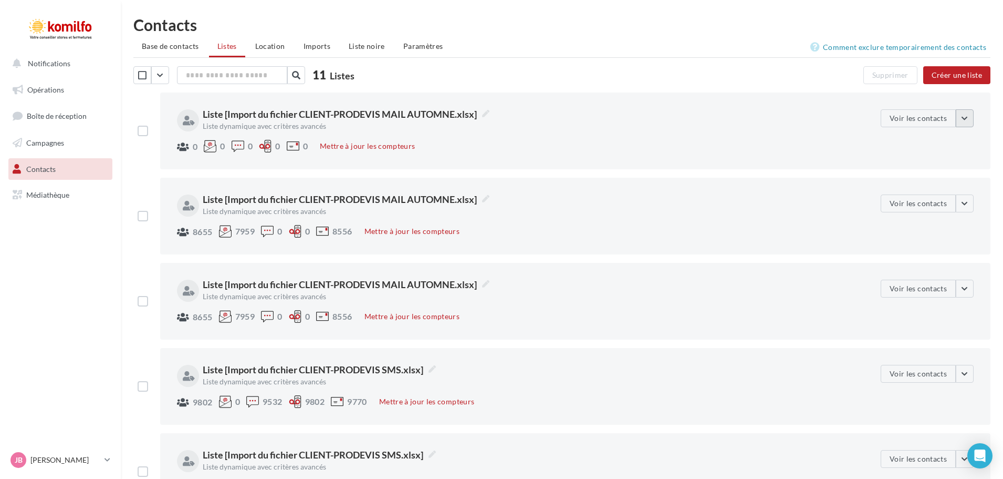
click at [963, 122] on button "button" at bounding box center [965, 118] width 18 height 18
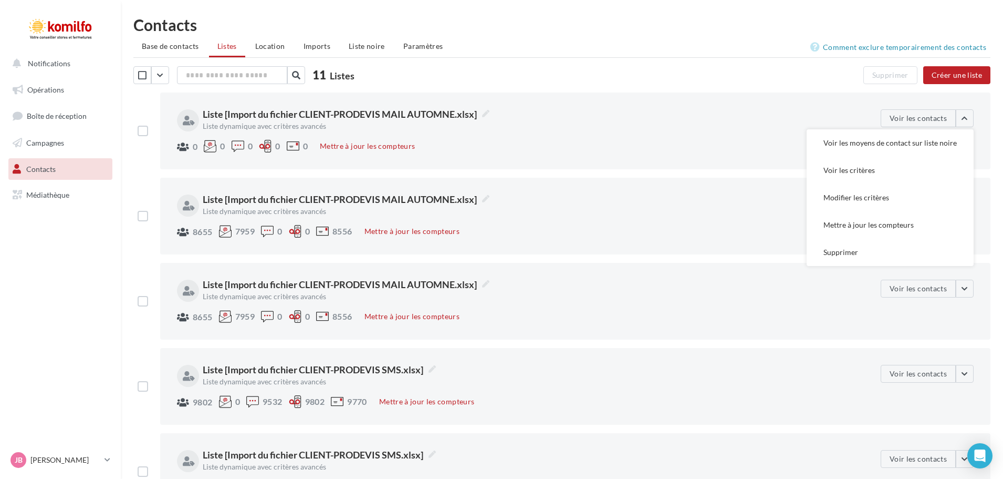
click at [691, 142] on div "0 0 0 0 0 Mettre à jour les compteurs" at bounding box center [524, 147] width 695 height 15
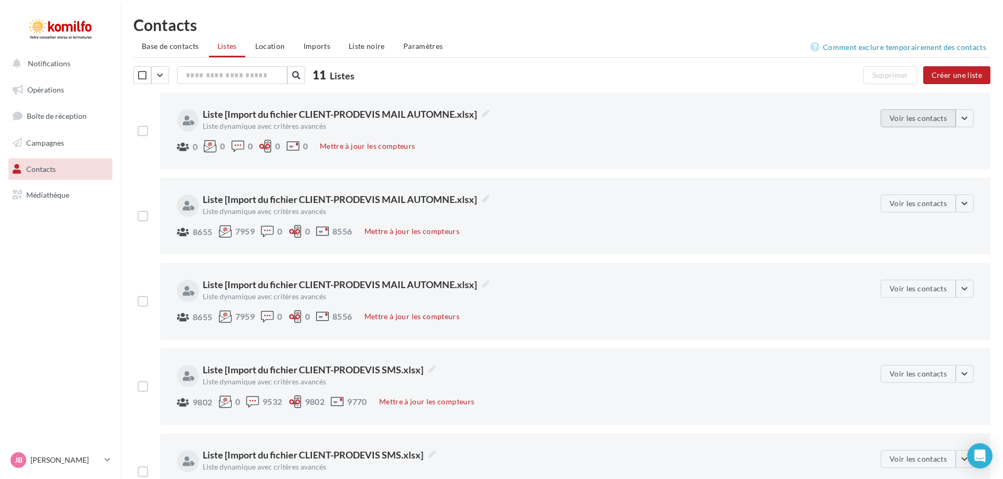
click at [919, 121] on button "Voir les contacts" at bounding box center [918, 118] width 75 height 18
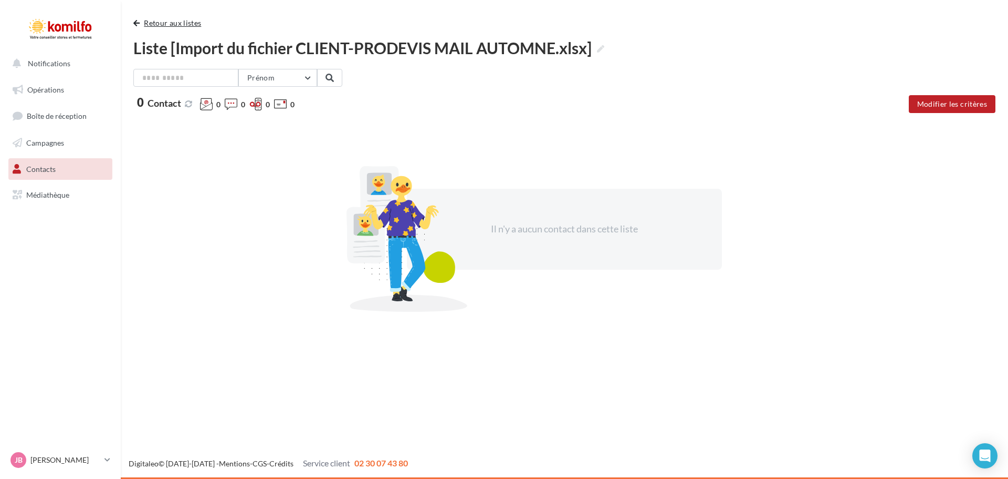
click at [142, 21] on button "Retour aux listes" at bounding box center [169, 23] width 72 height 13
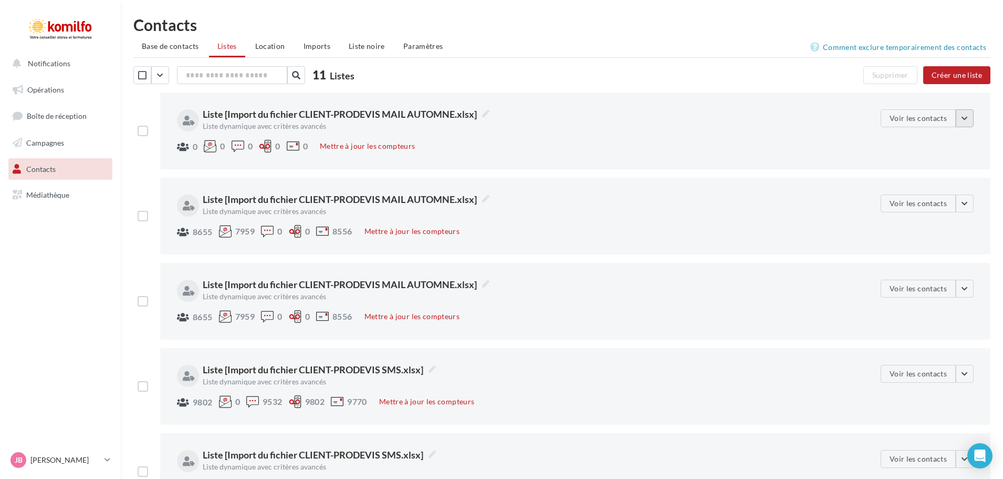
click at [969, 122] on button "button" at bounding box center [965, 118] width 18 height 18
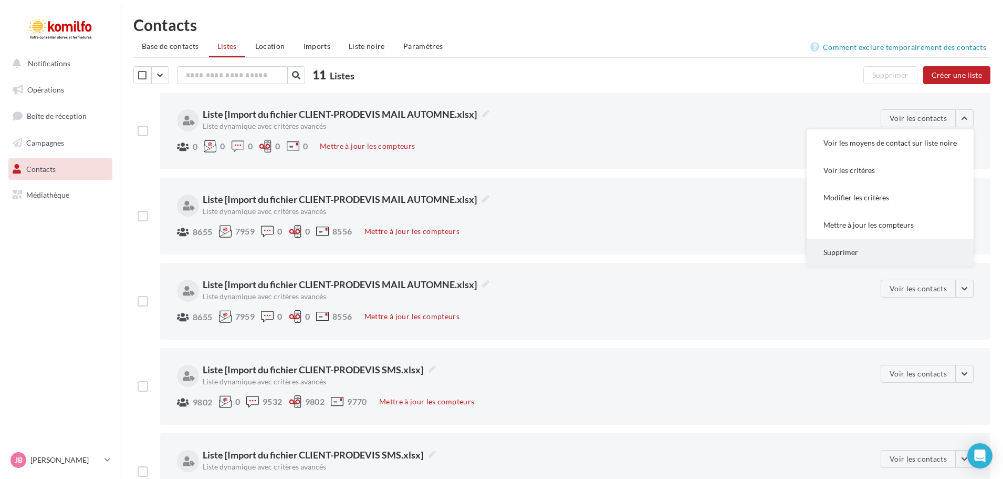
click at [846, 251] on button "Supprimer" at bounding box center [890, 251] width 167 height 27
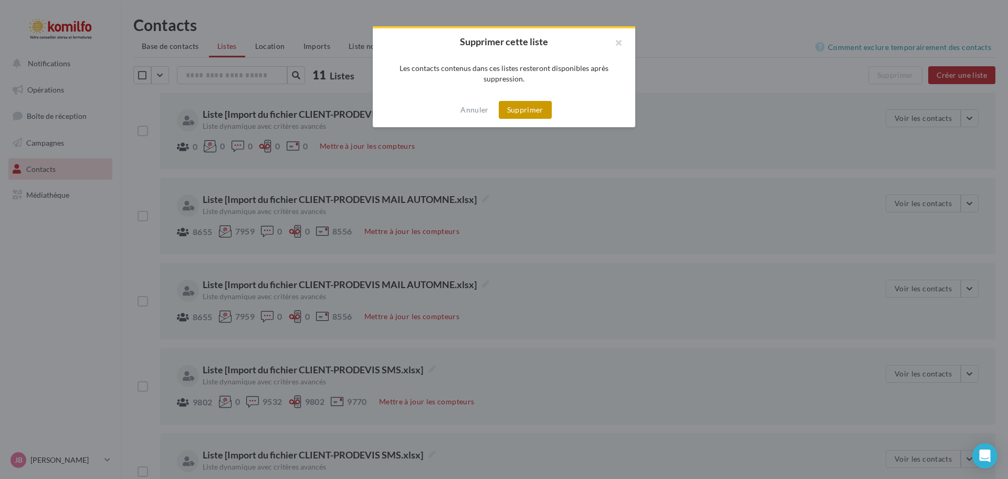
click at [524, 109] on button "Supprimer" at bounding box center [525, 110] width 53 height 18
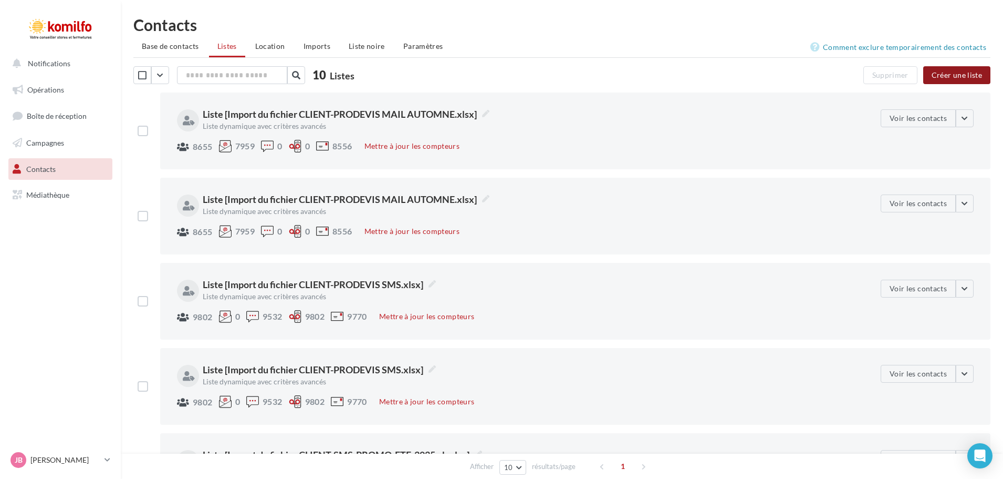
click at [961, 79] on button "Créer une liste" at bounding box center [956, 75] width 67 height 18
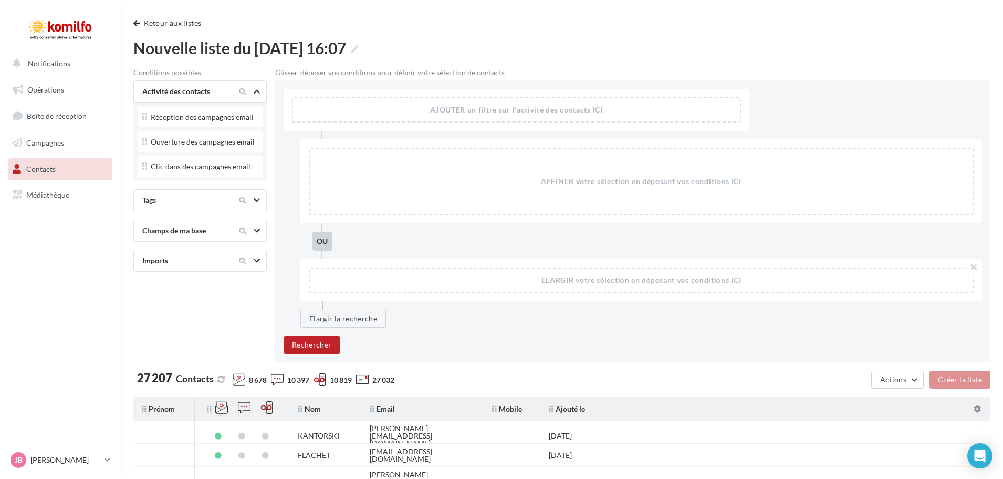
click at [182, 230] on div "Champs de ma base" at bounding box center [182, 230] width 88 height 11
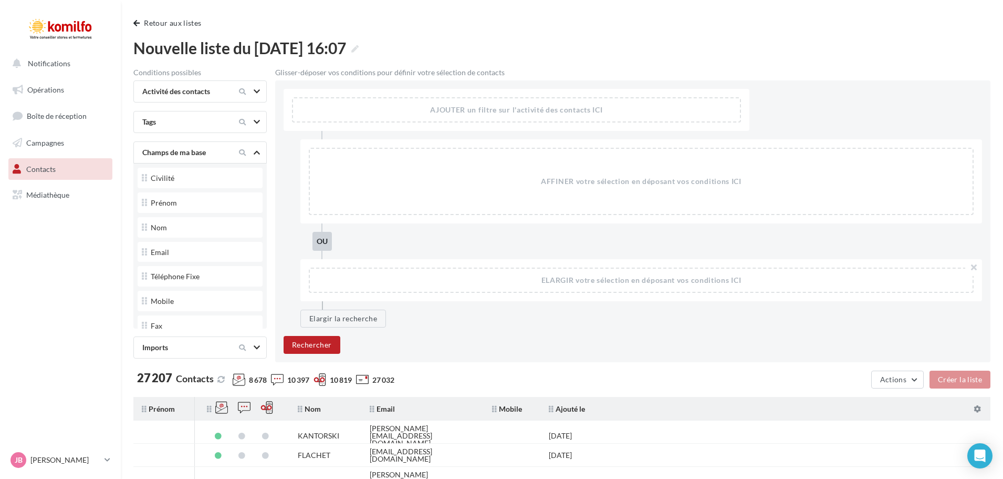
click at [198, 157] on div "Champs de ma base" at bounding box center [182, 152] width 88 height 11
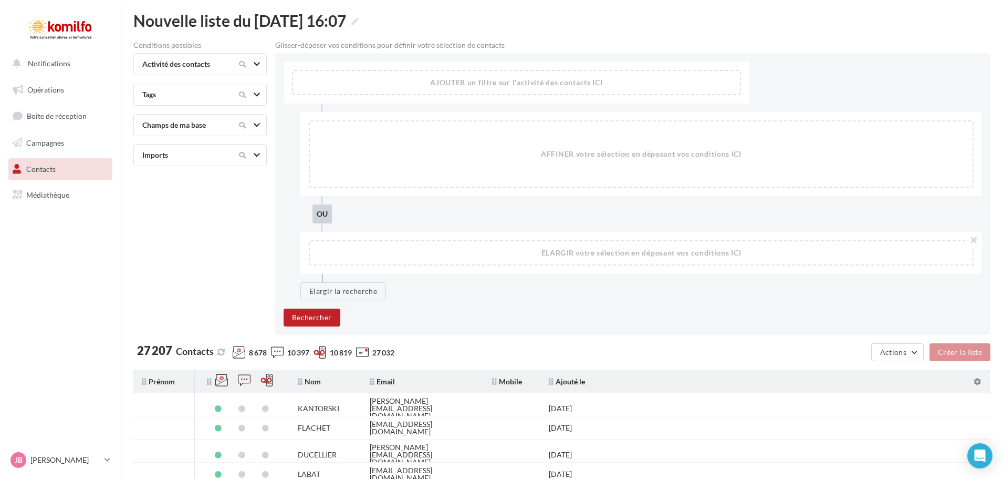
scroll to position [53, 0]
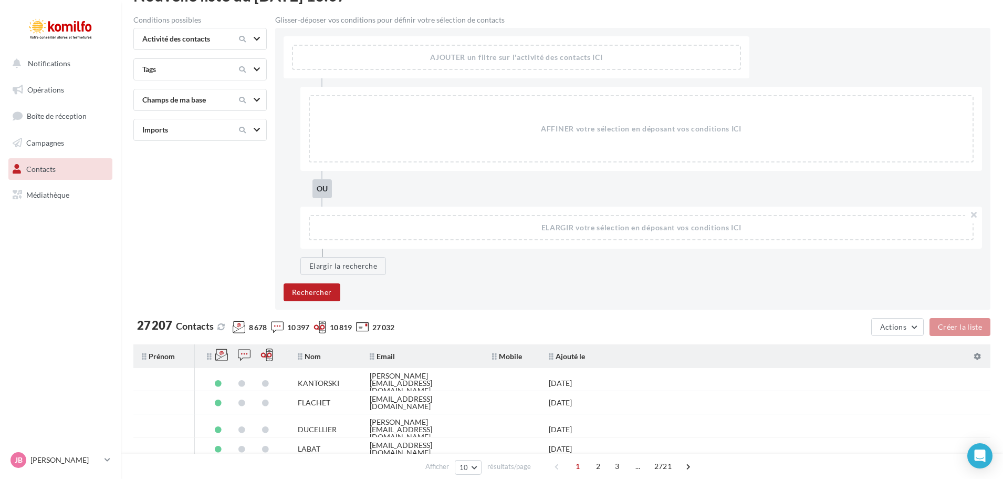
click at [262, 128] on div at bounding box center [258, 130] width 8 height 8
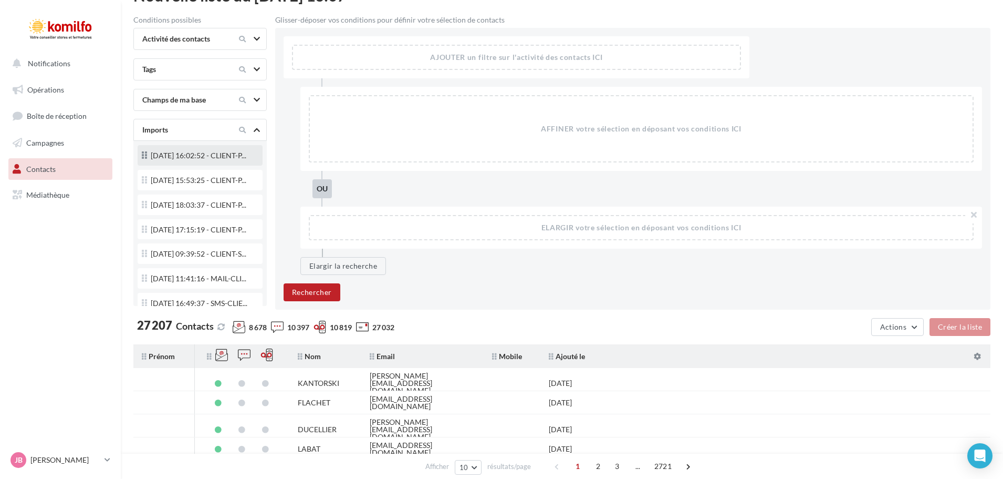
click at [231, 158] on div "26/09/2025 16:02:52 - CLIENT-P..." at bounding box center [200, 156] width 117 height 14
click at [225, 159] on span "26/09/2025 16:02:52 - CLIENT-P..." at bounding box center [199, 155] width 96 height 7
click at [143, 156] on icon at bounding box center [144, 155] width 5 height 12
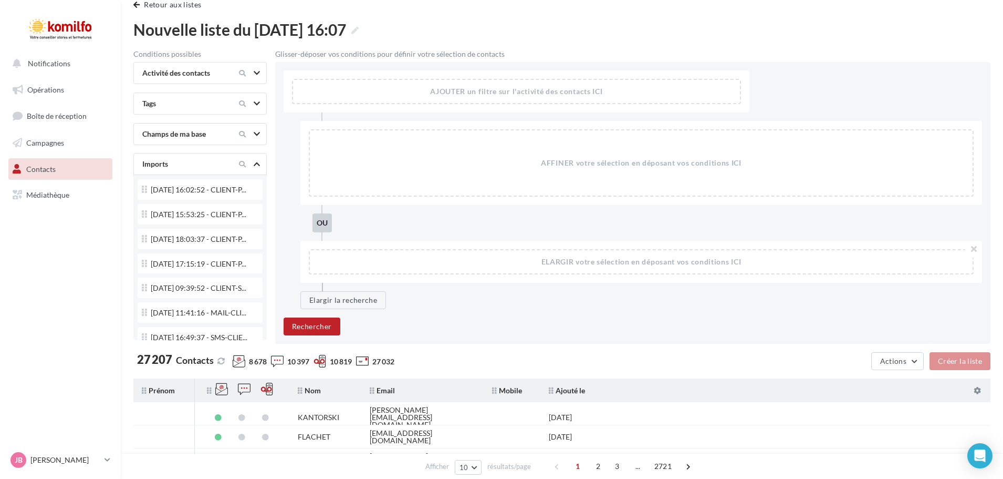
scroll to position [0, 0]
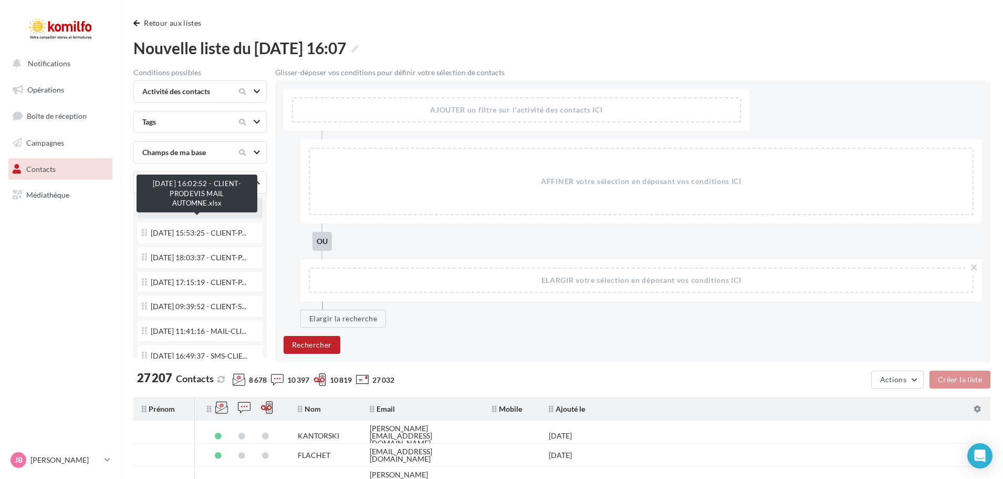
click at [176, 212] on span "26/09/2025 16:02:52 - CLIENT-P..." at bounding box center [199, 207] width 96 height 7
click at [145, 209] on icon at bounding box center [144, 208] width 5 height 12
click at [228, 212] on span "26/09/2025 16:02:52 - CLIENT-P..." at bounding box center [199, 207] width 96 height 7
click at [216, 212] on span "26/09/2025 16:02:52 - CLIENT-P..." at bounding box center [199, 207] width 96 height 7
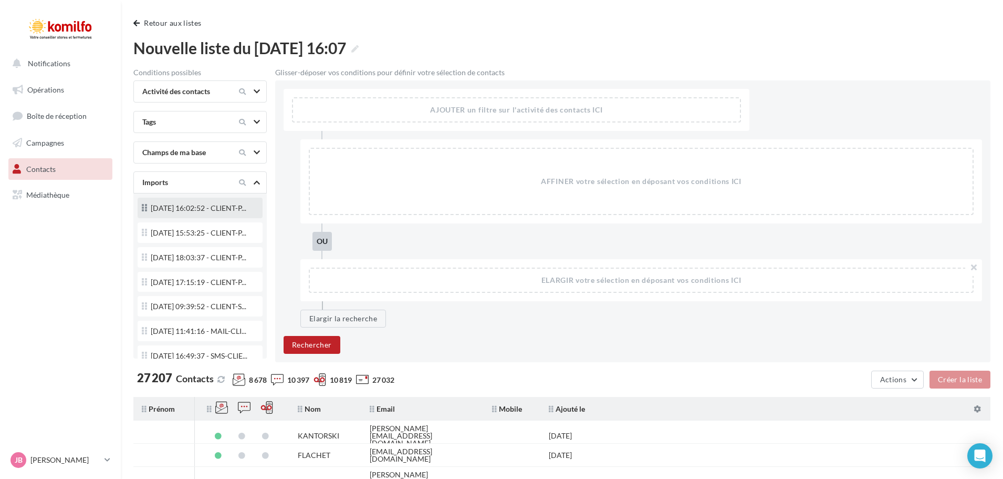
click at [216, 212] on span "26/09/2025 16:02:52 - CLIENT-P..." at bounding box center [199, 207] width 96 height 7
drag, startPoint x: 216, startPoint y: 220, endPoint x: 160, endPoint y: 219, distance: 56.2
click at [160, 212] on span "26/09/2025 16:02:52 - CLIENT-P..." at bounding box center [199, 207] width 96 height 7
click at [180, 215] on div "26/09/2025 16:02:52 - CLIENT-P..." at bounding box center [200, 209] width 117 height 14
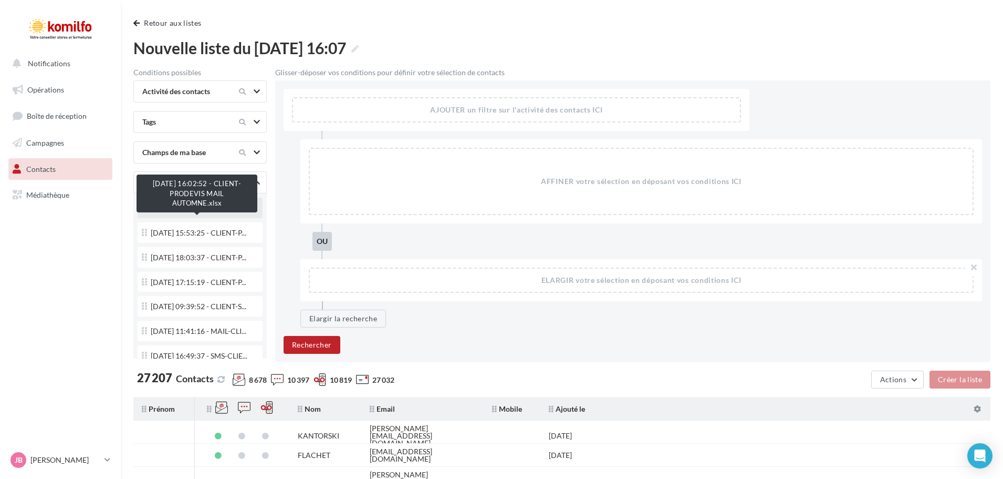
click at [161, 212] on span "26/09/2025 16:02:52 - CLIENT-P..." at bounding box center [199, 207] width 96 height 7
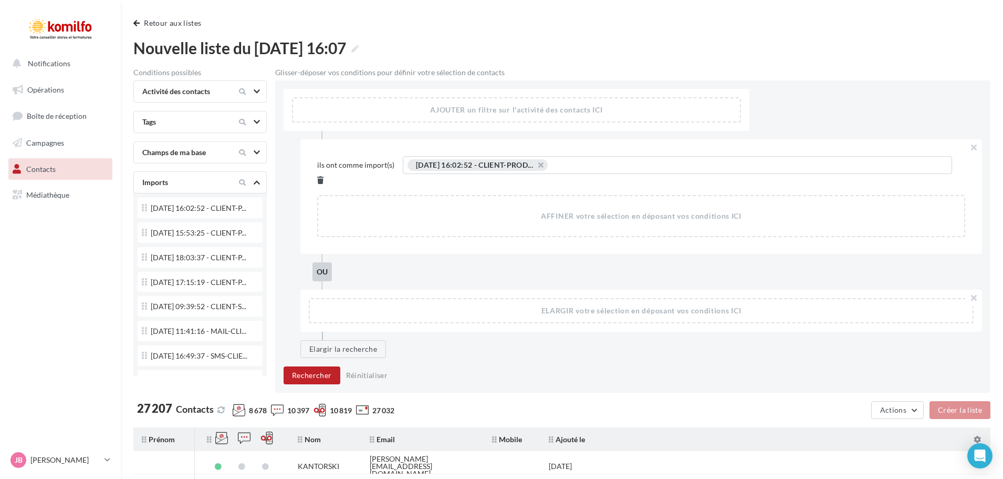
click at [324, 176] on icon at bounding box center [320, 179] width 6 height 7
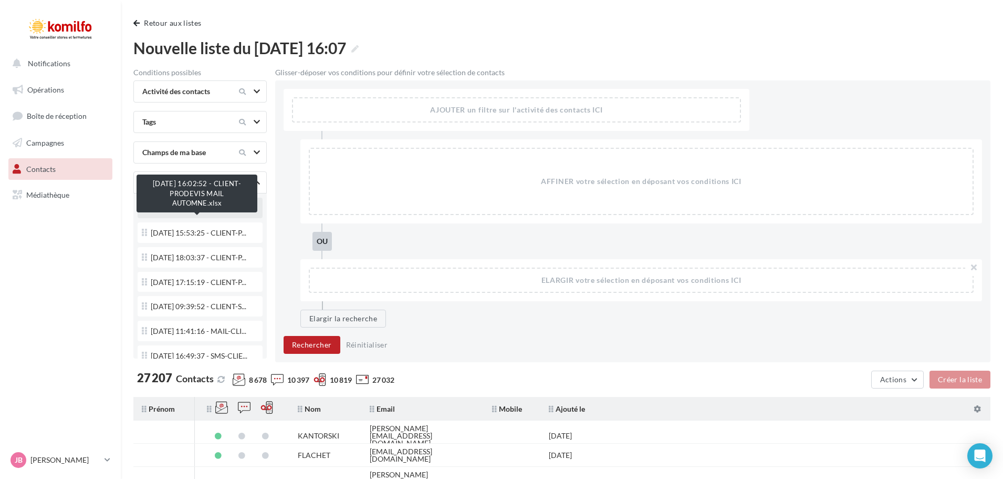
click at [209, 212] on span "26/09/2025 16:02:52 - CLIENT-P..." at bounding box center [199, 207] width 96 height 7
drag, startPoint x: 147, startPoint y: 203, endPoint x: 131, endPoint y: 217, distance: 21.2
click at [131, 217] on div "**********" at bounding box center [562, 355] width 882 height 710
click at [178, 211] on div "26/09/2025 16:02:52 - CLIENT-P..." at bounding box center [200, 209] width 117 height 14
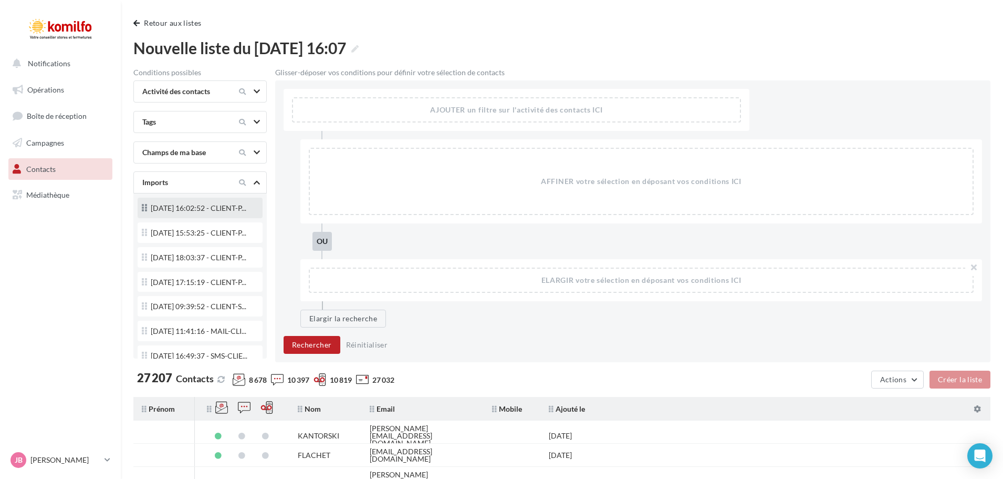
click at [178, 211] on div "26/09/2025 16:02:52 - CLIENT-P..." at bounding box center [200, 209] width 117 height 14
click at [30, 190] on span "Médiathèque" at bounding box center [47, 194] width 43 height 9
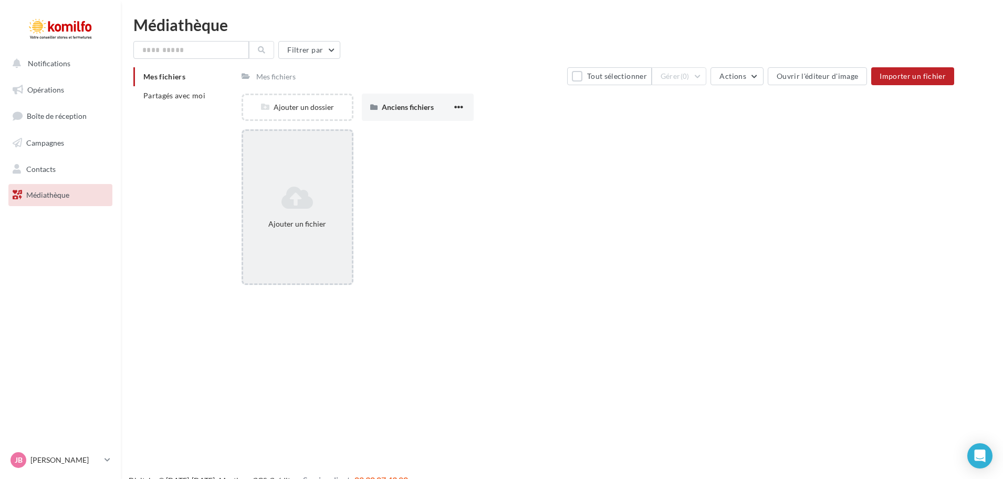
click at [323, 221] on div "Ajouter un fichier" at bounding box center [297, 224] width 100 height 11
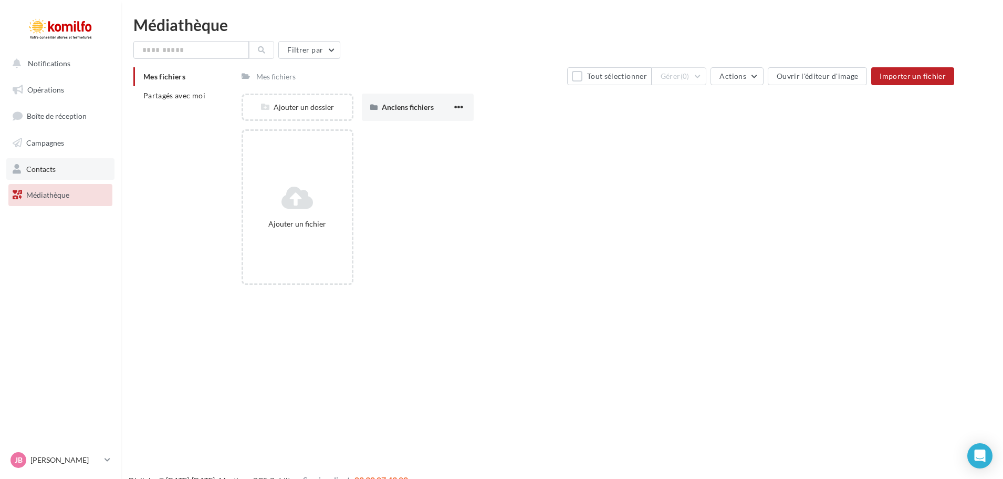
click at [61, 171] on link "Contacts" at bounding box center [60, 169] width 108 height 22
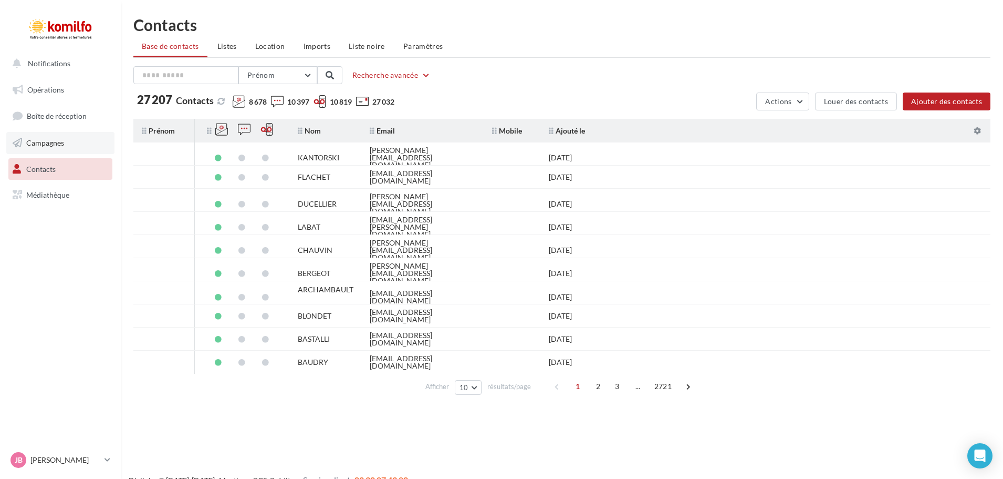
click at [61, 139] on span "Campagnes" at bounding box center [45, 142] width 38 height 9
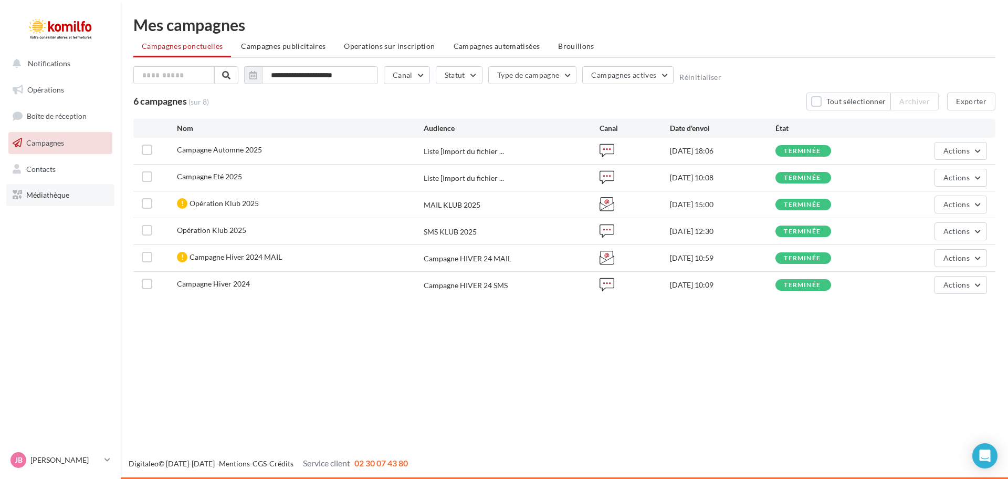
click at [53, 189] on link "Médiathèque" at bounding box center [60, 195] width 108 height 22
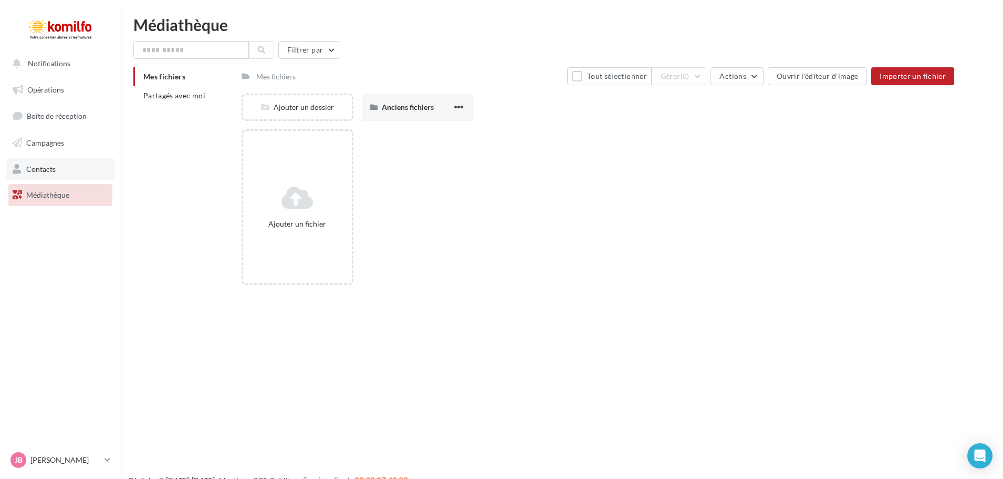
click at [56, 173] on link "Contacts" at bounding box center [60, 169] width 108 height 22
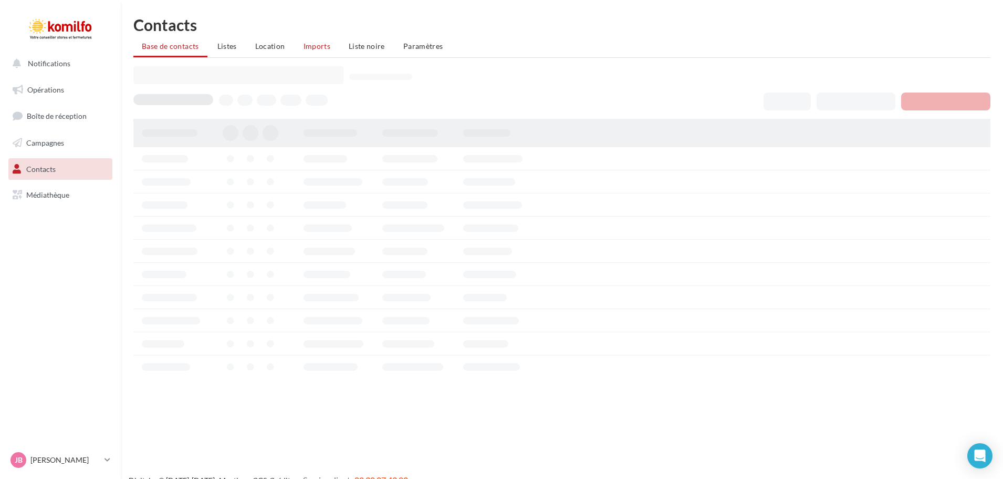
click at [314, 40] on li "Imports" at bounding box center [317, 46] width 44 height 19
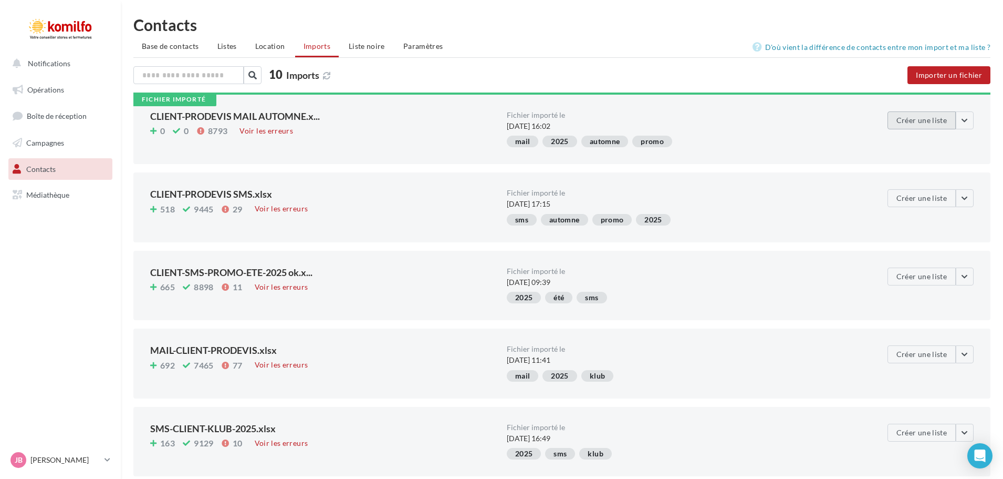
click at [939, 118] on button "Créer une liste" at bounding box center [922, 120] width 68 height 18
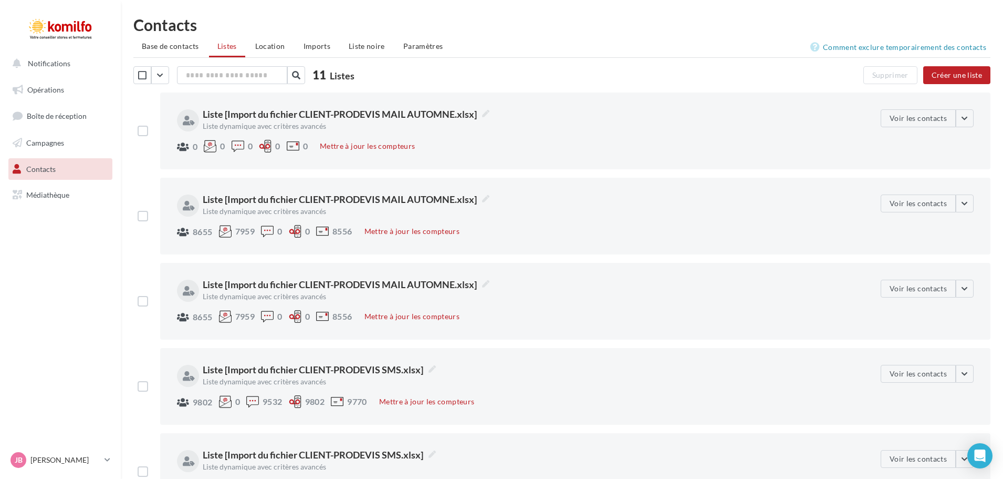
click at [149, 131] on div at bounding box center [142, 131] width 18 height 11
click at [143, 133] on label at bounding box center [143, 131] width 11 height 11
click at [960, 75] on button "Créer une liste" at bounding box center [956, 75] width 67 height 18
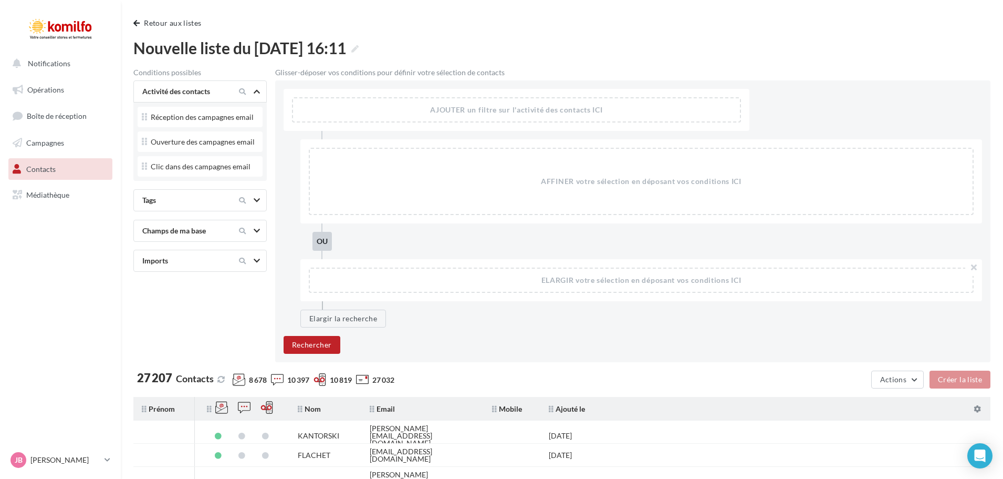
click at [197, 265] on div "Imports" at bounding box center [182, 260] width 88 height 11
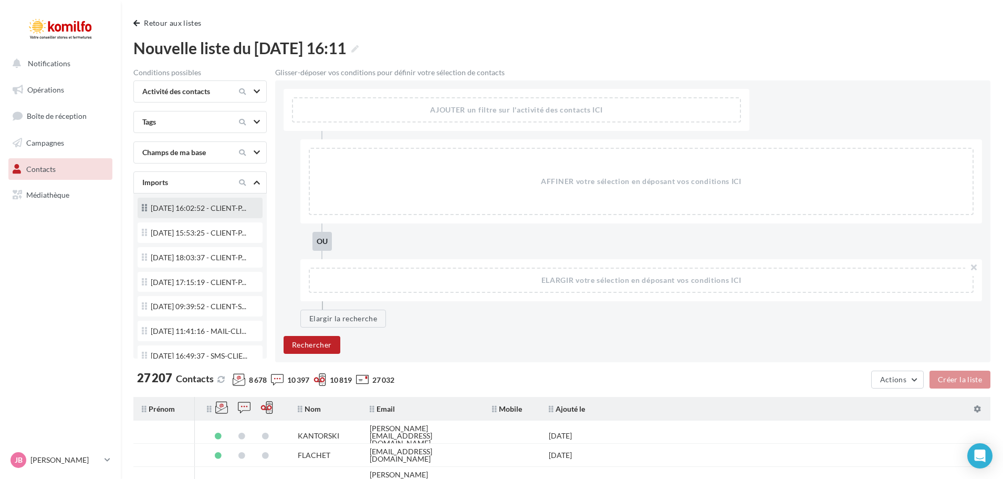
click at [200, 216] on div "26/09/2025 16:02:52 - CLIENT-P..." at bounding box center [200, 209] width 117 height 14
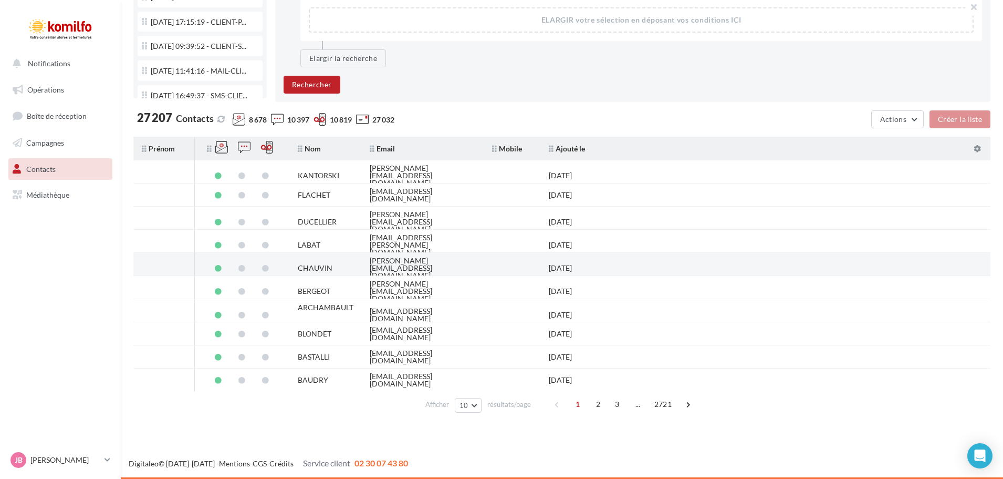
scroll to position [50, 0]
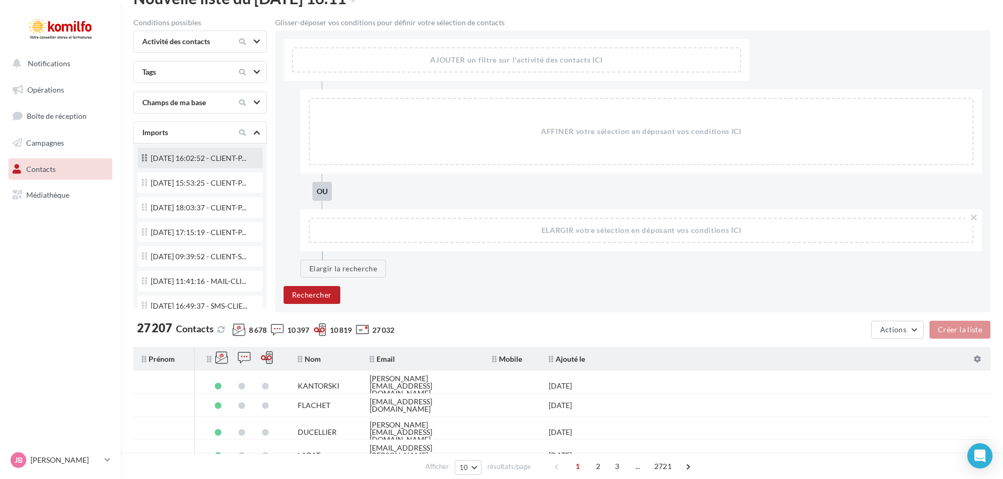
click at [201, 159] on div "26/09/2025 16:02:52 - CLIENT-P..." at bounding box center [200, 159] width 117 height 14
click at [143, 157] on icon at bounding box center [144, 158] width 5 height 12
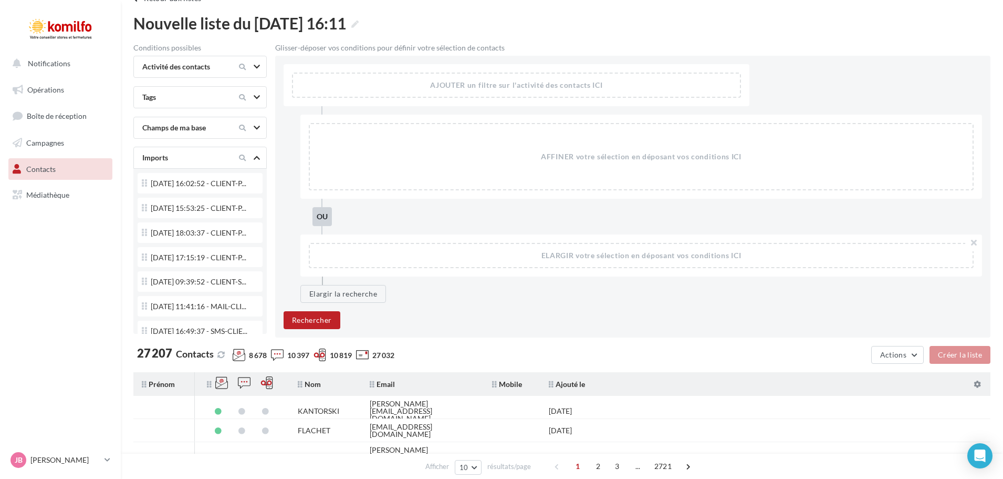
scroll to position [0, 0]
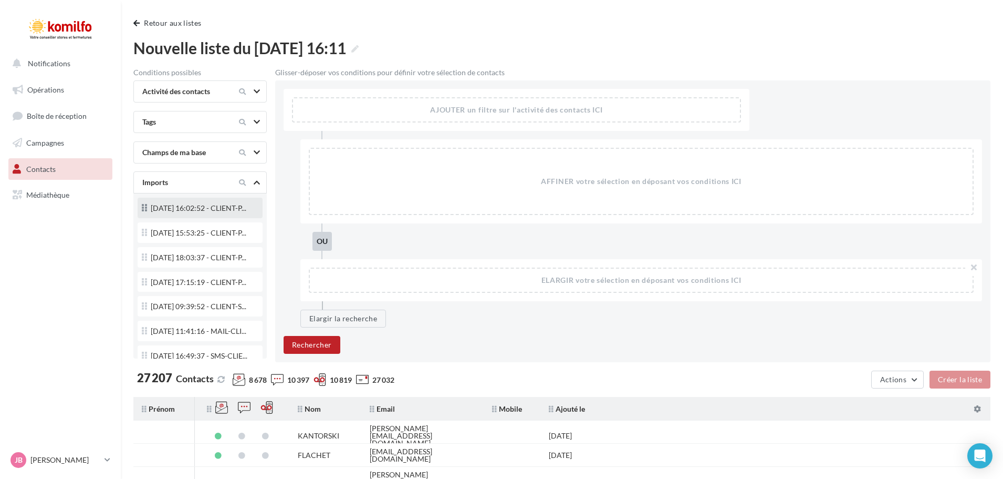
click at [203, 215] on div "26/09/2025 16:02:52 - CLIENT-P..." at bounding box center [200, 209] width 117 height 14
drag, startPoint x: 203, startPoint y: 215, endPoint x: 178, endPoint y: 228, distance: 28.0
click at [178, 218] on div "26/09/2025 16:02:52 - CLIENT-P..." at bounding box center [200, 207] width 125 height 20
click at [175, 205] on div "26/09/2025 16:02:52 - CLIENT-P..." at bounding box center [200, 209] width 117 height 14
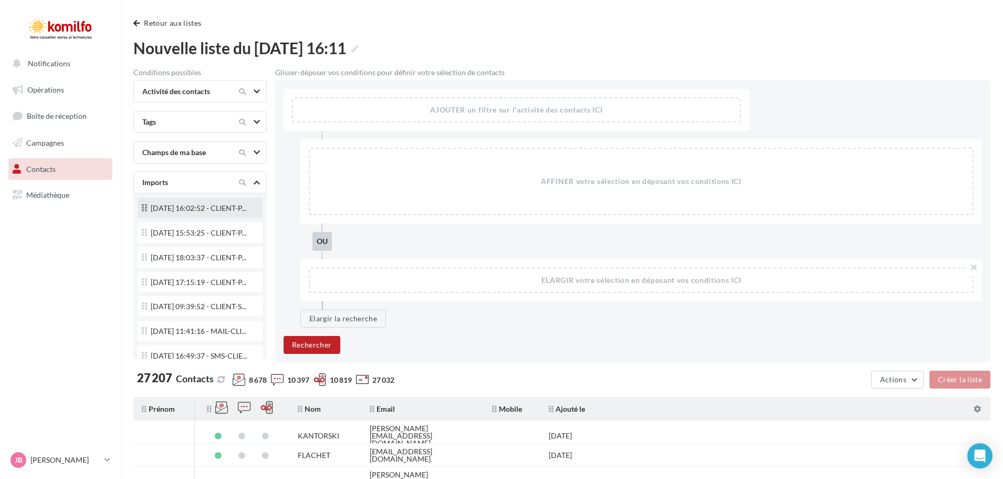
click at [175, 205] on div "26/09/2025 16:02:52 - CLIENT-P..." at bounding box center [200, 209] width 117 height 14
click at [174, 18] on button "Retour aux listes" at bounding box center [169, 23] width 72 height 13
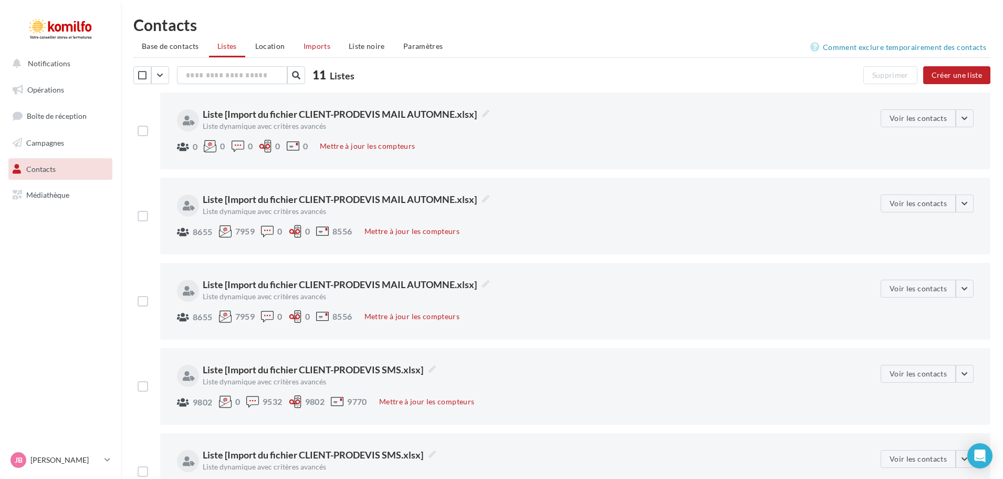
click at [310, 43] on span "Imports" at bounding box center [317, 45] width 27 height 9
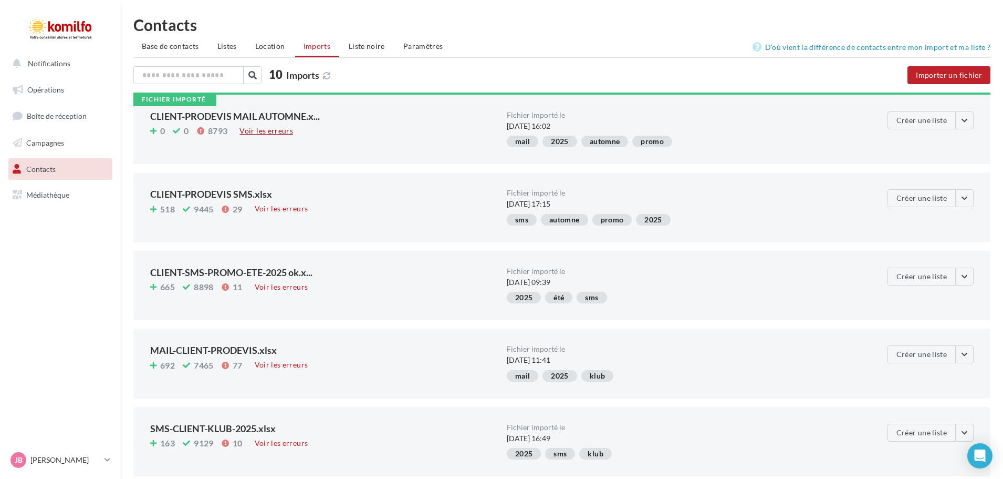
click at [267, 132] on div "Voir les erreurs" at bounding box center [266, 131] width 62 height 12
click at [967, 120] on button "button" at bounding box center [965, 120] width 18 height 18
click at [939, 196] on button "Supprimer de l'historique" at bounding box center [946, 199] width 117 height 27
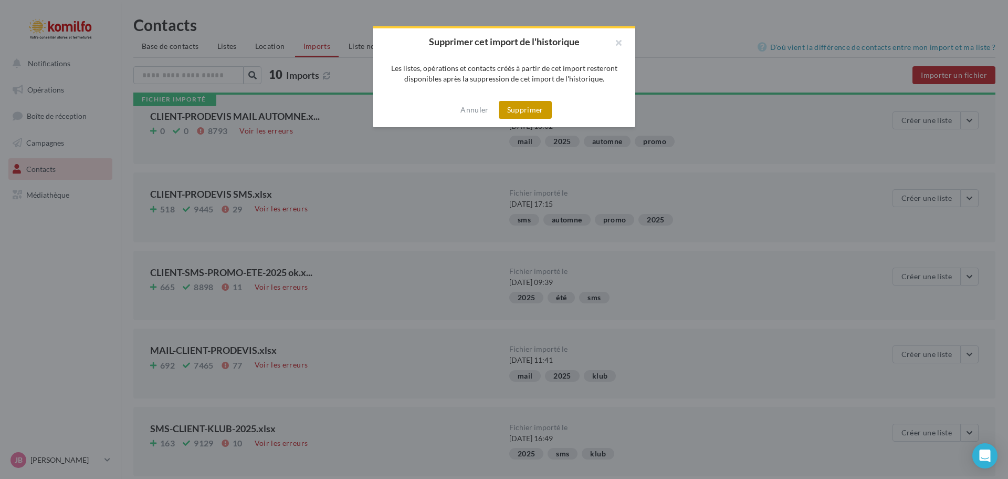
click at [526, 111] on button "Supprimer" at bounding box center [525, 110] width 53 height 18
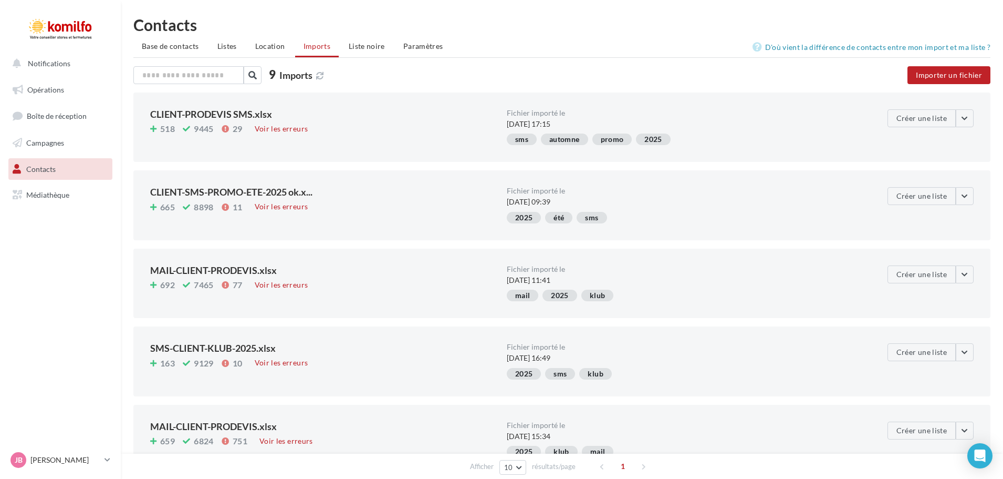
click at [328, 41] on ul "Base de contacts Listes Location Imports Liste noire Paramètres" at bounding box center [561, 47] width 857 height 21
click at [307, 54] on ul "Base de contacts Listes Location Imports Liste noire Paramètres" at bounding box center [561, 47] width 857 height 21
click at [170, 41] on li "Base de contacts" at bounding box center [170, 46] width 74 height 19
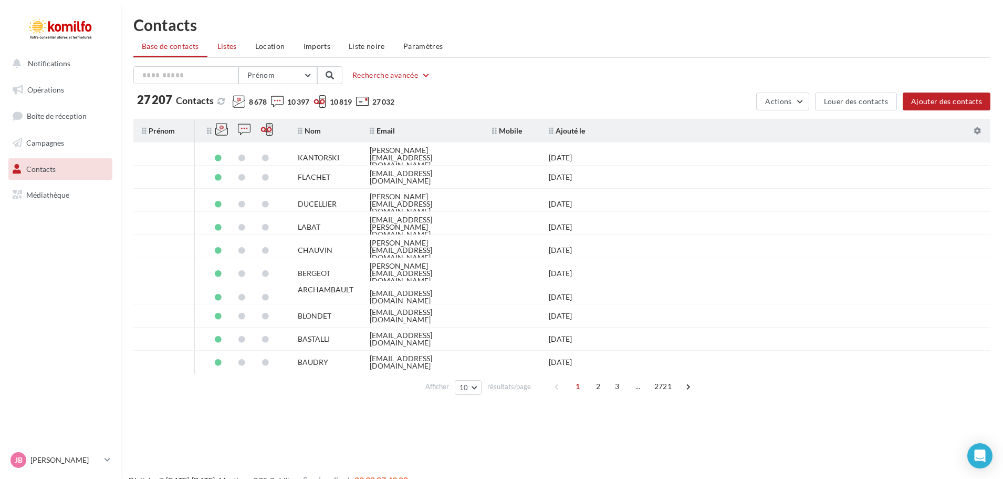
click at [224, 47] on span "Listes" at bounding box center [226, 45] width 19 height 9
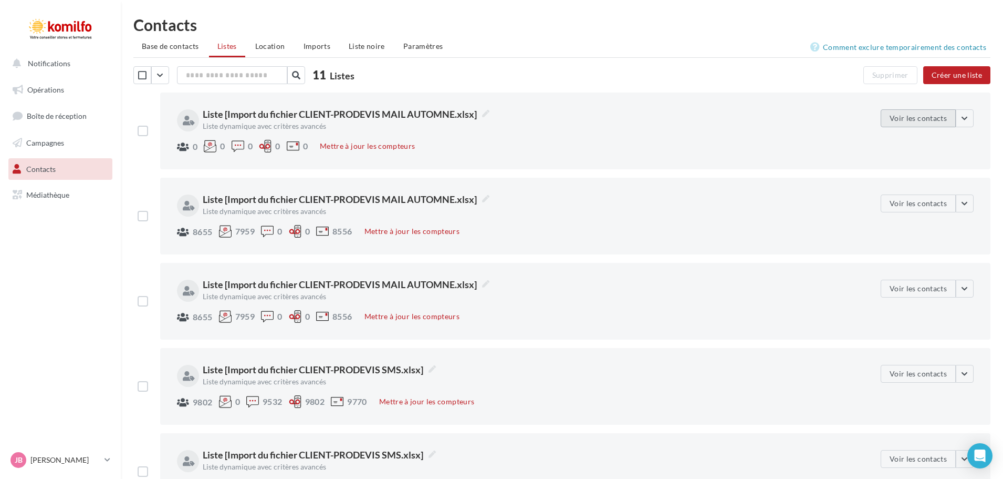
click at [942, 114] on button "Voir les contacts" at bounding box center [918, 118] width 75 height 18
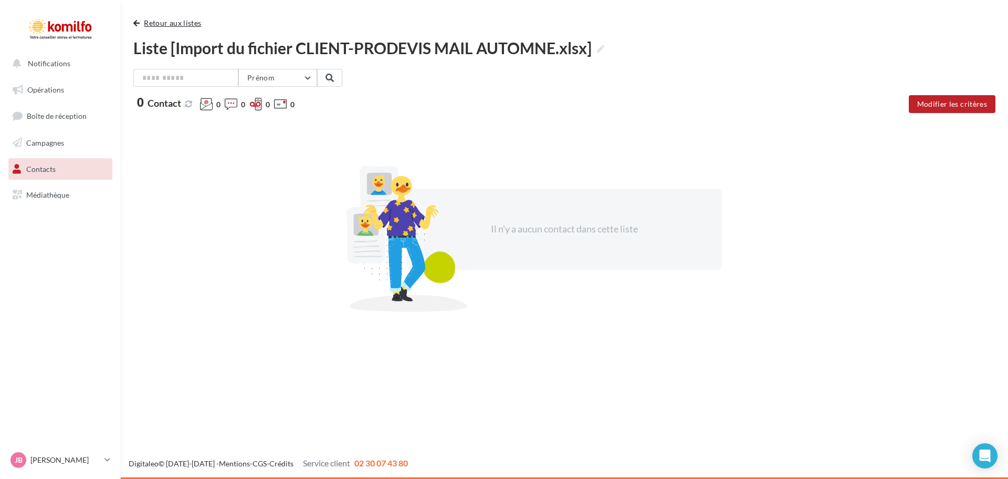
click at [189, 25] on button "Retour aux listes" at bounding box center [169, 23] width 72 height 13
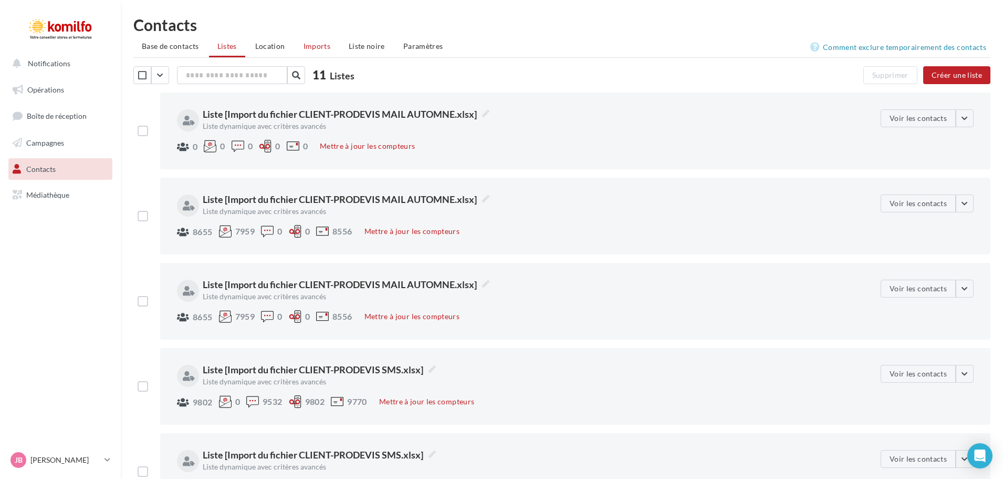
click at [327, 47] on span "Imports" at bounding box center [317, 45] width 27 height 9
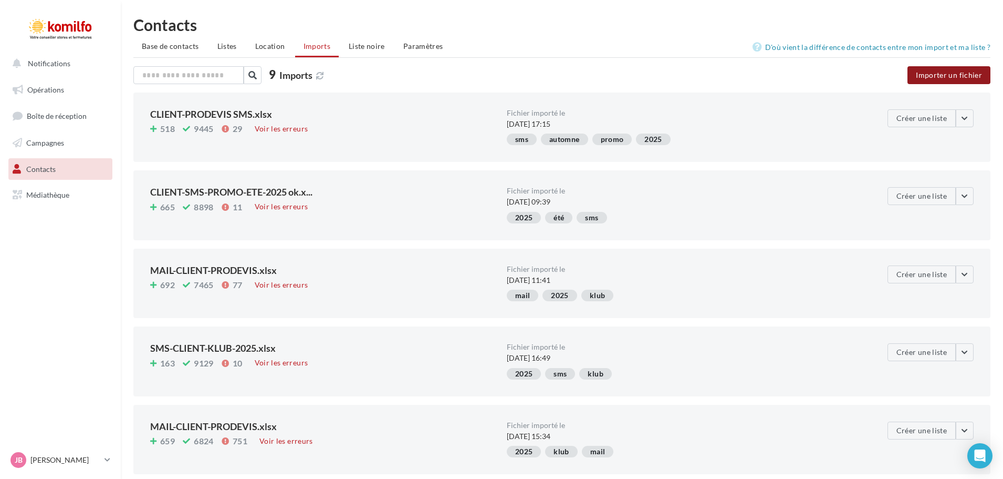
click at [949, 82] on button "Importer un fichier" at bounding box center [949, 75] width 83 height 18
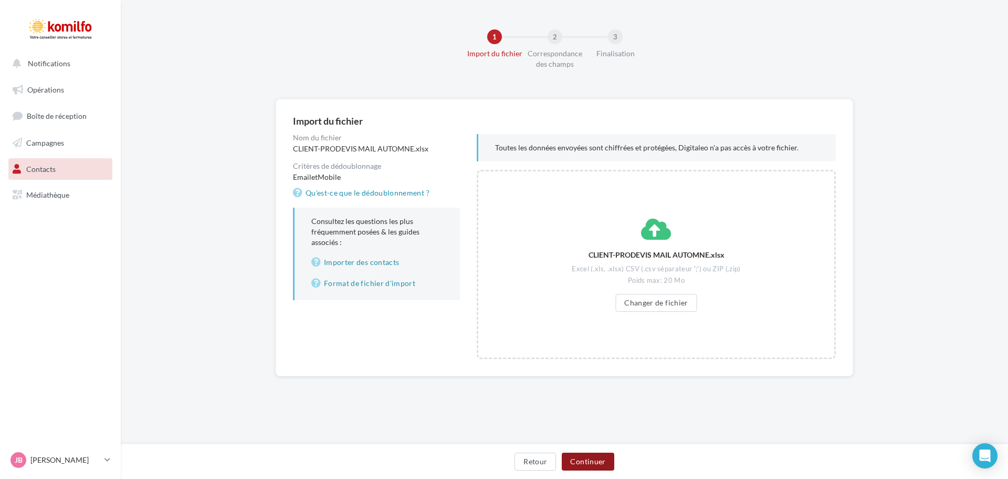
click at [596, 456] on button "Continuer" at bounding box center [588, 461] width 52 height 18
click at [806, 174] on div "CLIENT-PRODEVIS MAIL AUTOMNE.xlsx Excel (.xls, .xlsx) CSV (.csv séparateur ';')…" at bounding box center [656, 264] width 359 height 189
click at [753, 226] on div "CLIENT-PRODEVIS MAIL AUTOMNE.xlsx Excel (.xls, .xlsx) CSV (.csv séparateur ';')…" at bounding box center [656, 264] width 359 height 189
click at [676, 304] on button "Changer de fichier" at bounding box center [656, 303] width 81 height 18
click at [597, 460] on button "Continuer" at bounding box center [588, 461] width 52 height 18
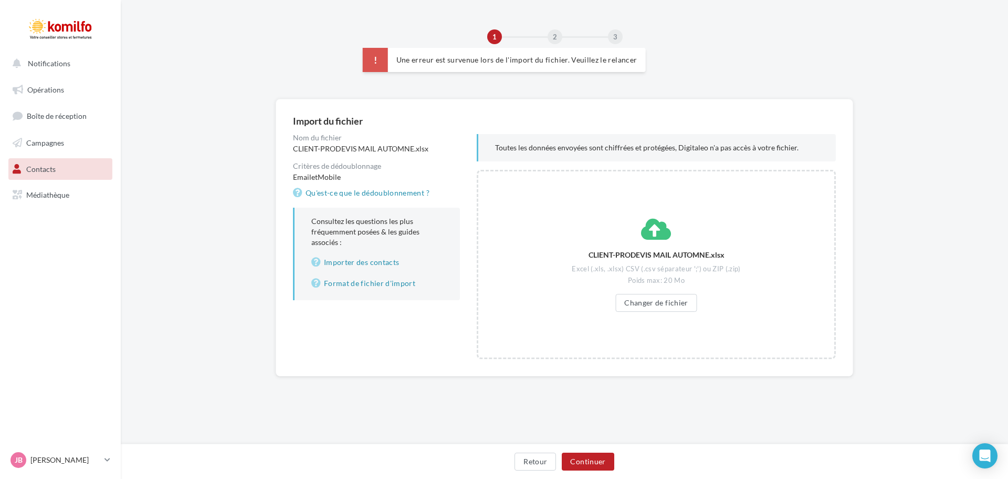
click at [797, 263] on div "CLIENT-PRODEVIS MAIL AUTOMNE.xlsx Excel (.xls, .xlsx) CSV (.csv séparateur ';')…" at bounding box center [656, 264] width 359 height 189
click at [662, 242] on div "CLIENT-PRODEVIS MAIL AUTOMNE.xlsx Excel (.xls, .xlsx) CSV (.csv séparateur ';')…" at bounding box center [657, 264] width 178 height 95
click at [647, 303] on button "Changer de fichier" at bounding box center [656, 303] width 81 height 18
click at [587, 459] on button "Continuer" at bounding box center [588, 461] width 52 height 18
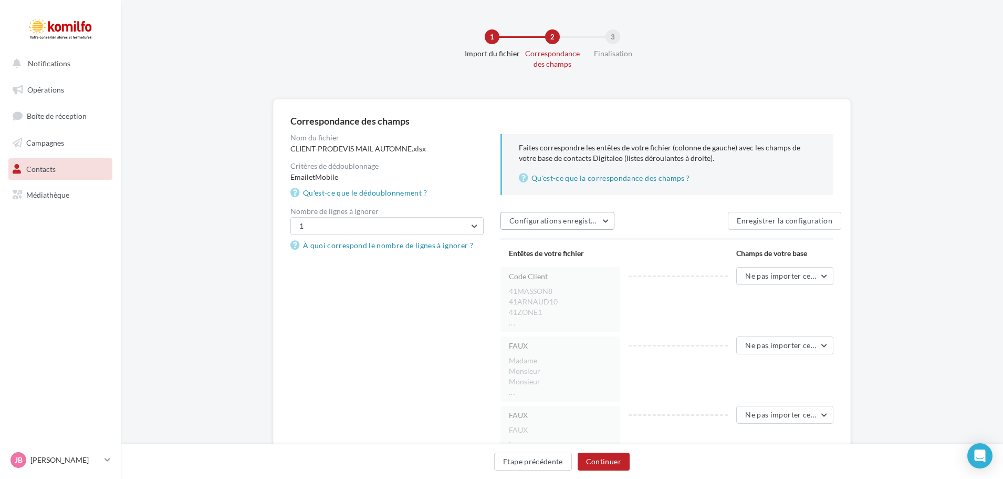
click at [584, 222] on span "Configurations enregistrées" at bounding box center [558, 220] width 96 height 9
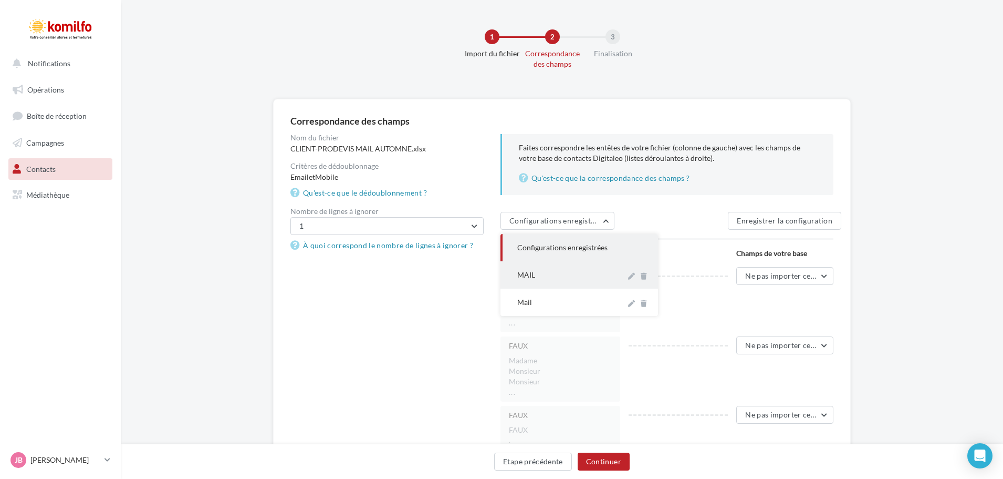
click at [554, 272] on div "MAIL" at bounding box center [567, 274] width 100 height 11
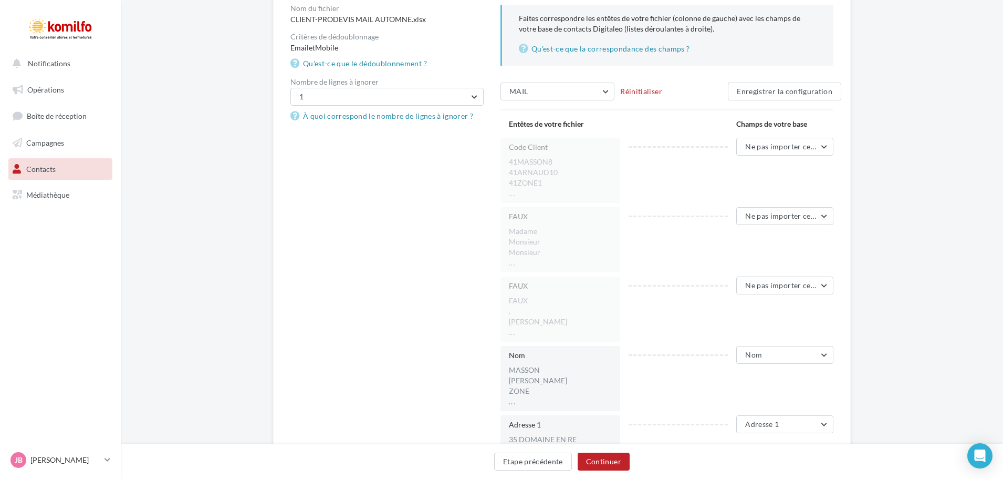
scroll to position [53, 0]
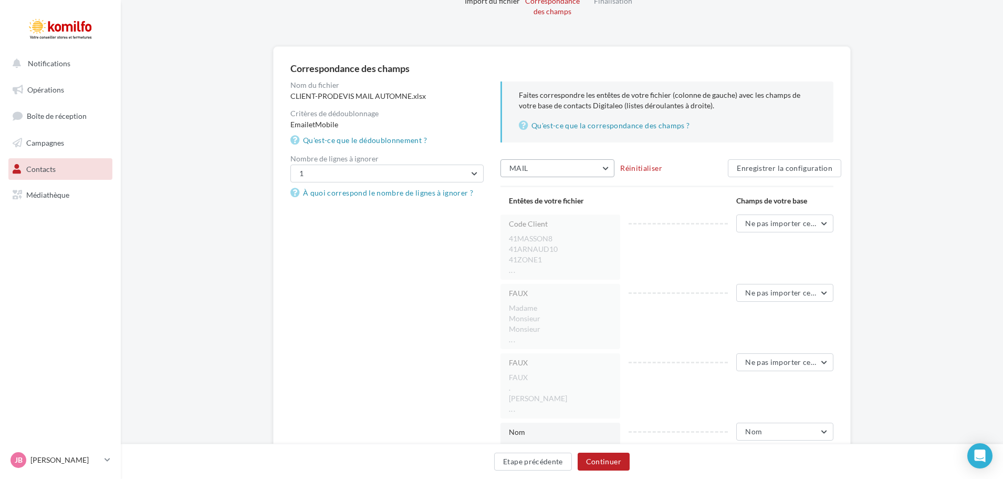
click at [547, 166] on button "MAIL" at bounding box center [558, 168] width 114 height 18
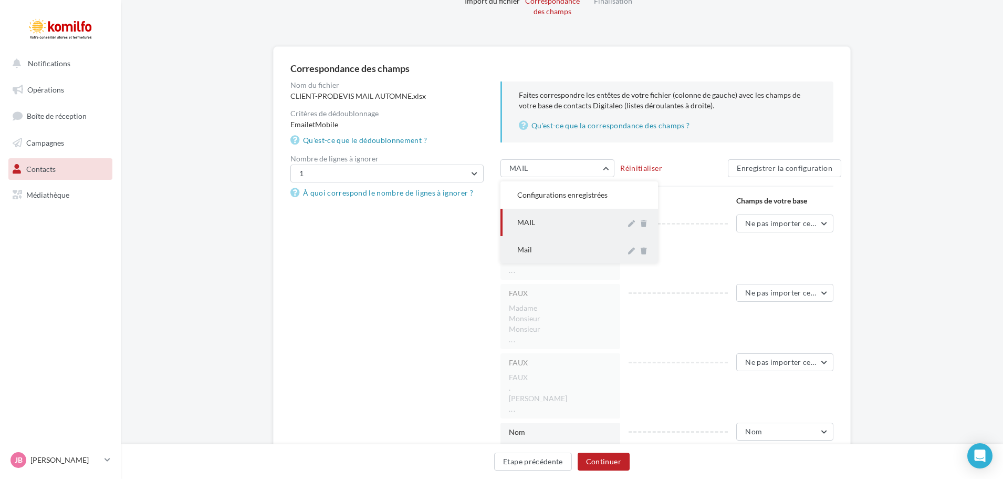
click at [535, 248] on div "Mail" at bounding box center [567, 249] width 100 height 11
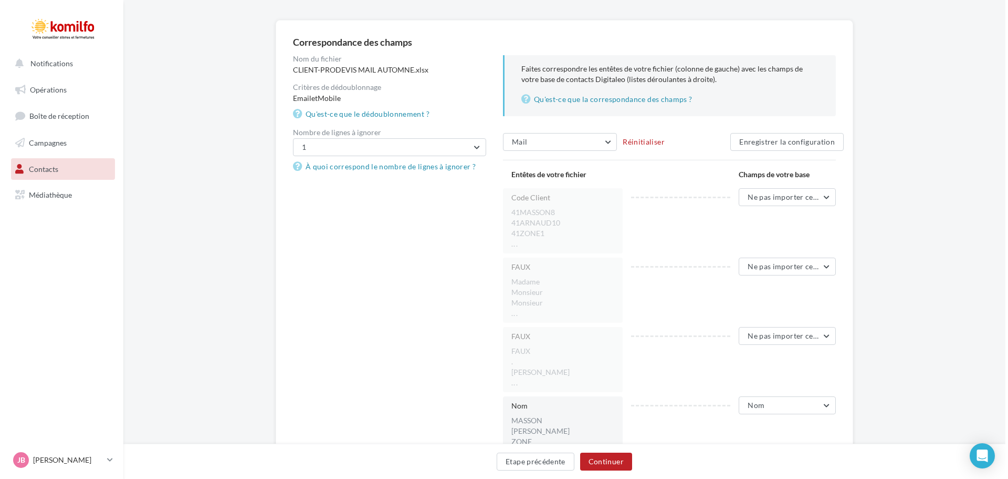
scroll to position [0, 0]
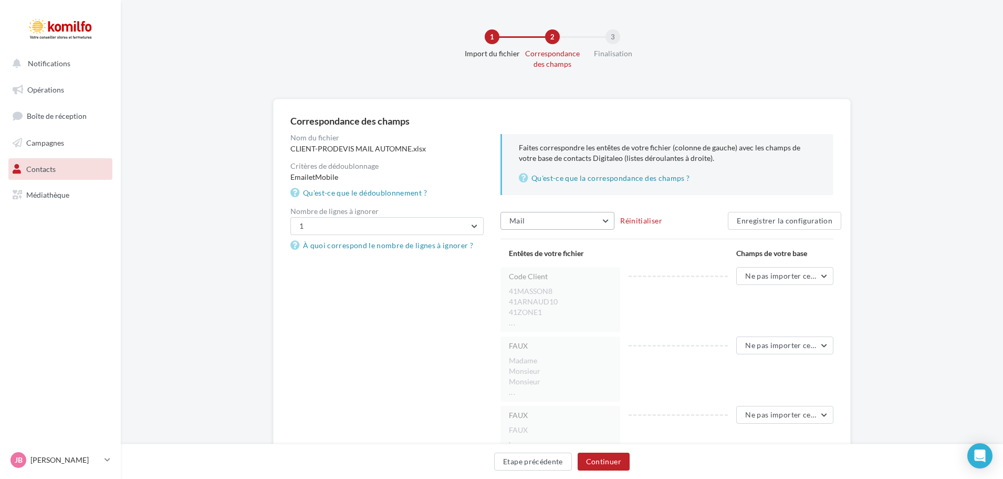
click at [569, 220] on button "Mail" at bounding box center [558, 221] width 114 height 18
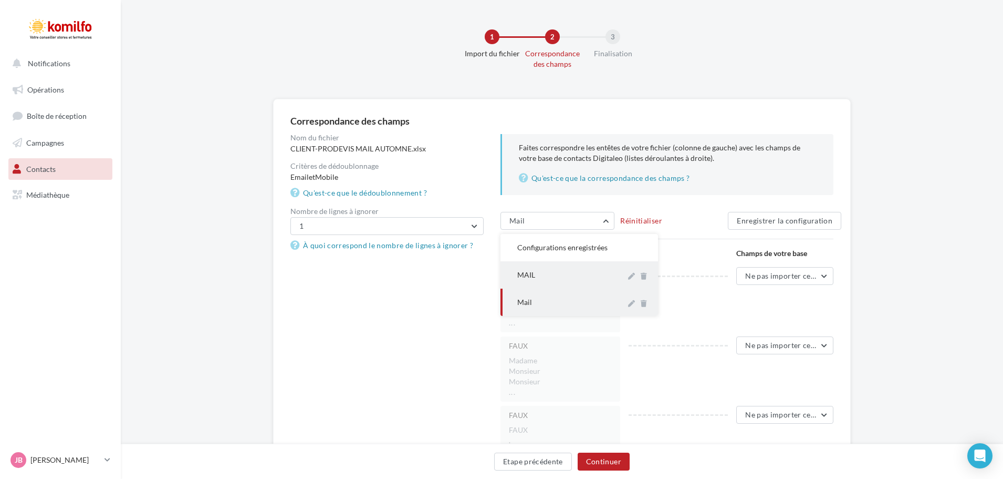
click at [538, 272] on div "MAIL" at bounding box center [567, 274] width 100 height 11
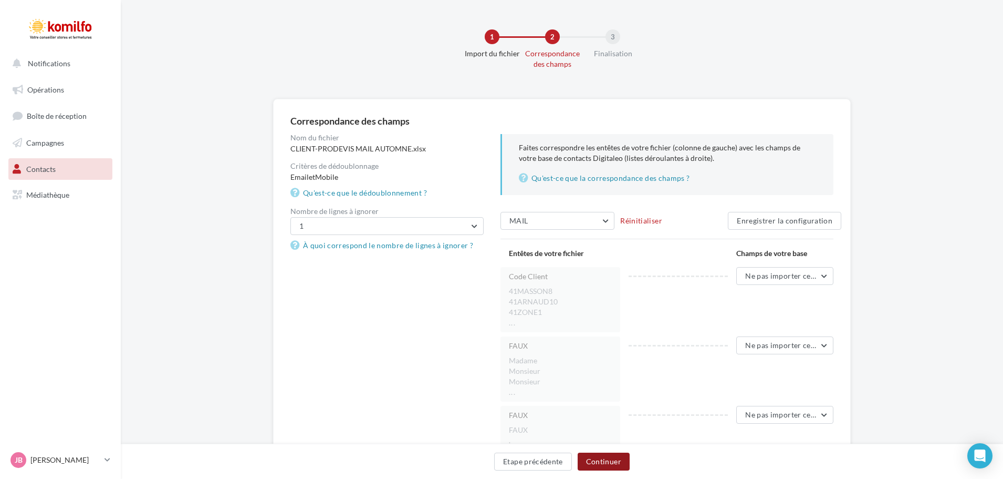
click at [605, 458] on button "Continuer" at bounding box center [604, 461] width 52 height 18
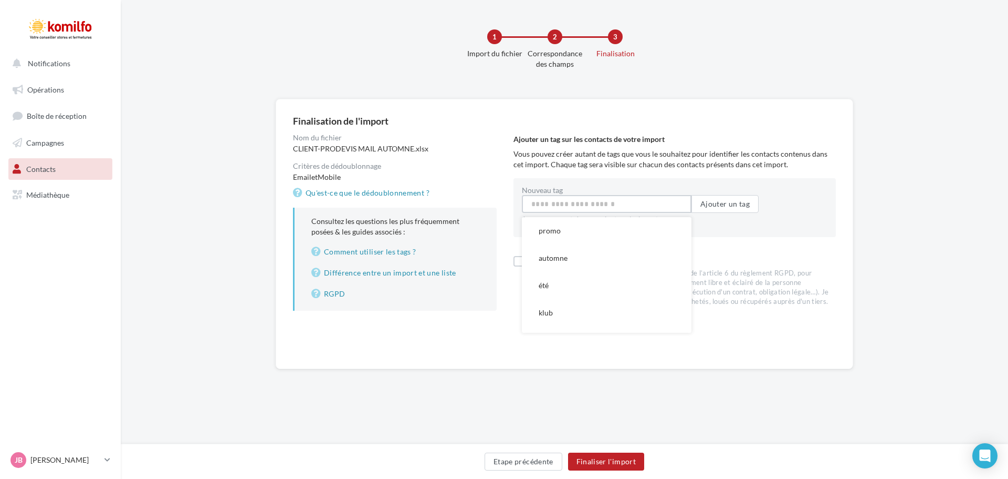
click at [571, 200] on input "Nouveau tag" at bounding box center [607, 204] width 170 height 18
click at [572, 225] on button "promo" at bounding box center [607, 230] width 170 height 27
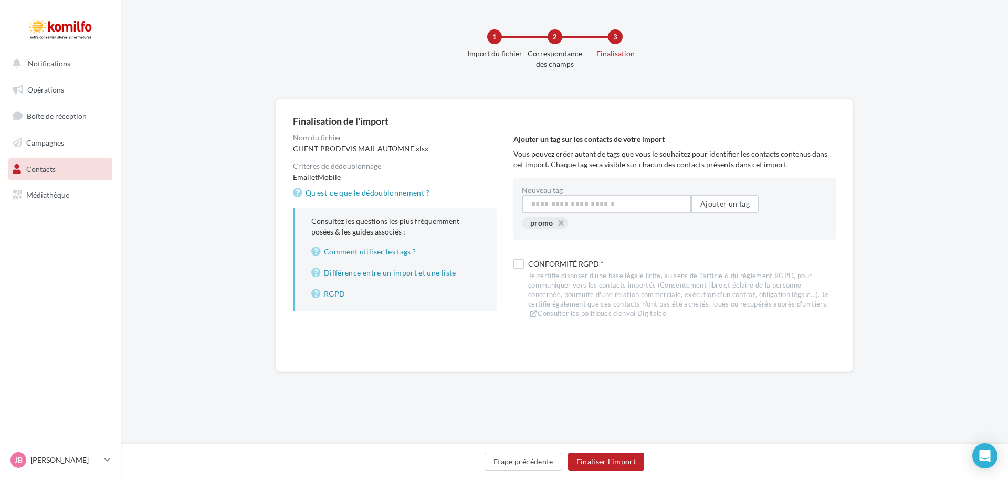
click at [577, 209] on input "Nouveau tag" at bounding box center [607, 204] width 170 height 18
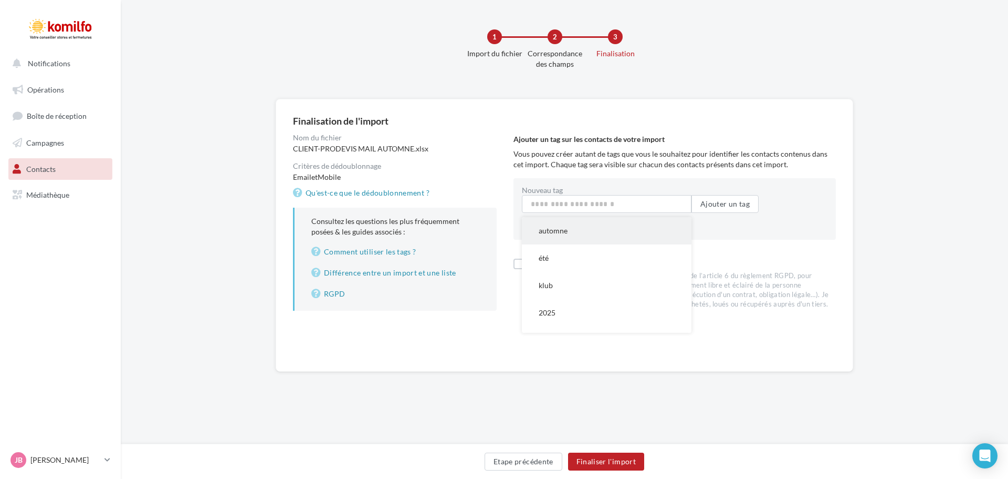
click at [571, 239] on button "automne" at bounding box center [607, 230] width 170 height 27
click at [592, 202] on input "Nouveau tag" at bounding box center [607, 204] width 170 height 18
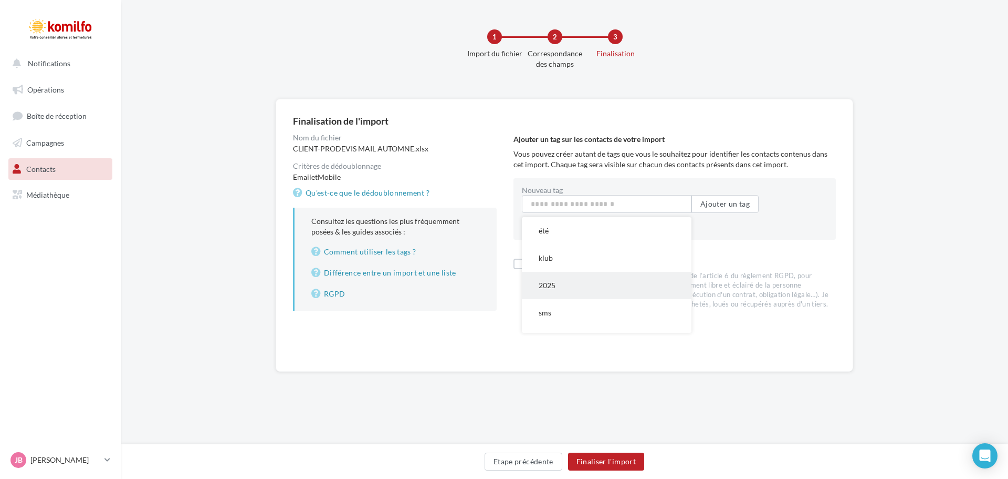
click at [562, 283] on button "2025" at bounding box center [607, 285] width 170 height 27
click at [573, 199] on input "Nouveau tag" at bounding box center [607, 204] width 170 height 18
click at [571, 270] on button "mail" at bounding box center [607, 264] width 170 height 27
click at [515, 264] on label at bounding box center [519, 263] width 11 height 11
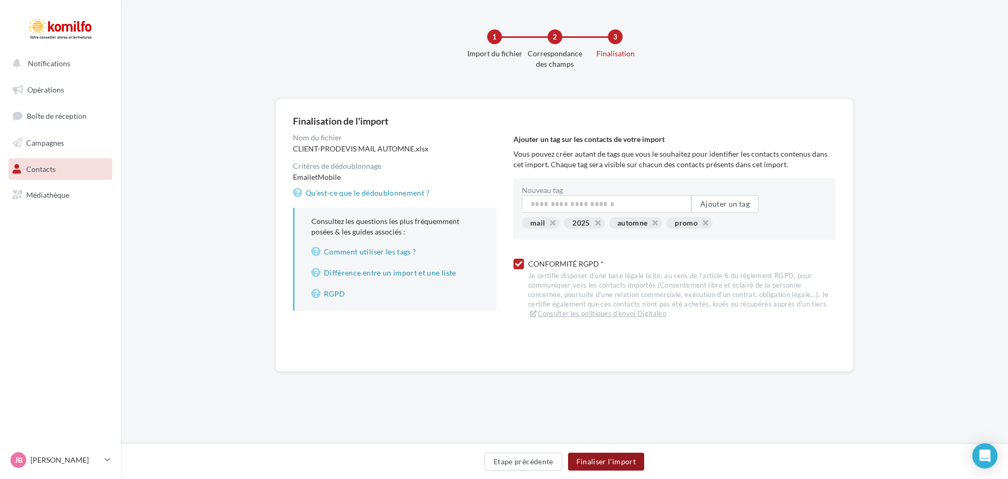
click at [629, 463] on button "Finaliser l'import" at bounding box center [606, 461] width 76 height 18
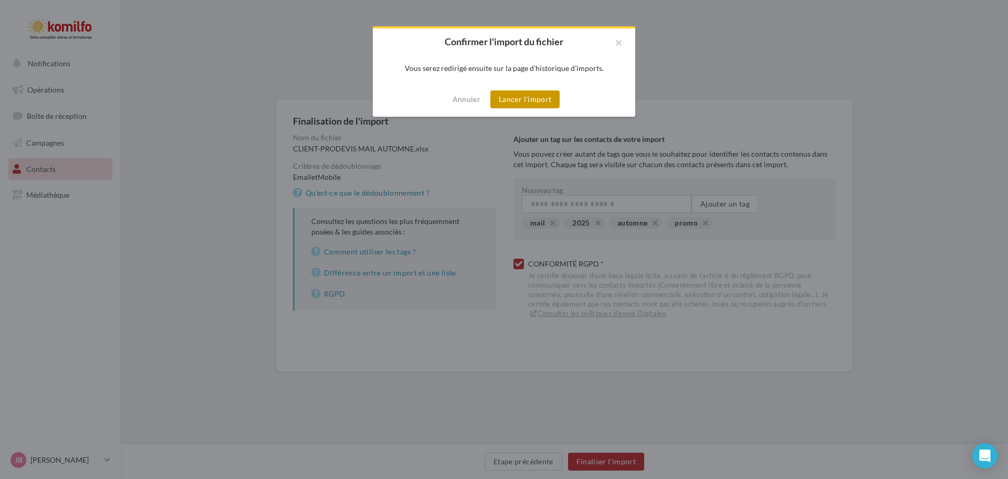
click at [524, 102] on button "Lancer l'import" at bounding box center [525, 99] width 69 height 18
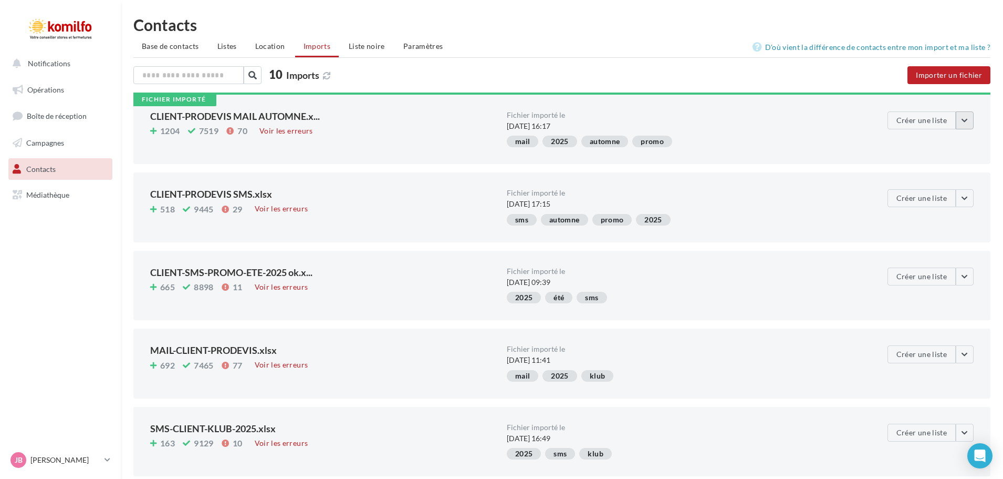
click at [973, 119] on button "button" at bounding box center [965, 120] width 18 height 18
click at [788, 124] on div "Fichier importé le [DATE] 16:17" at bounding box center [685, 121] width 357 height 20
click at [899, 120] on button "Créer une liste" at bounding box center [922, 120] width 68 height 18
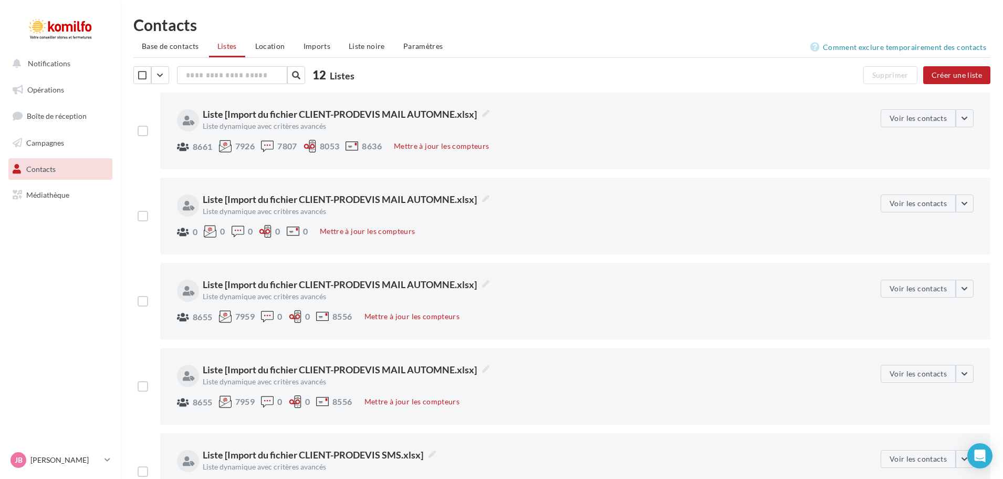
click at [652, 125] on div "**********" at bounding box center [529, 130] width 704 height 43
click at [679, 131] on div "**********" at bounding box center [529, 130] width 704 height 43
click at [62, 147] on link "Campagnes" at bounding box center [60, 143] width 108 height 22
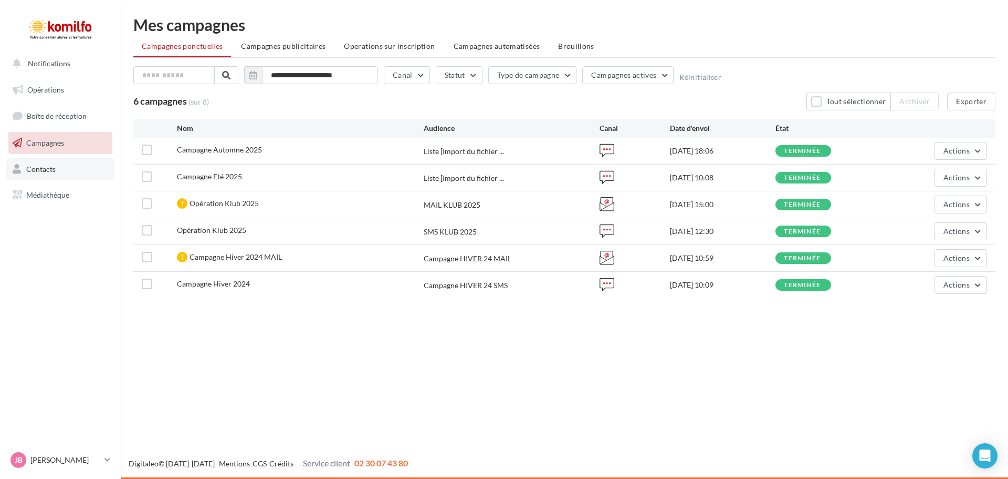
click at [46, 167] on span "Contacts" at bounding box center [40, 168] width 29 height 9
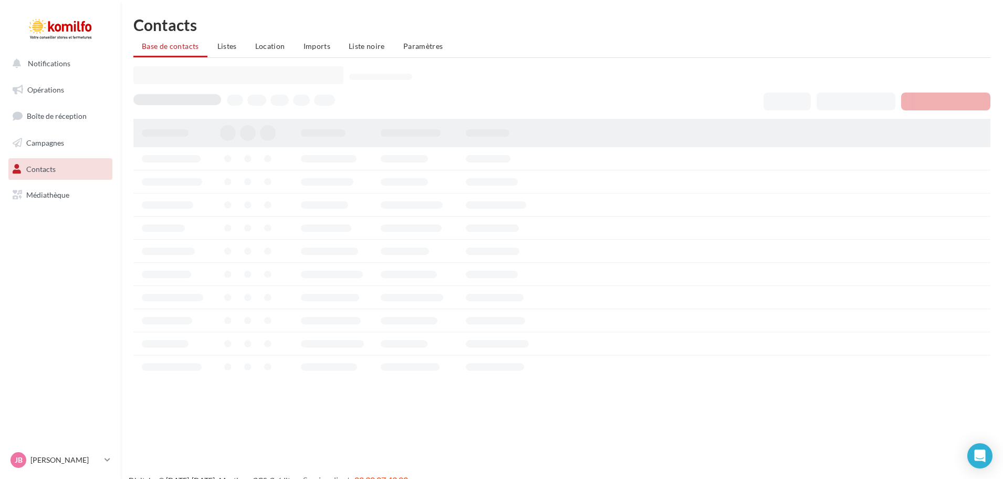
click at [59, 136] on link "Campagnes" at bounding box center [60, 143] width 108 height 22
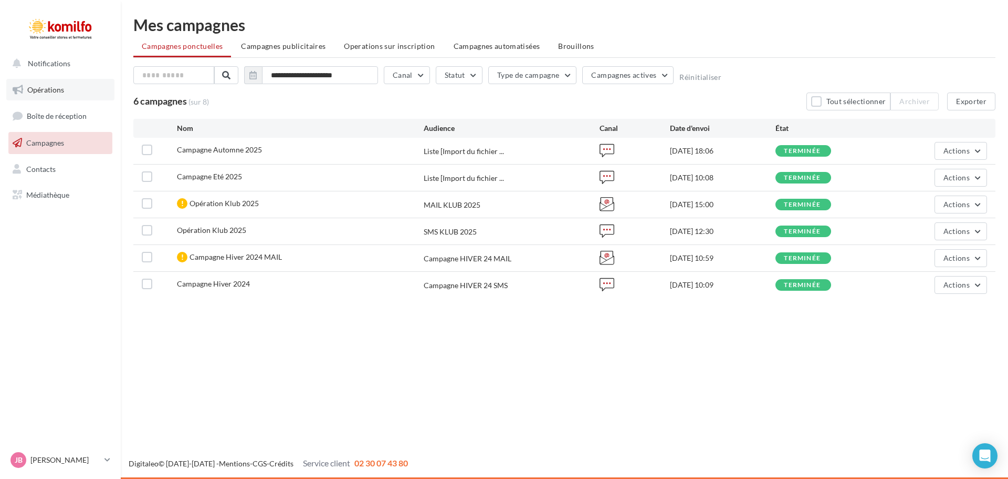
click at [72, 85] on link "Opérations" at bounding box center [60, 90] width 108 height 22
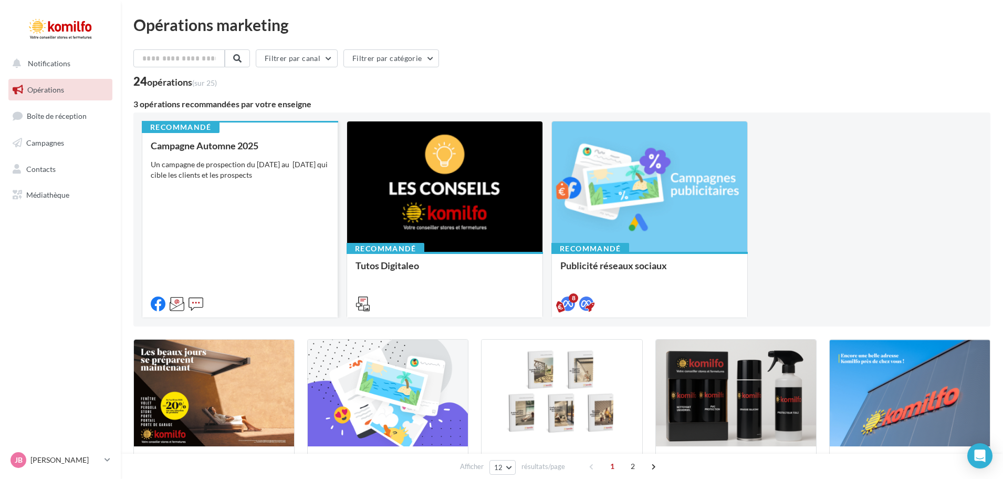
click at [226, 157] on div "Campagne Automne 2025 Un campagne de prospection du [DATE] au [DATE] qui cible …" at bounding box center [240, 224] width 179 height 168
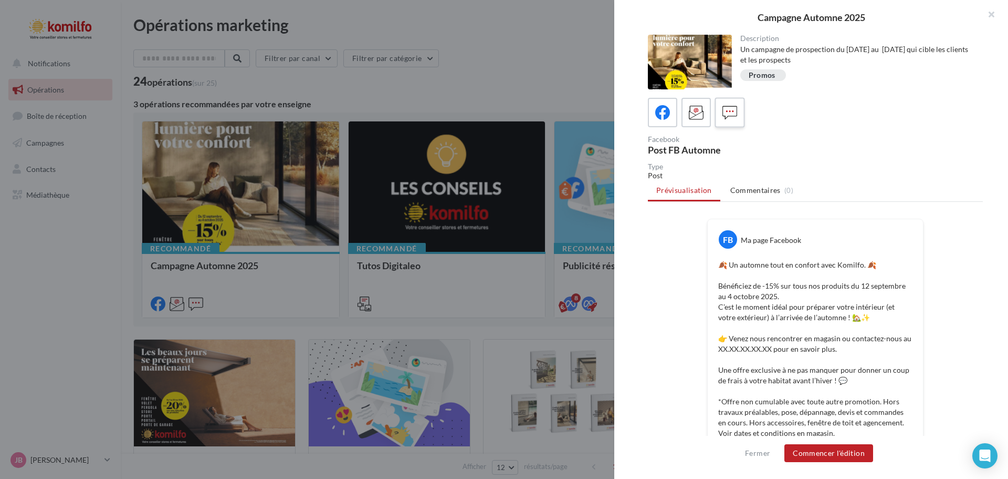
click at [725, 117] on icon at bounding box center [730, 112] width 15 height 15
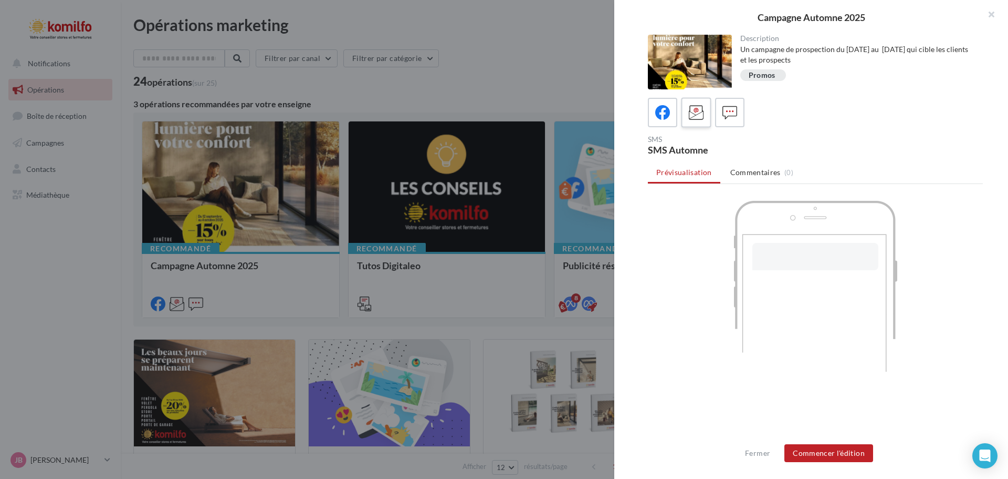
click at [693, 120] on icon at bounding box center [696, 112] width 15 height 15
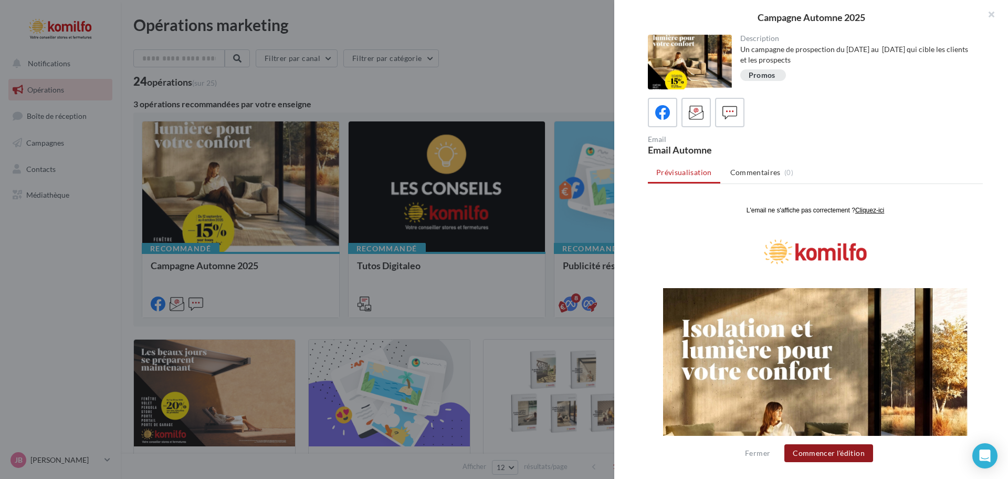
click at [840, 448] on button "Commencer l'édition" at bounding box center [829, 453] width 89 height 18
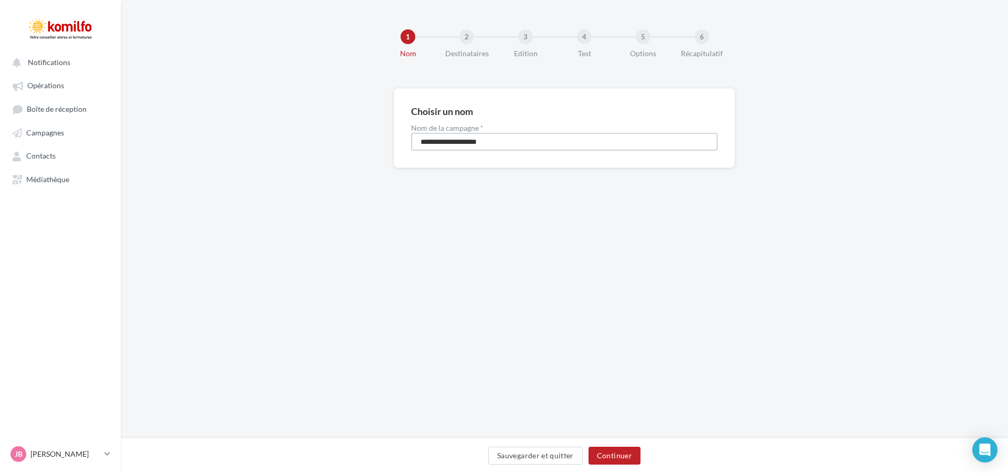
click at [564, 141] on input "**********" at bounding box center [564, 142] width 307 height 18
type input "**********"
click at [606, 461] on button "Continuer" at bounding box center [615, 456] width 52 height 18
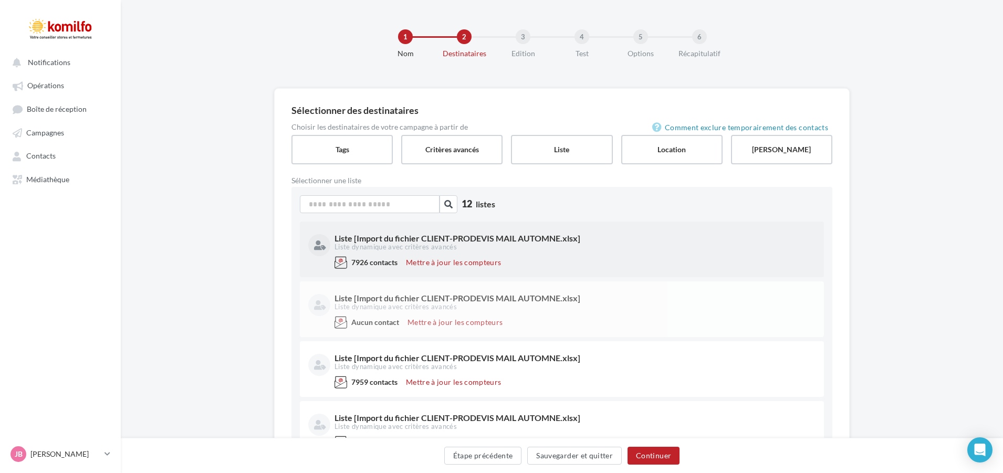
click at [656, 251] on div "Liste dynamique avec critères avancés" at bounding box center [574, 247] width 479 height 9
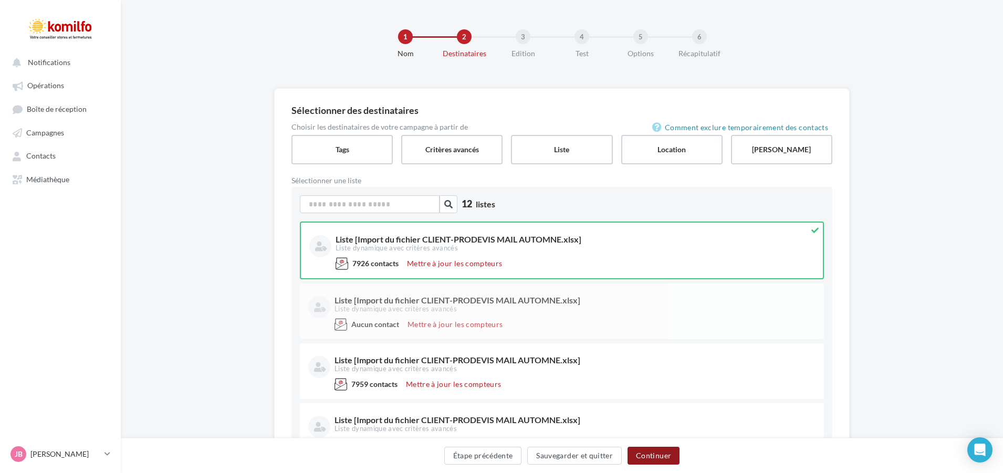
click at [665, 459] on button "Continuer" at bounding box center [654, 456] width 52 height 18
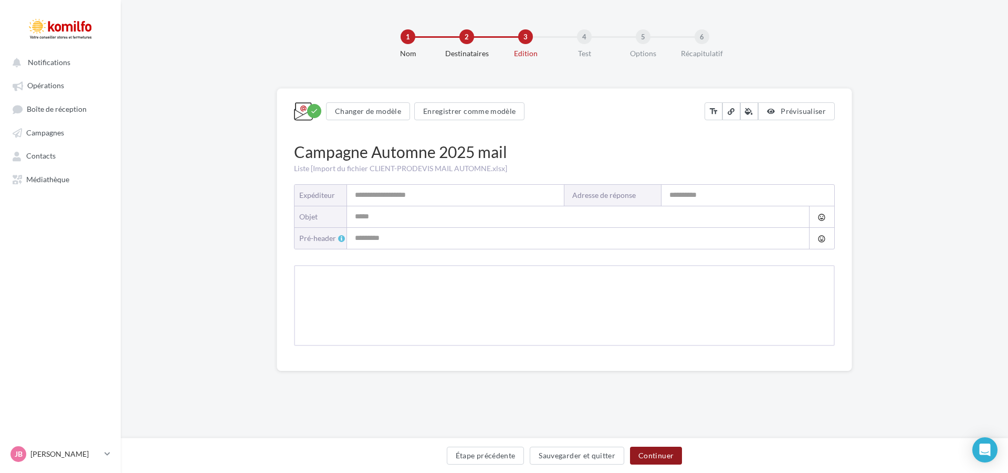
type input "*******"
type input "**********"
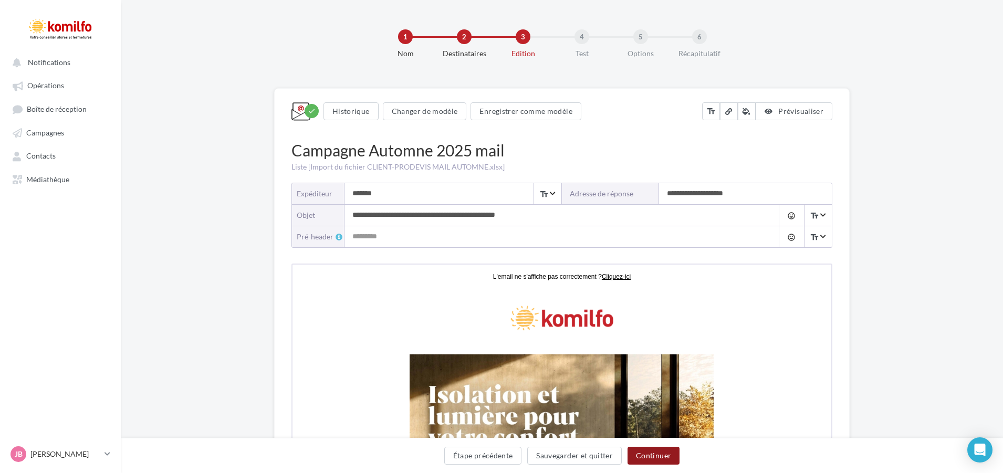
click at [652, 453] on button "Continuer" at bounding box center [654, 456] width 52 height 18
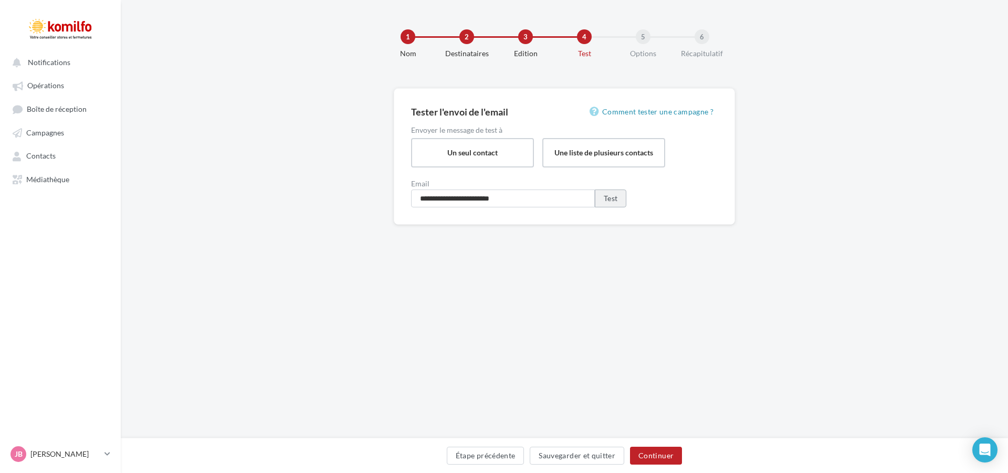
click at [612, 199] on button "Test" at bounding box center [611, 199] width 32 height 18
drag, startPoint x: 508, startPoint y: 455, endPoint x: 512, endPoint y: 363, distance: 92.5
click at [508, 455] on button "Étape précédente" at bounding box center [486, 456] width 78 height 18
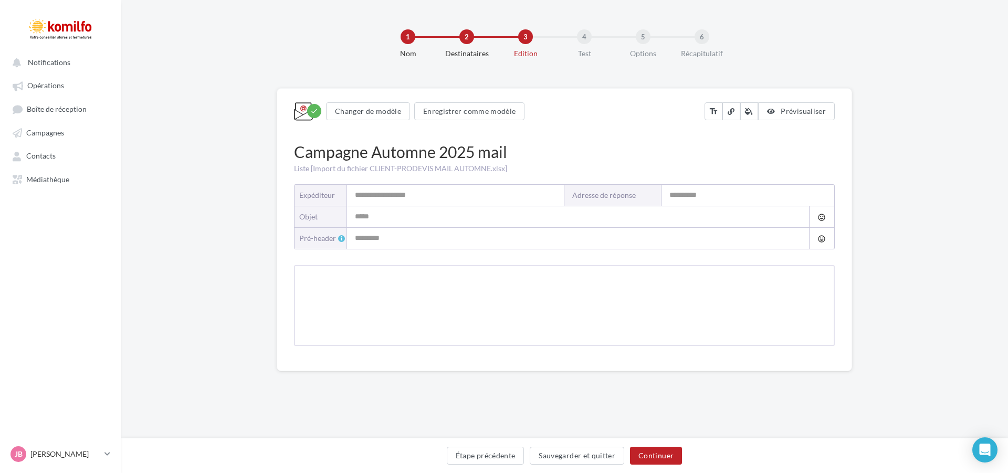
type input "*******"
type input "**********"
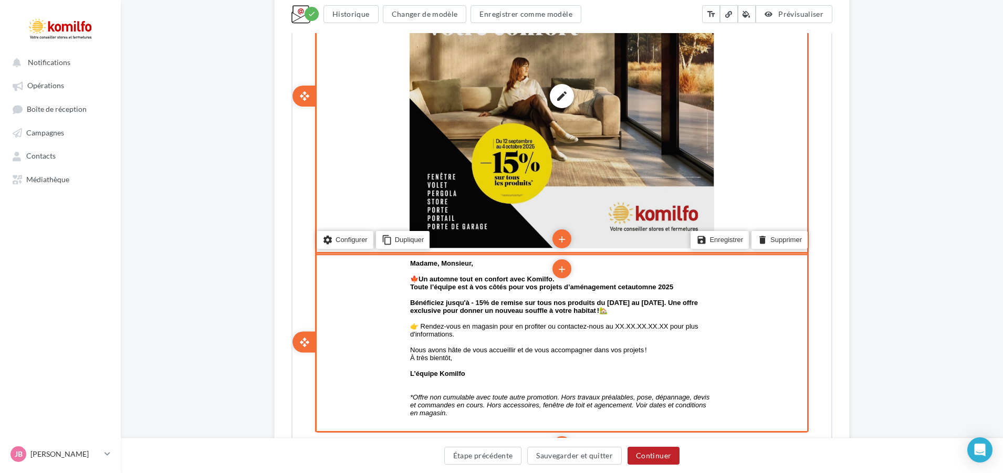
scroll to position [412, 0]
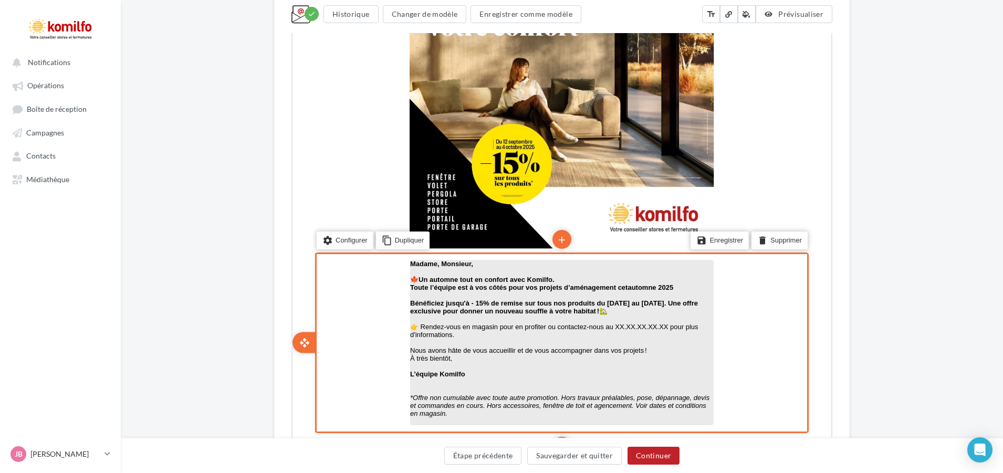
click at [639, 325] on p "👉 Rendez-vous en magasin pour en profiter ou contactez-nous au XX.XX.XX.XX.XX p…" at bounding box center [561, 330] width 304 height 16
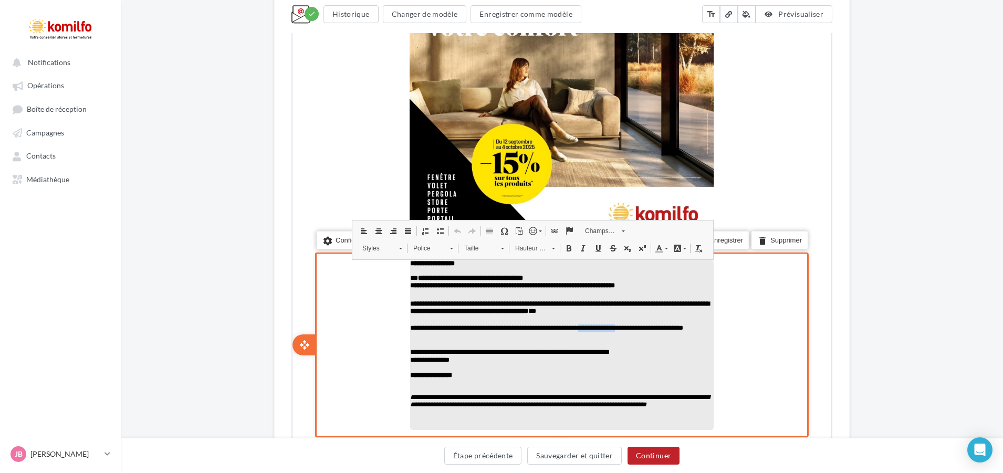
drag, startPoint x: 616, startPoint y: 330, endPoint x: 668, endPoint y: 328, distance: 51.5
click at [668, 328] on p "**********" at bounding box center [561, 332] width 304 height 17
click at [605, 344] on p "false" at bounding box center [561, 343] width 304 height 7
click at [512, 335] on p "**********" at bounding box center [561, 332] width 304 height 17
click at [474, 337] on p "**********" at bounding box center [561, 332] width 304 height 17
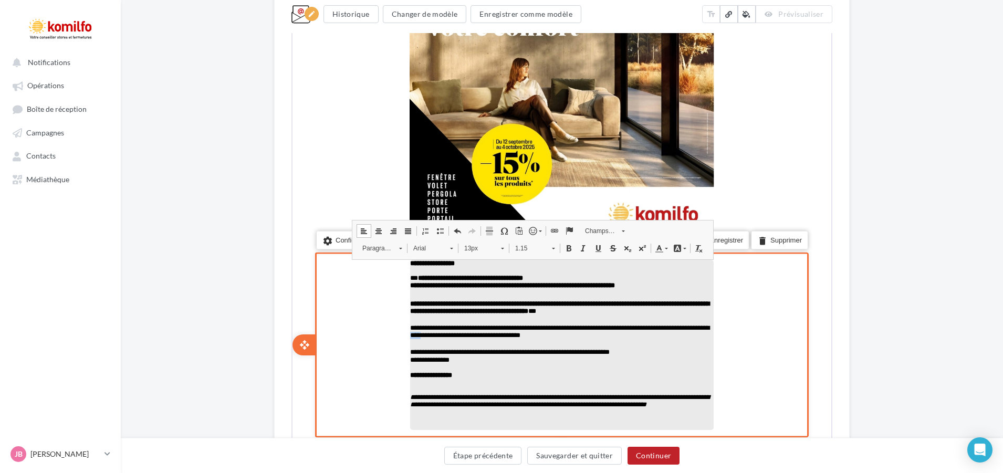
click at [474, 337] on p "**********" at bounding box center [561, 332] width 304 height 17
click at [467, 339] on p "**********" at bounding box center [561, 332] width 304 height 17
click at [589, 337] on p "**********" at bounding box center [561, 332] width 304 height 17
click at [666, 327] on p "**********" at bounding box center [561, 332] width 304 height 17
click at [501, 338] on p "**********" at bounding box center [561, 332] width 304 height 17
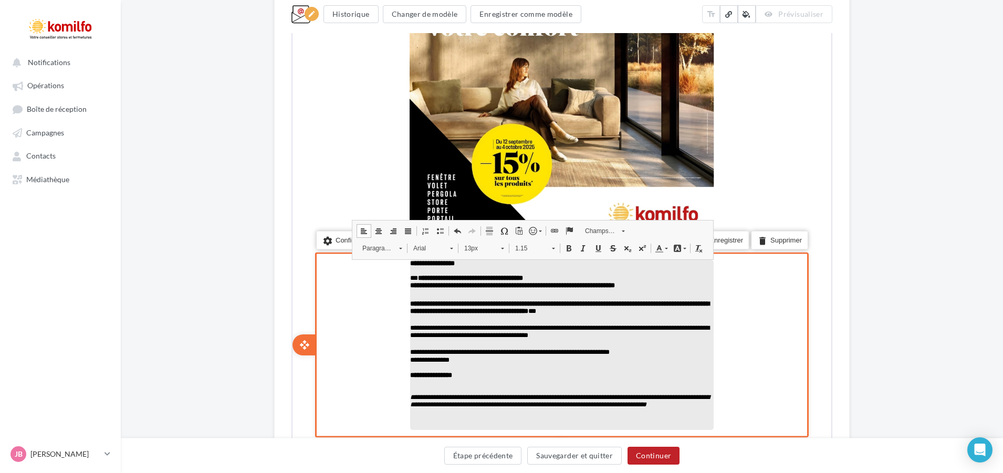
click at [555, 340] on p "**********" at bounding box center [561, 332] width 304 height 17
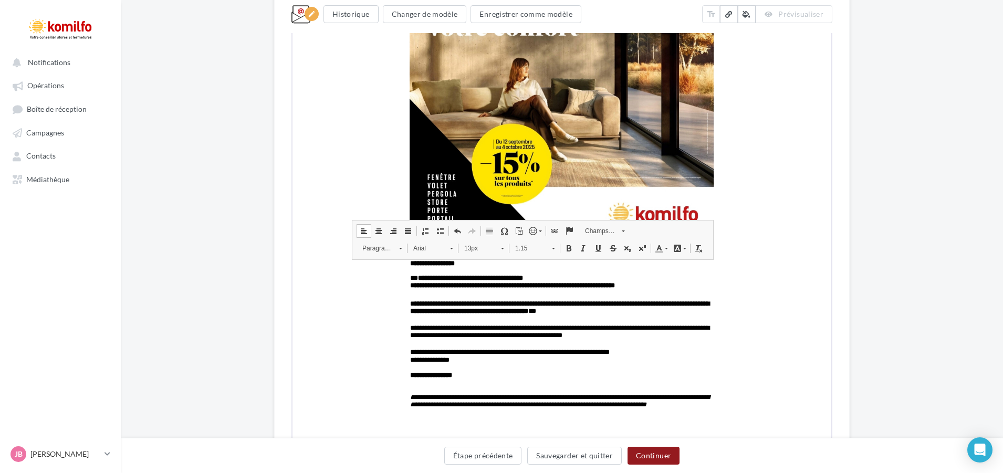
click at [664, 459] on button "Continuer" at bounding box center [654, 456] width 52 height 18
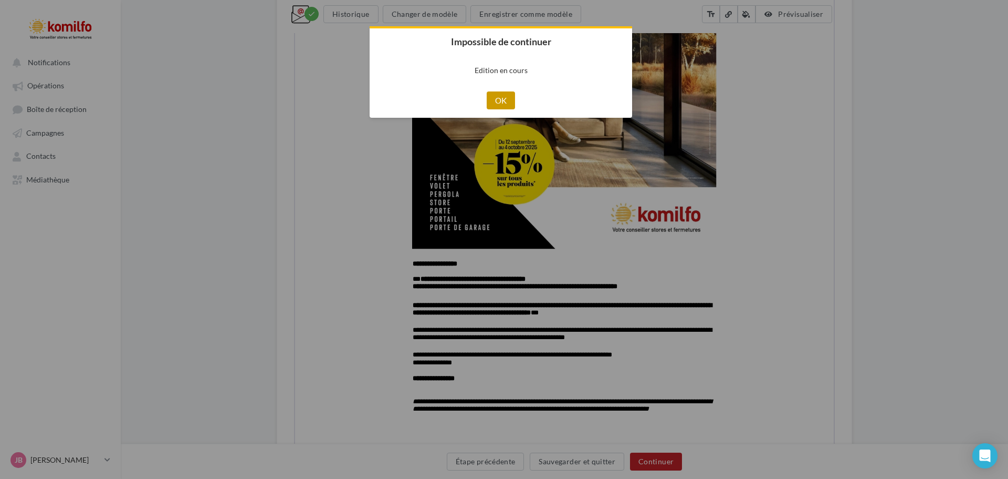
click at [501, 108] on button "OK" at bounding box center [501, 100] width 29 height 18
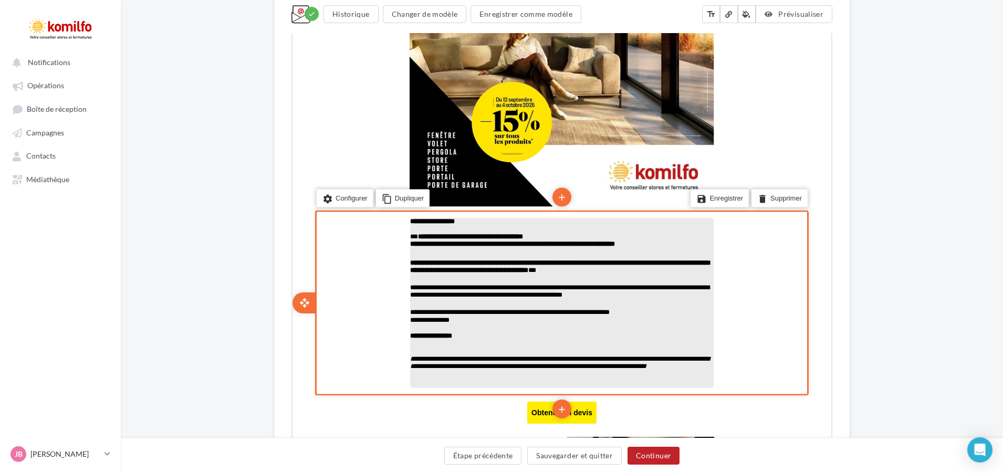
scroll to position [464, 0]
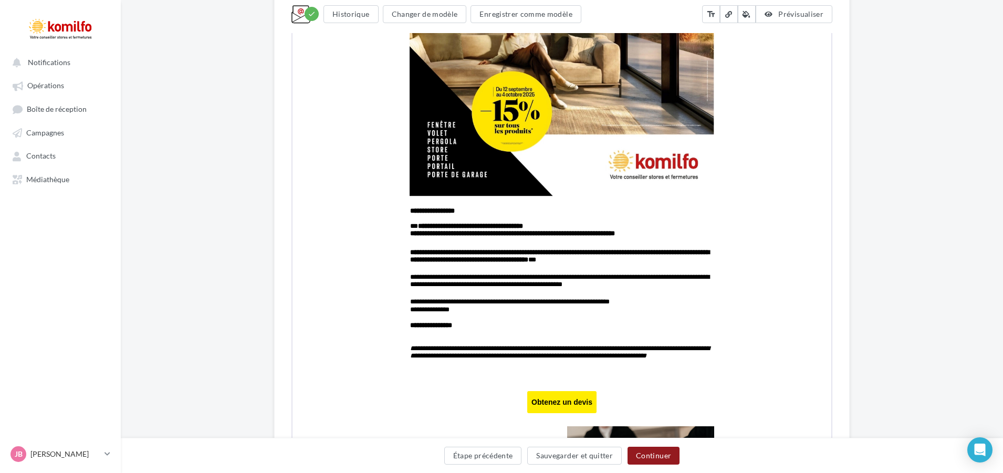
click at [655, 450] on button "Continuer" at bounding box center [654, 456] width 52 height 18
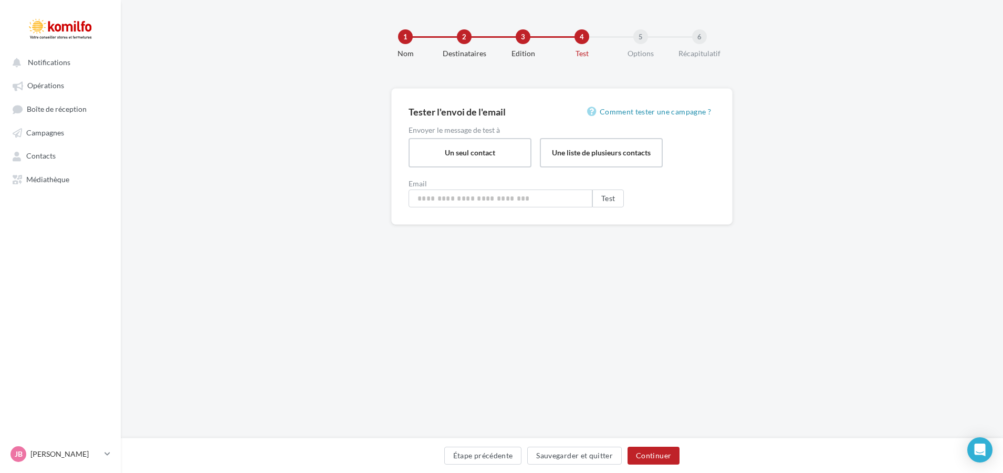
type input "**********"
click at [615, 198] on button "Test" at bounding box center [611, 199] width 32 height 18
click at [665, 455] on button "Continuer" at bounding box center [656, 456] width 52 height 18
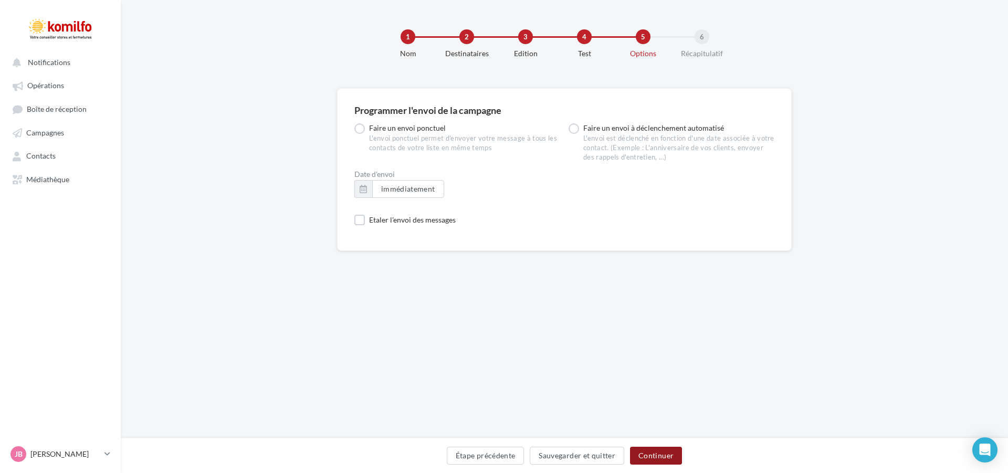
click at [654, 462] on button "Continuer" at bounding box center [656, 456] width 52 height 18
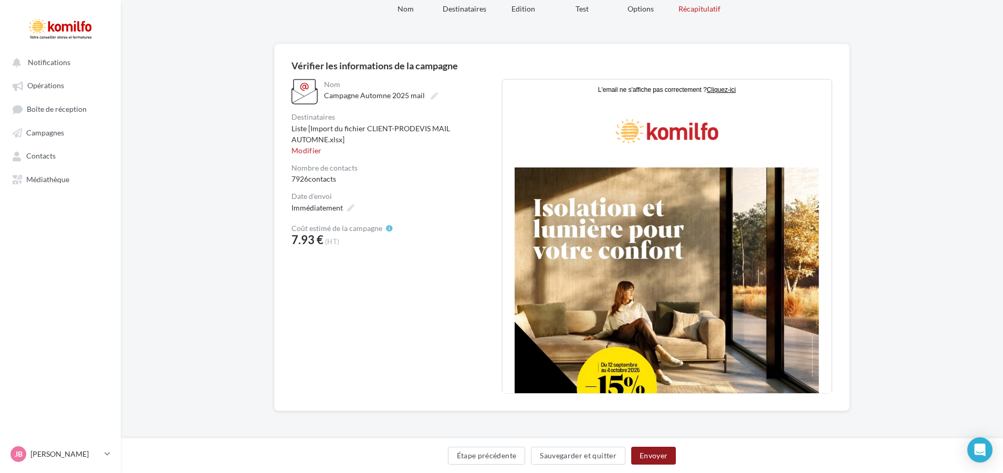
click at [641, 453] on button "Envoyer" at bounding box center [653, 456] width 45 height 18
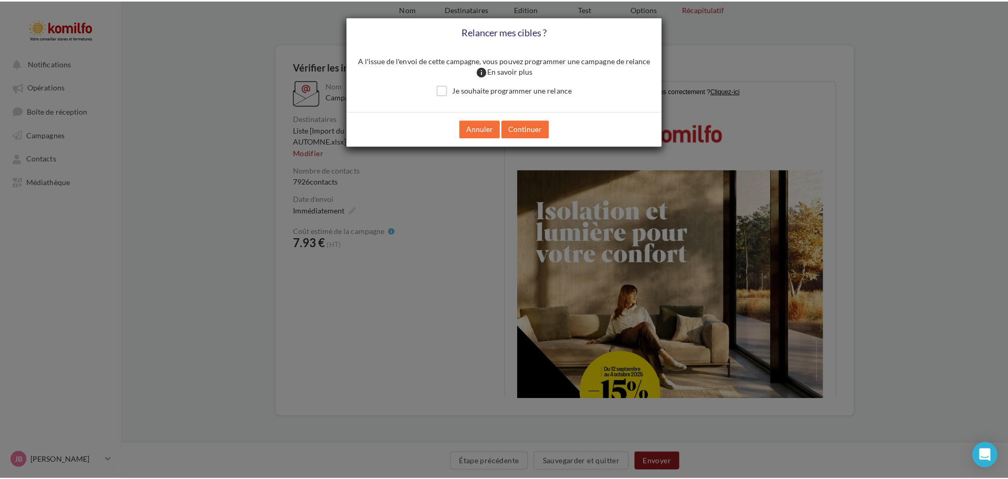
scroll to position [39, 0]
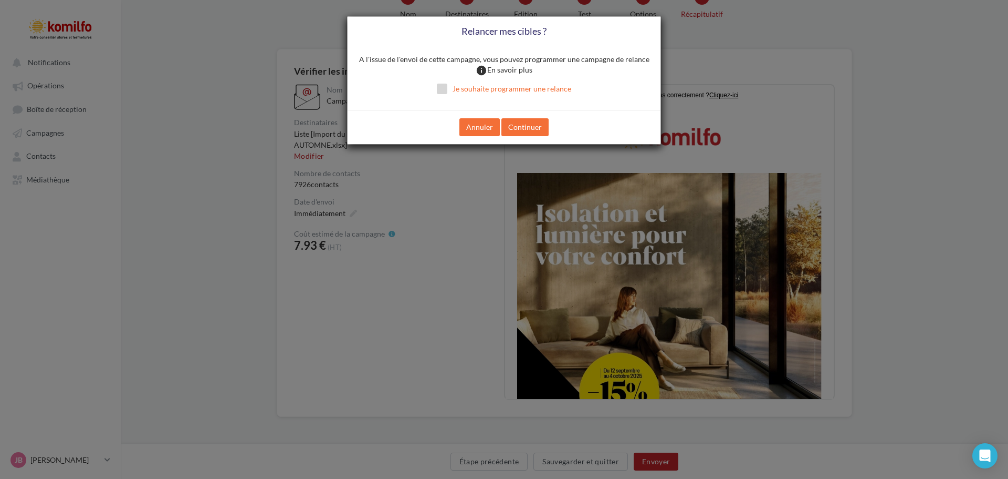
click at [444, 89] on label "Je souhaite programmer une relance" at bounding box center [504, 89] width 134 height 11
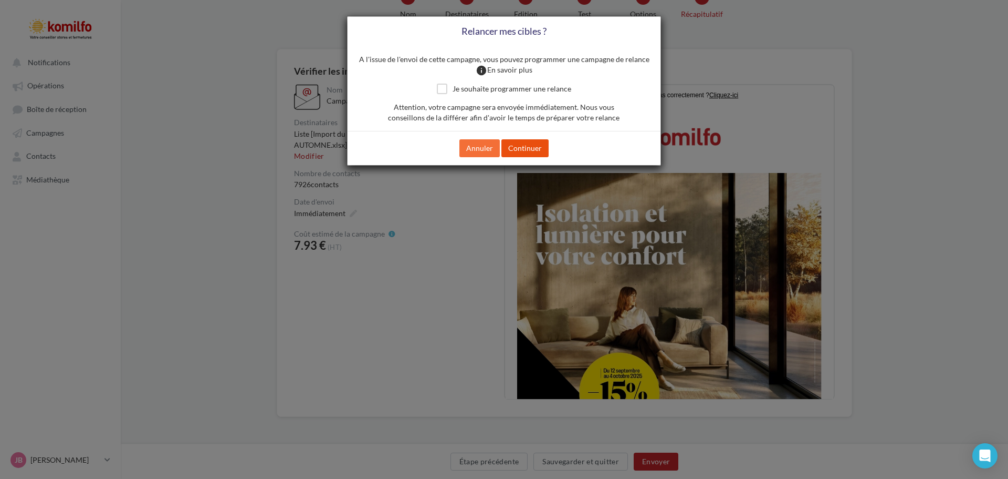
click at [532, 142] on button "Continuer" at bounding box center [525, 148] width 47 height 18
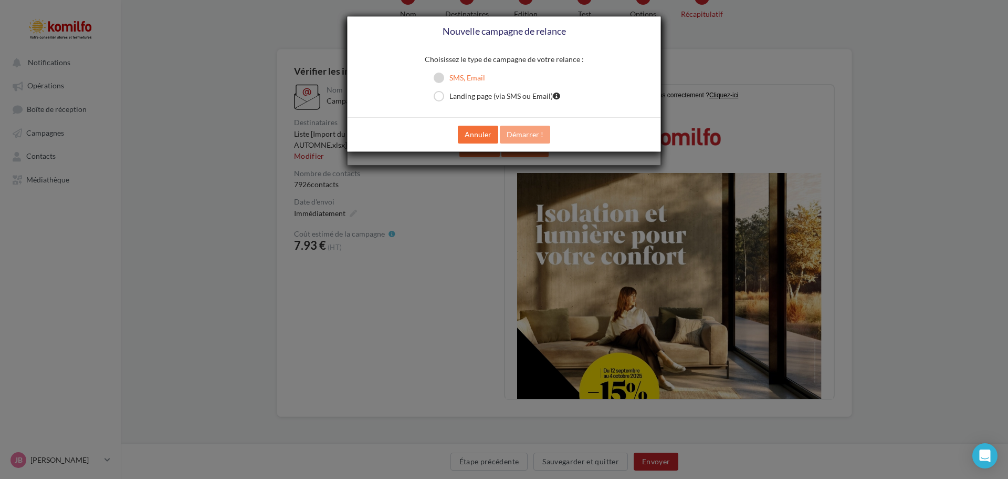
click at [462, 75] on label "SMS, Email" at bounding box center [459, 77] width 51 height 11
click at [460, 76] on label "SMS, Email" at bounding box center [459, 77] width 51 height 11
click at [444, 78] on label "SMS, Email" at bounding box center [459, 77] width 51 height 11
click at [477, 136] on button "Annuler" at bounding box center [478, 135] width 40 height 18
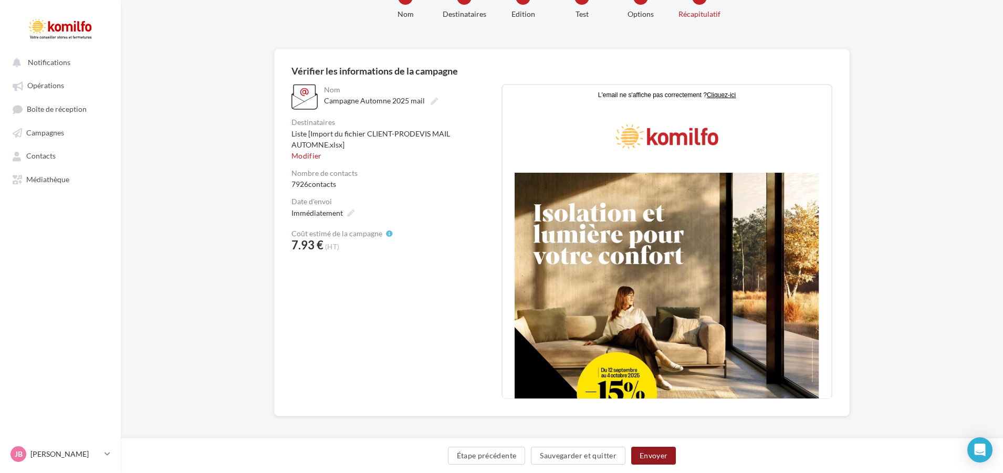
click at [657, 449] on button "Envoyer" at bounding box center [653, 456] width 45 height 18
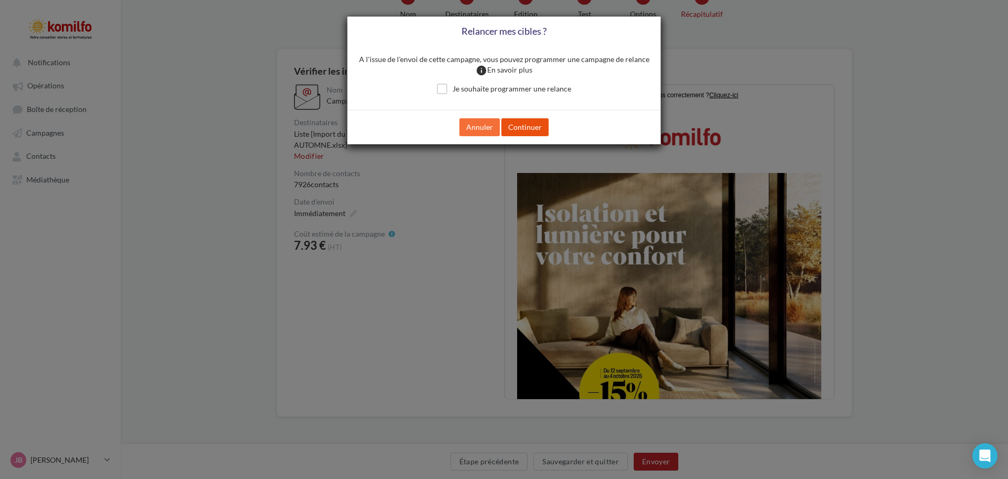
click at [529, 129] on button "Continuer" at bounding box center [525, 127] width 47 height 18
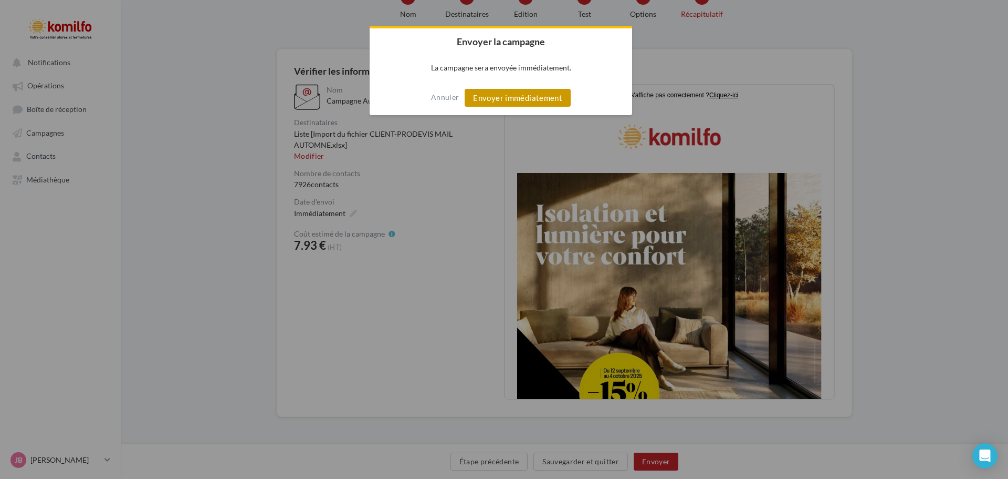
click at [525, 102] on button "Envoyer immédiatement" at bounding box center [518, 98] width 106 height 18
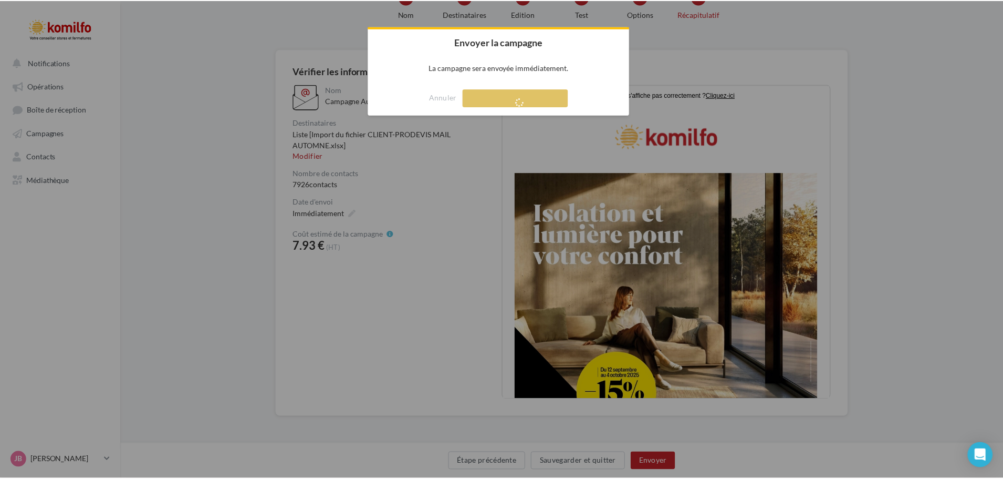
scroll to position [17, 0]
